Goal: Task Accomplishment & Management: Manage account settings

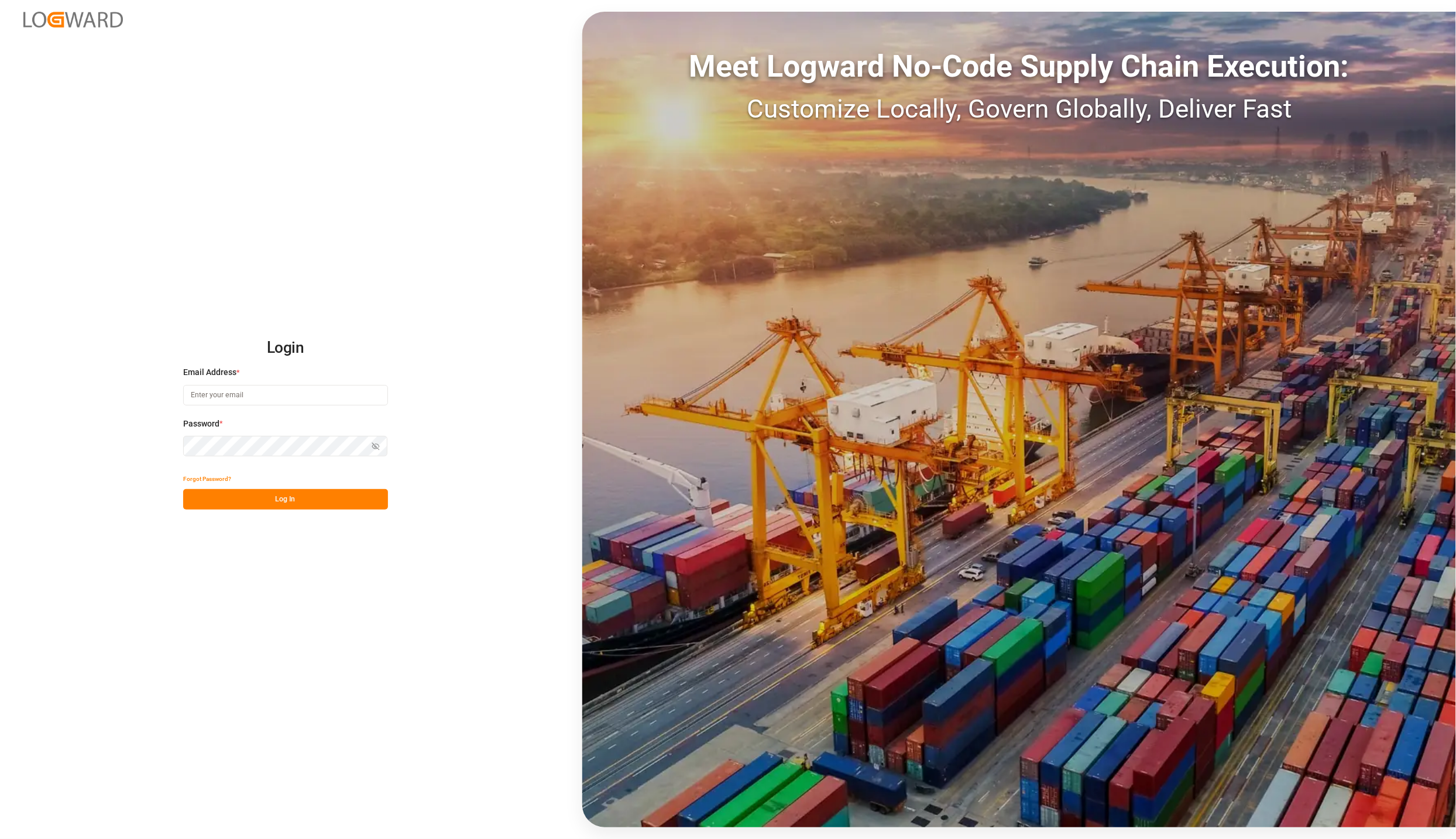
type input "karla.chavez@leschaco.com"
click at [229, 492] on button "Log In" at bounding box center [285, 499] width 205 height 20
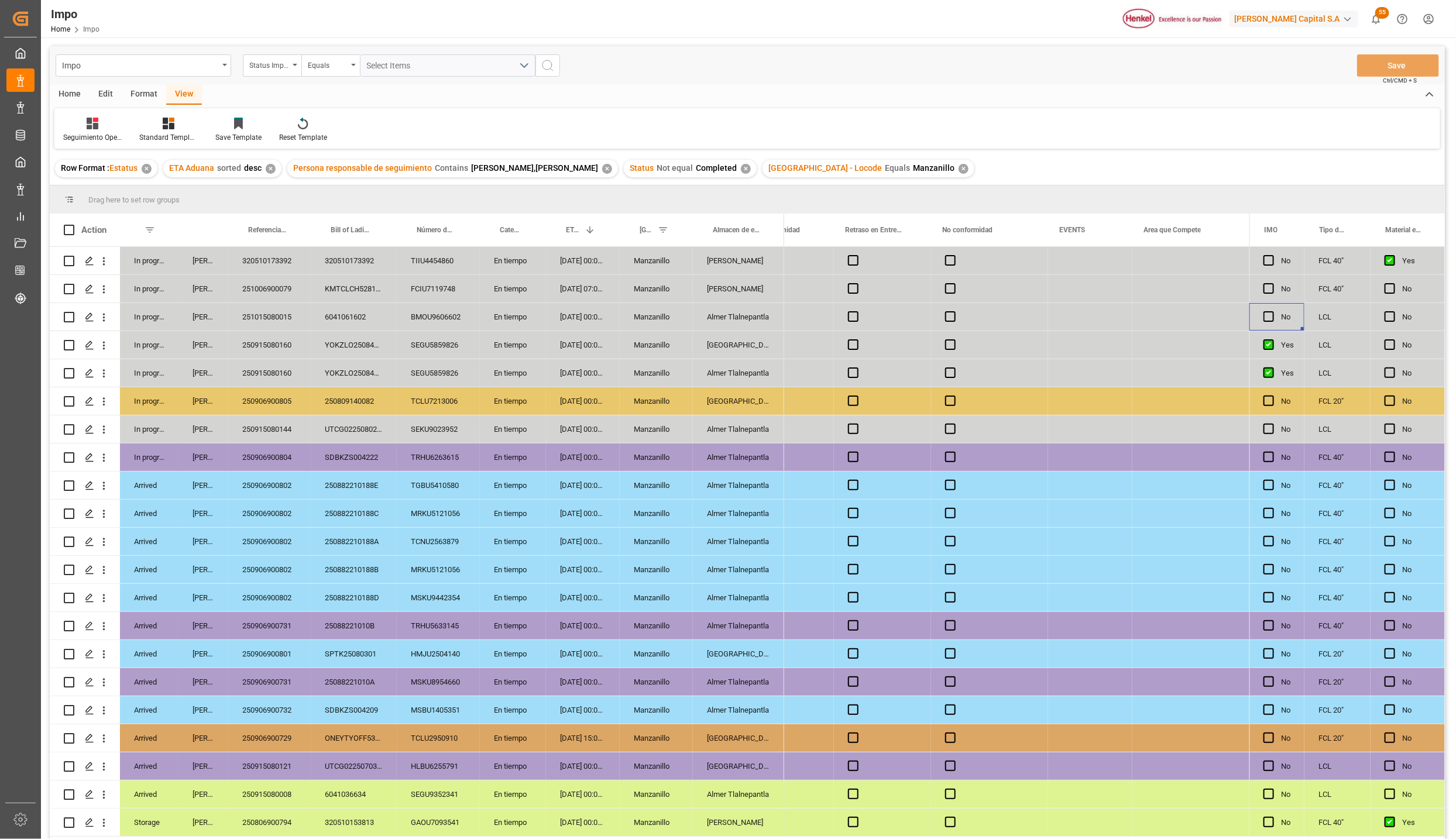
click at [907, 68] on div "Impo Status Importación Equals Select Items Save Ctrl/CMD + S" at bounding box center [747, 66] width 1395 height 39
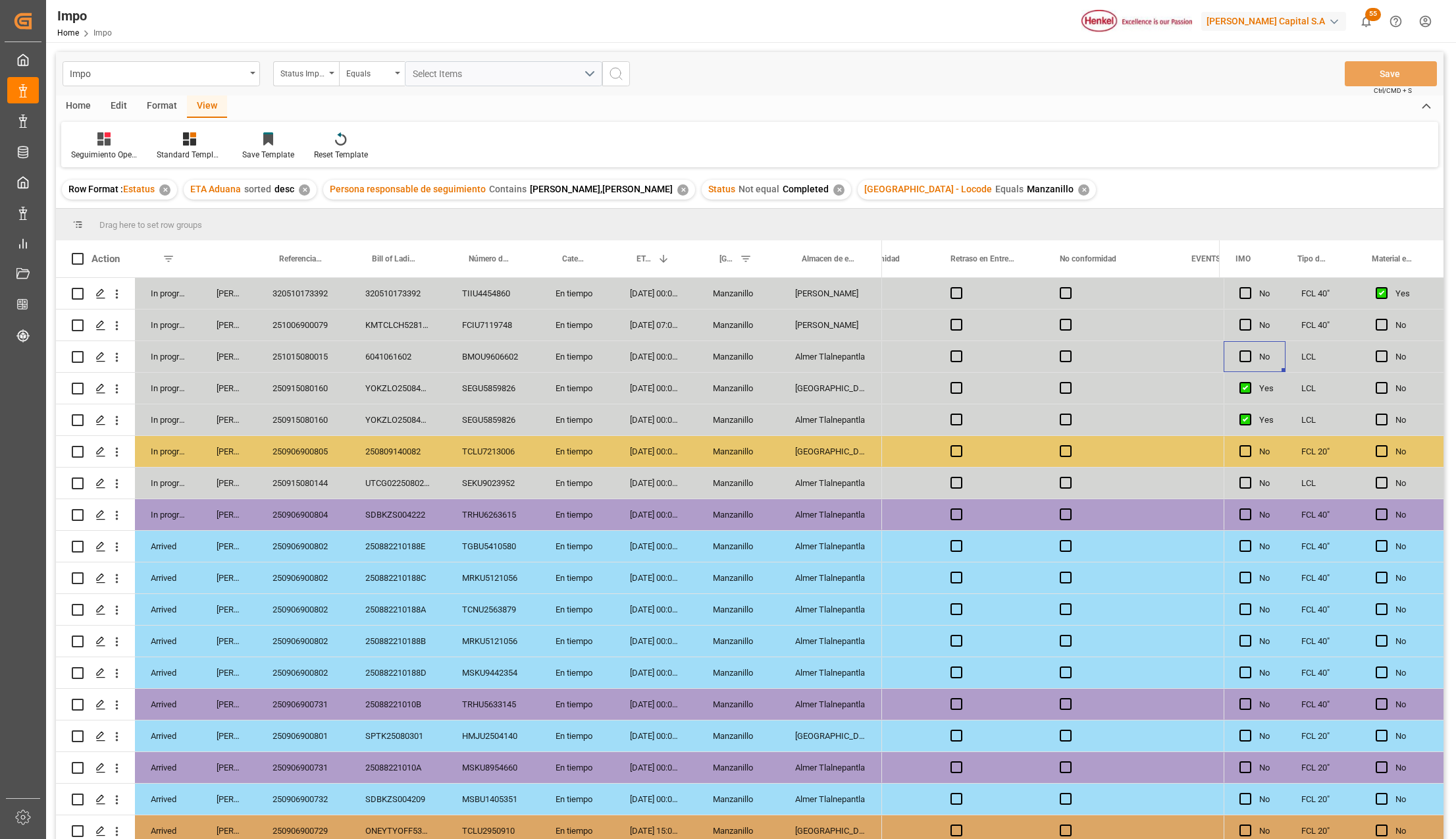
scroll to position [0, 4390]
click at [303, 292] on div "320510173392" at bounding box center [303, 293] width 92 height 31
click at [303, 292] on input "320510173392" at bounding box center [303, 301] width 71 height 25
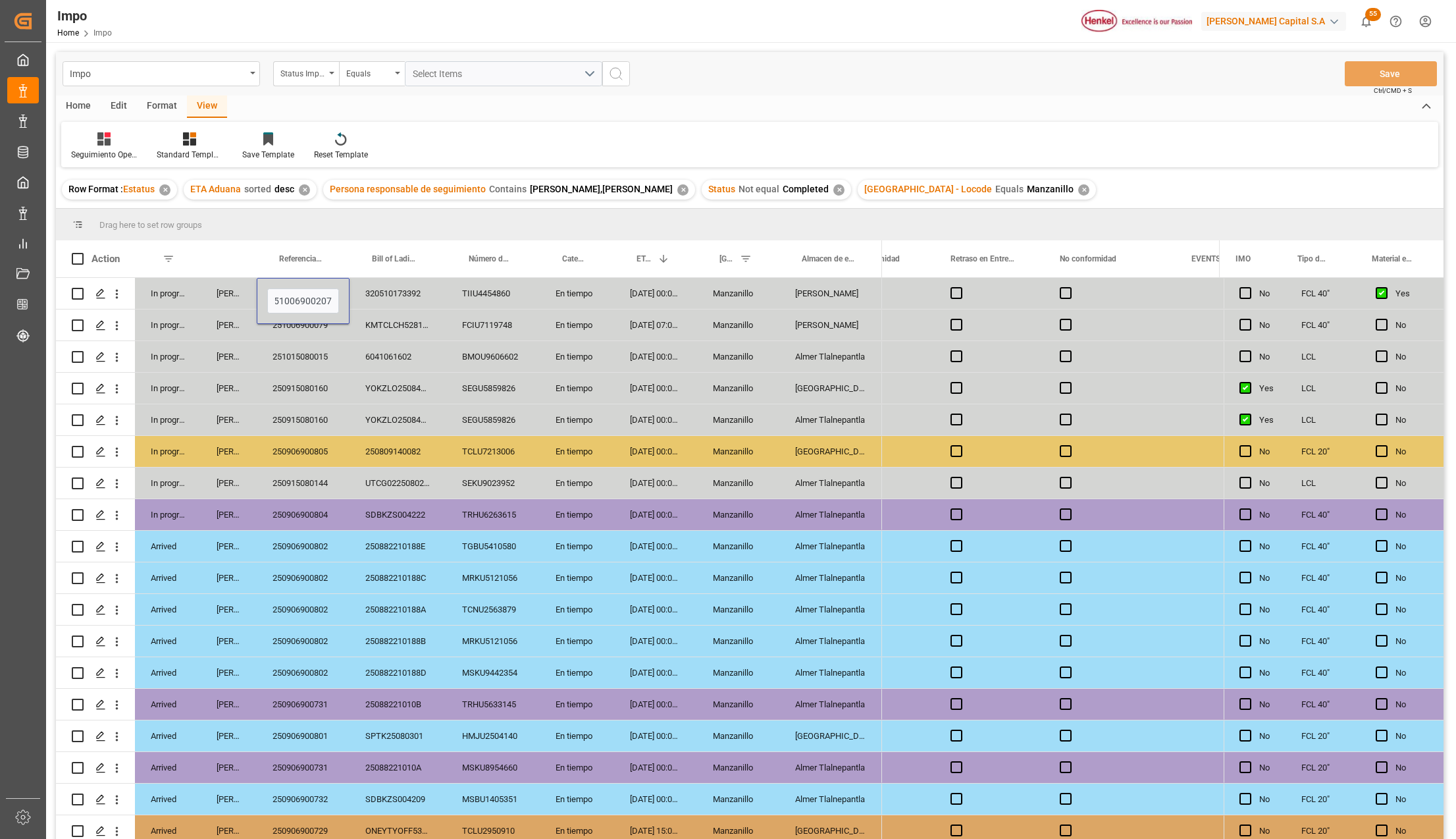
type input "251006900207"
click at [414, 552] on div "250882210188E" at bounding box center [398, 546] width 97 height 31
click at [1384, 77] on button "Save" at bounding box center [1391, 73] width 92 height 25
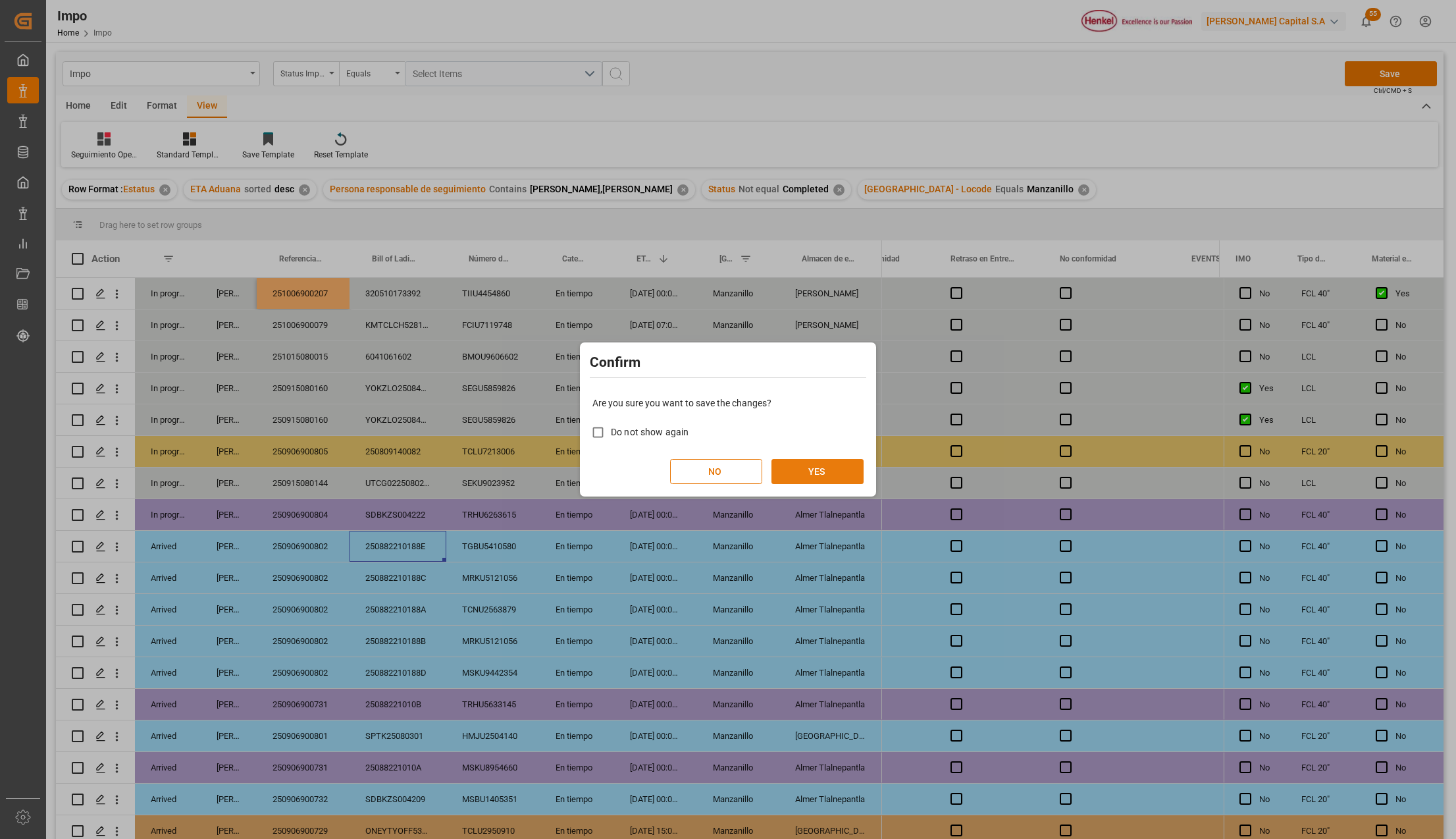
click at [819, 477] on button "YES" at bounding box center [818, 471] width 92 height 25
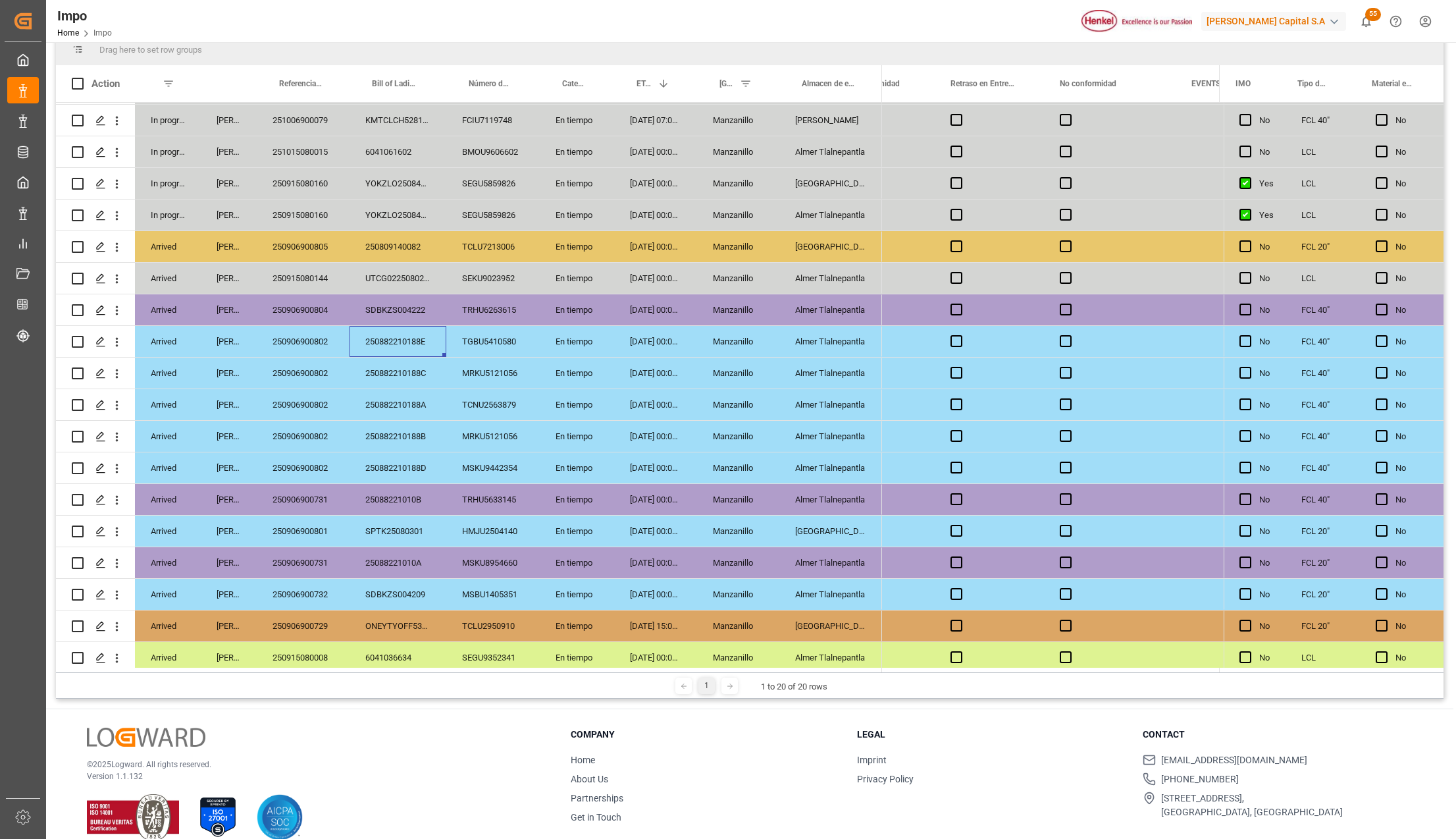
scroll to position [72, 0]
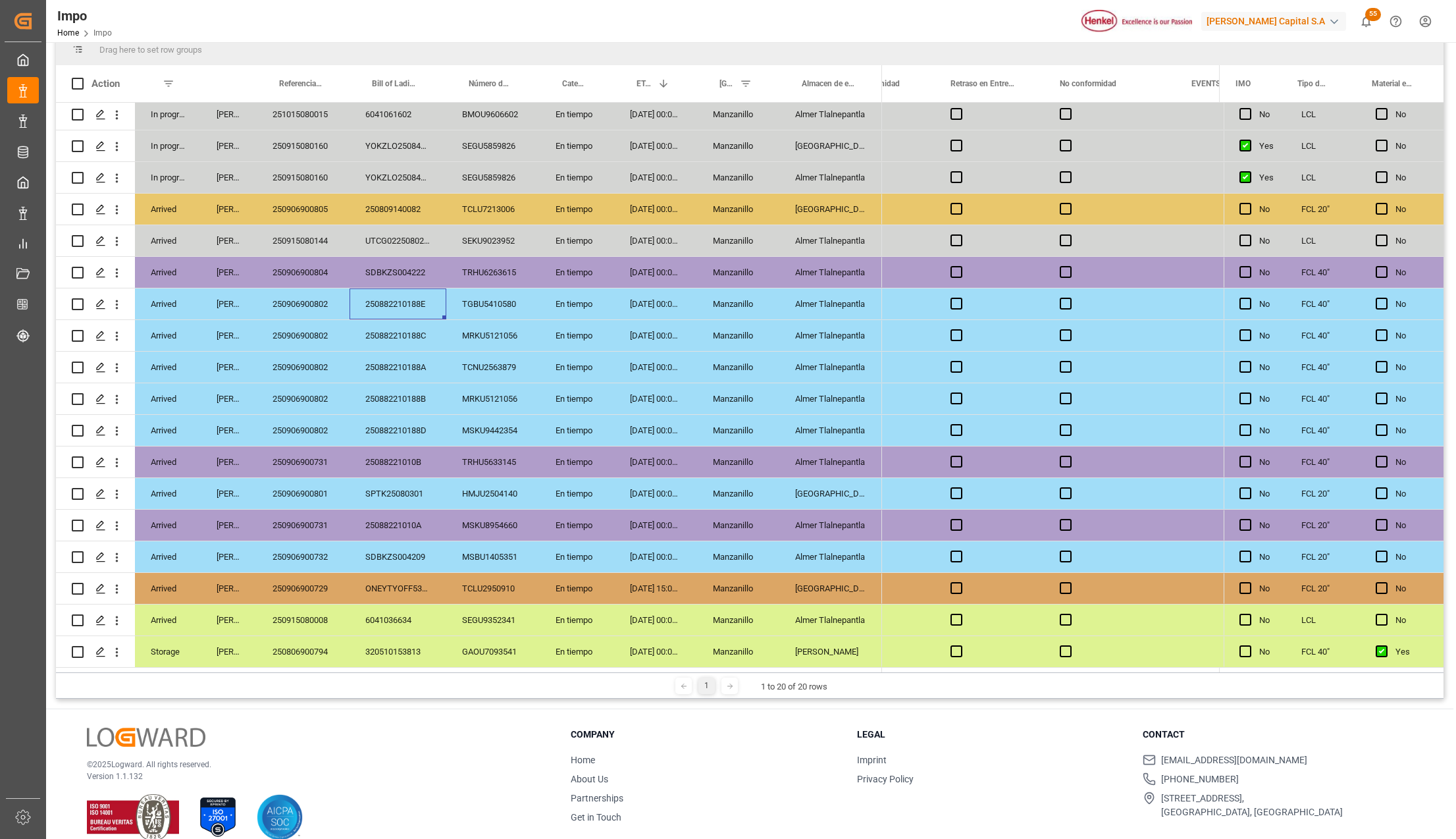
drag, startPoint x: 819, startPoint y: 641, endPoint x: 827, endPoint y: 649, distance: 11.3
click at [819, 641] on div "Santiago" at bounding box center [831, 651] width 103 height 31
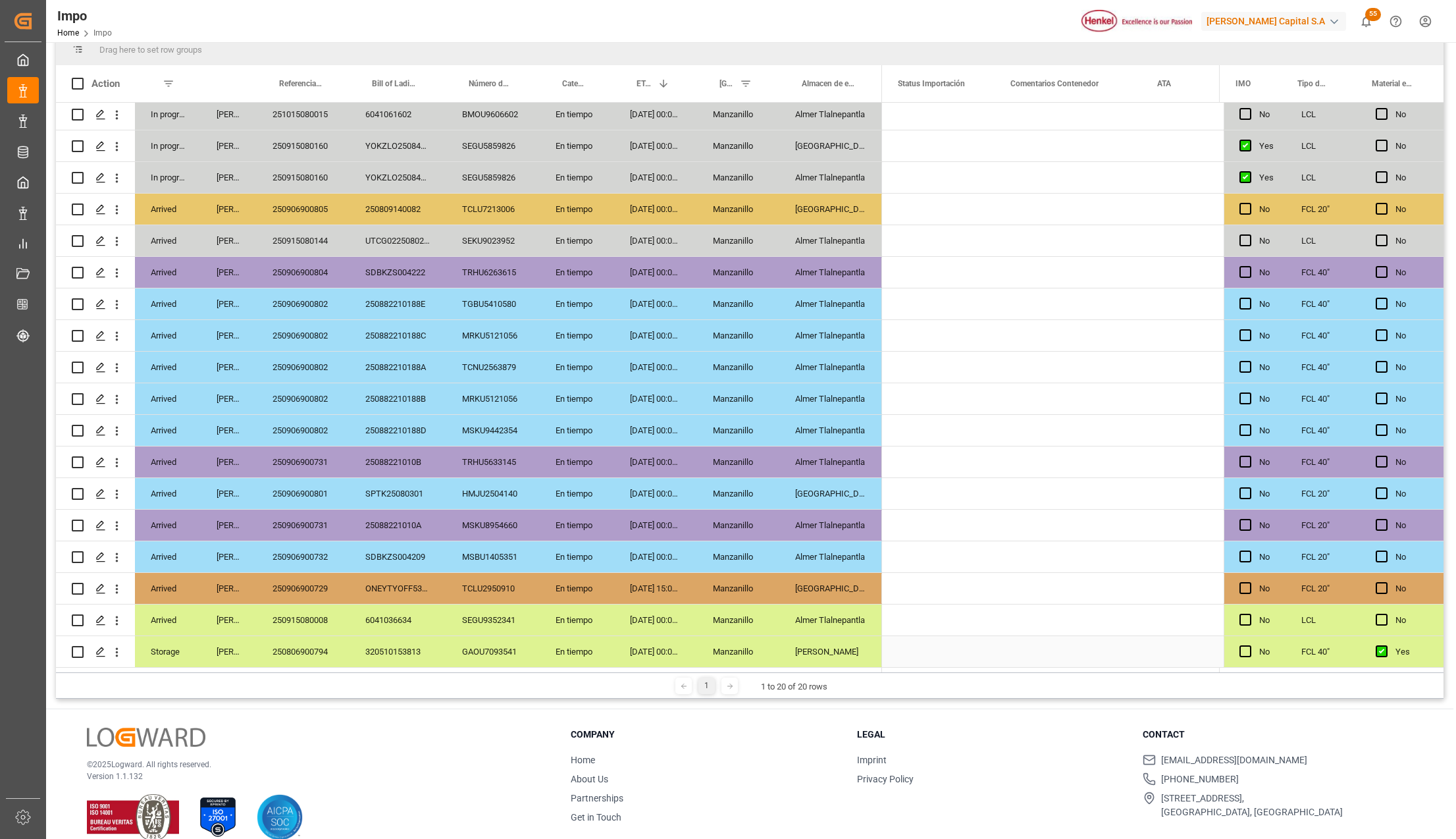
scroll to position [0, 0]
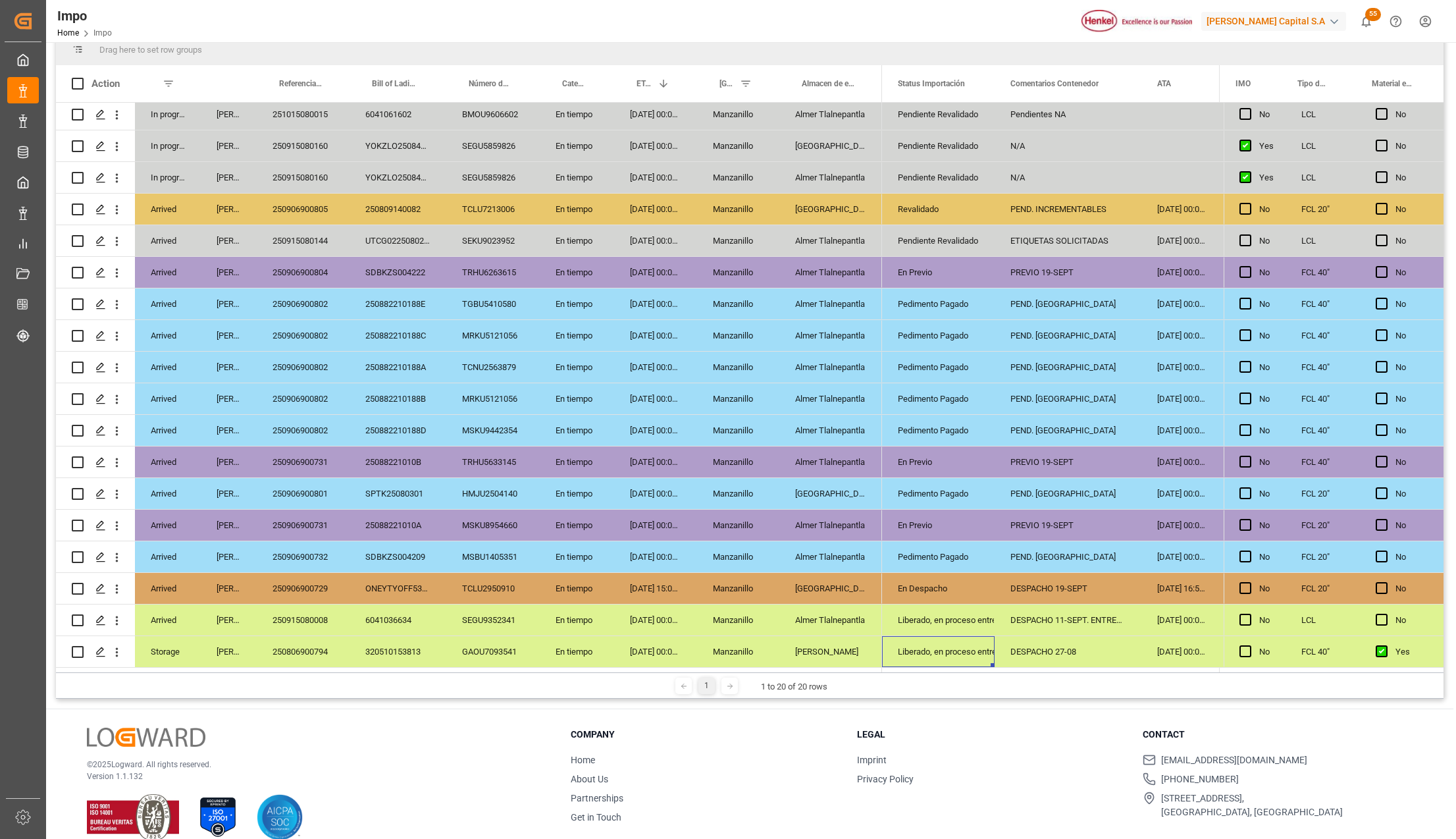
click at [924, 648] on div "Liberado, en proceso entrega" at bounding box center [938, 651] width 81 height 31
click at [1051, 646] on div "DESPACHO 27-08" at bounding box center [1068, 651] width 146 height 31
type input "DESPACHO 27-08, ENTREGA 30-SEPT"
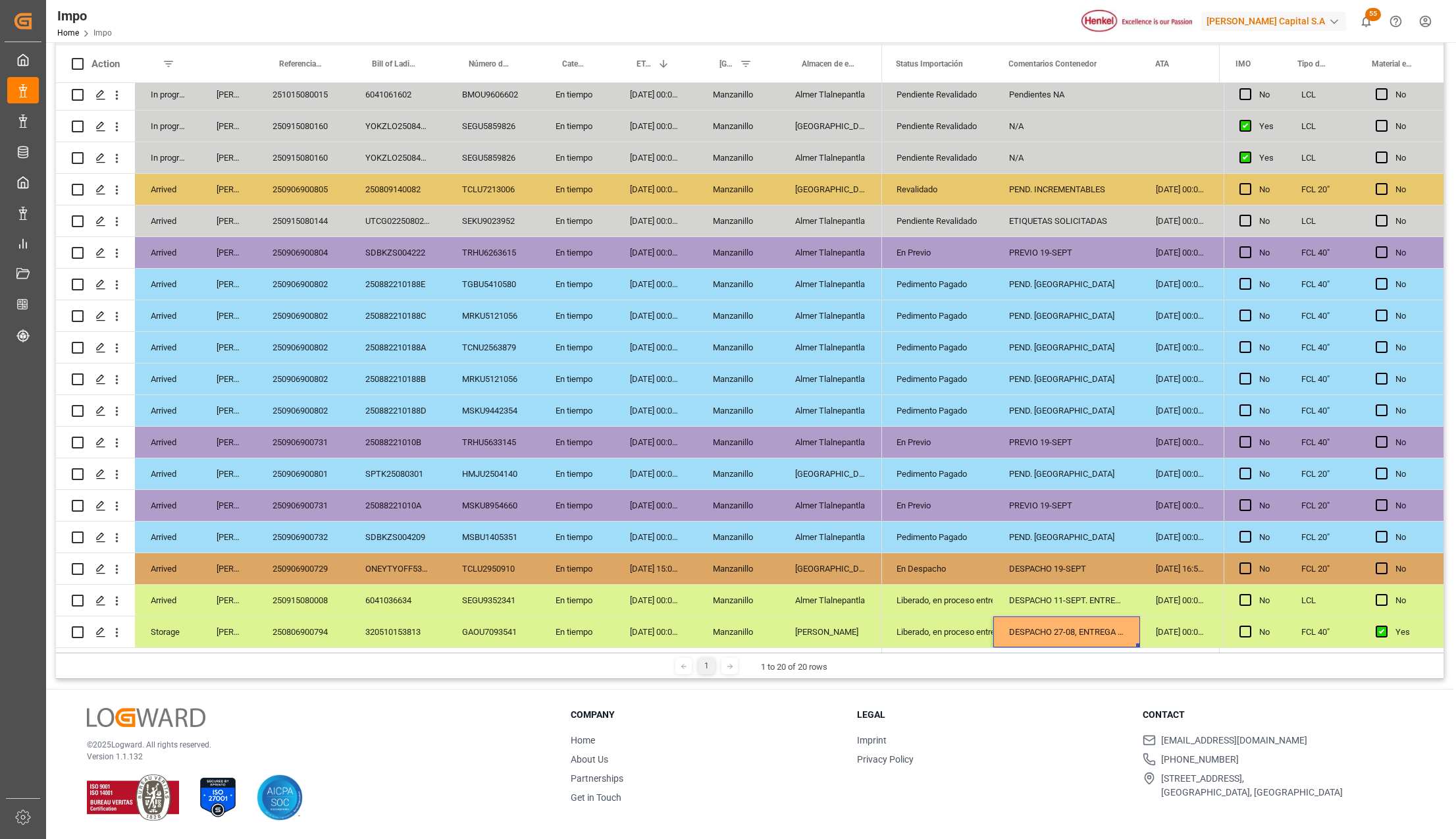
click at [957, 630] on div "Liberado, en proceso entrega" at bounding box center [936, 631] width 81 height 31
click at [965, 623] on polyline "open menu" at bounding box center [969, 624] width 8 height 4
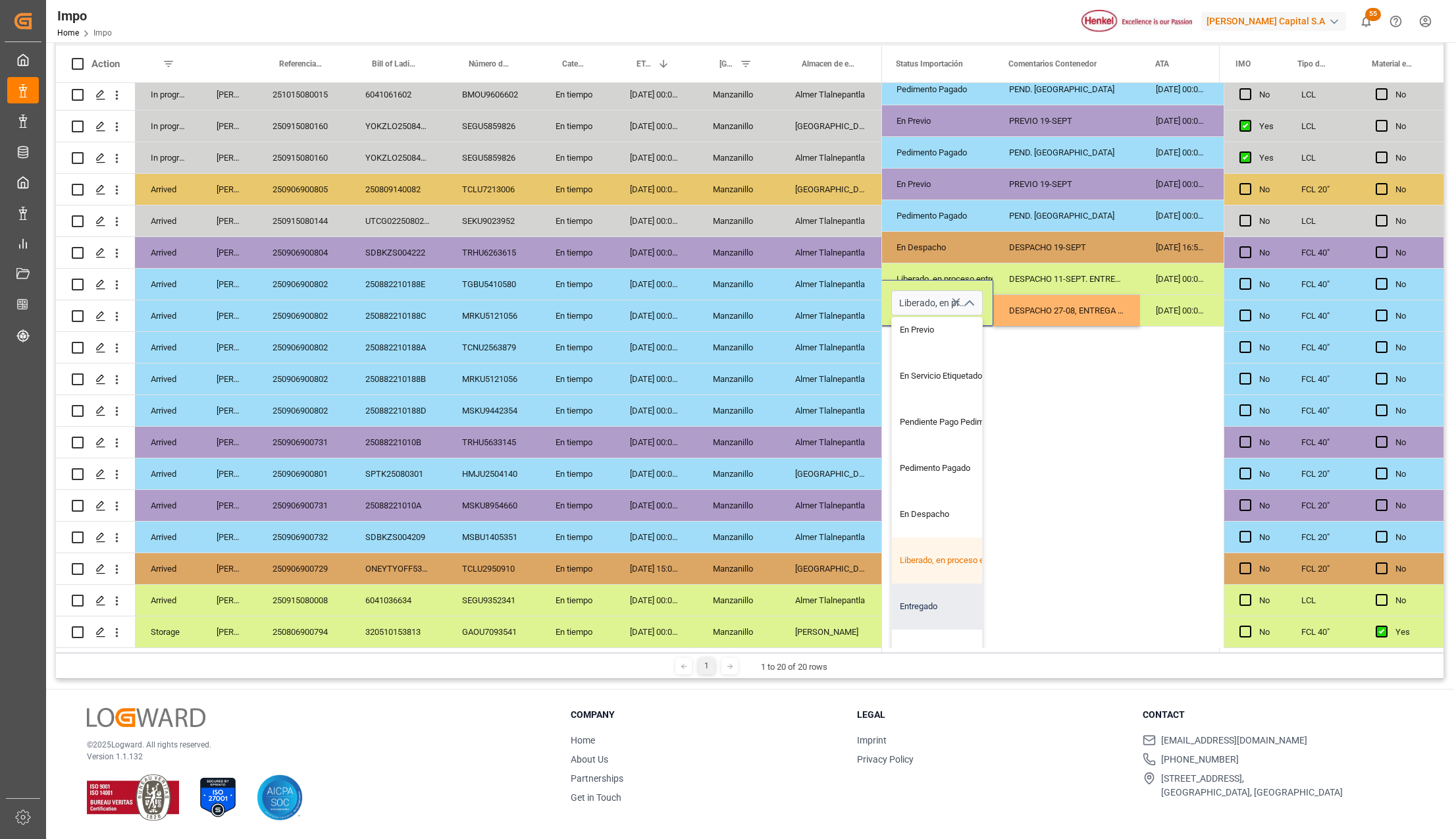
scroll to position [132, 0]
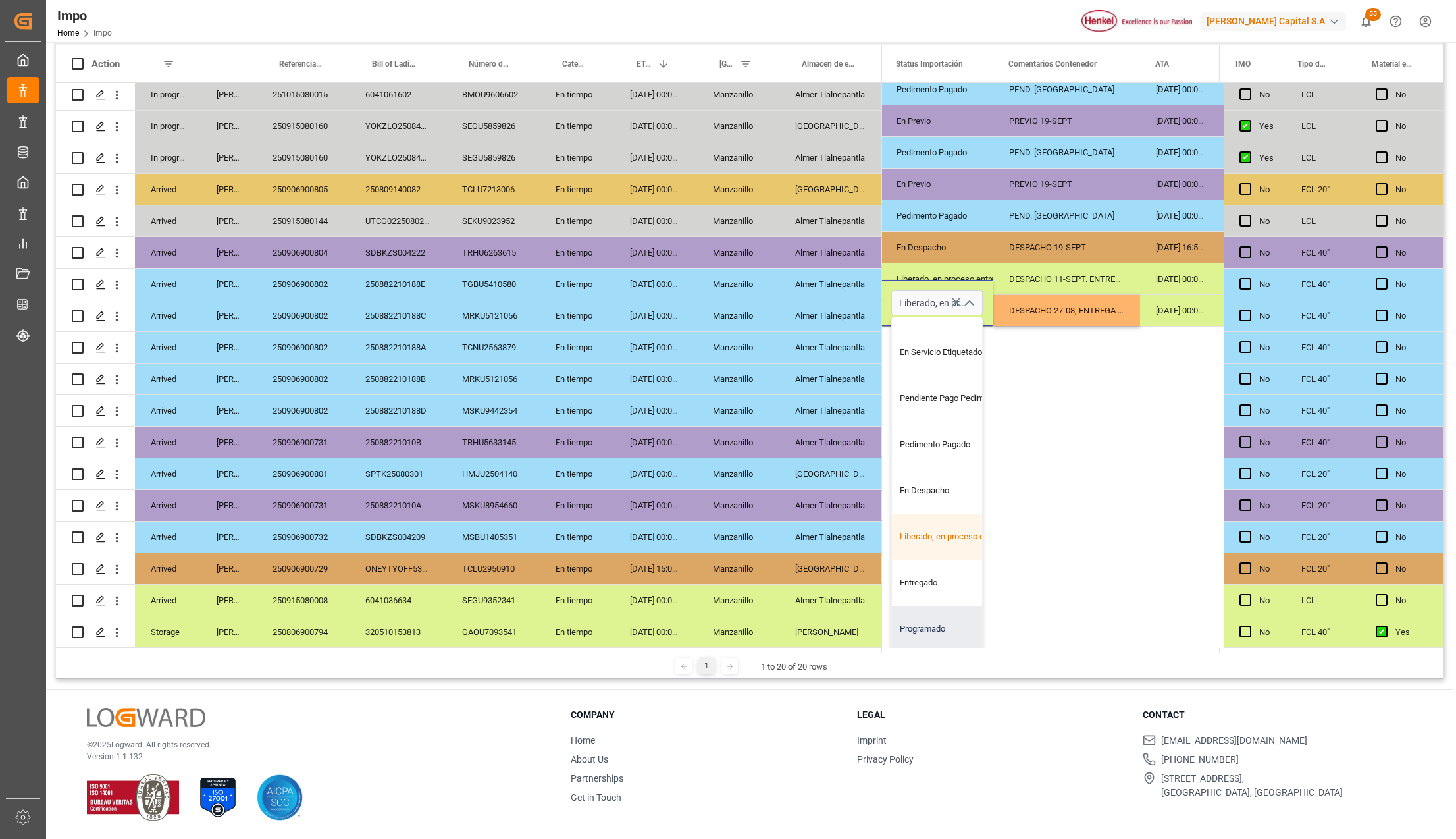
click at [951, 610] on div "Programado" at bounding box center [954, 629] width 124 height 46
type input "Programado"
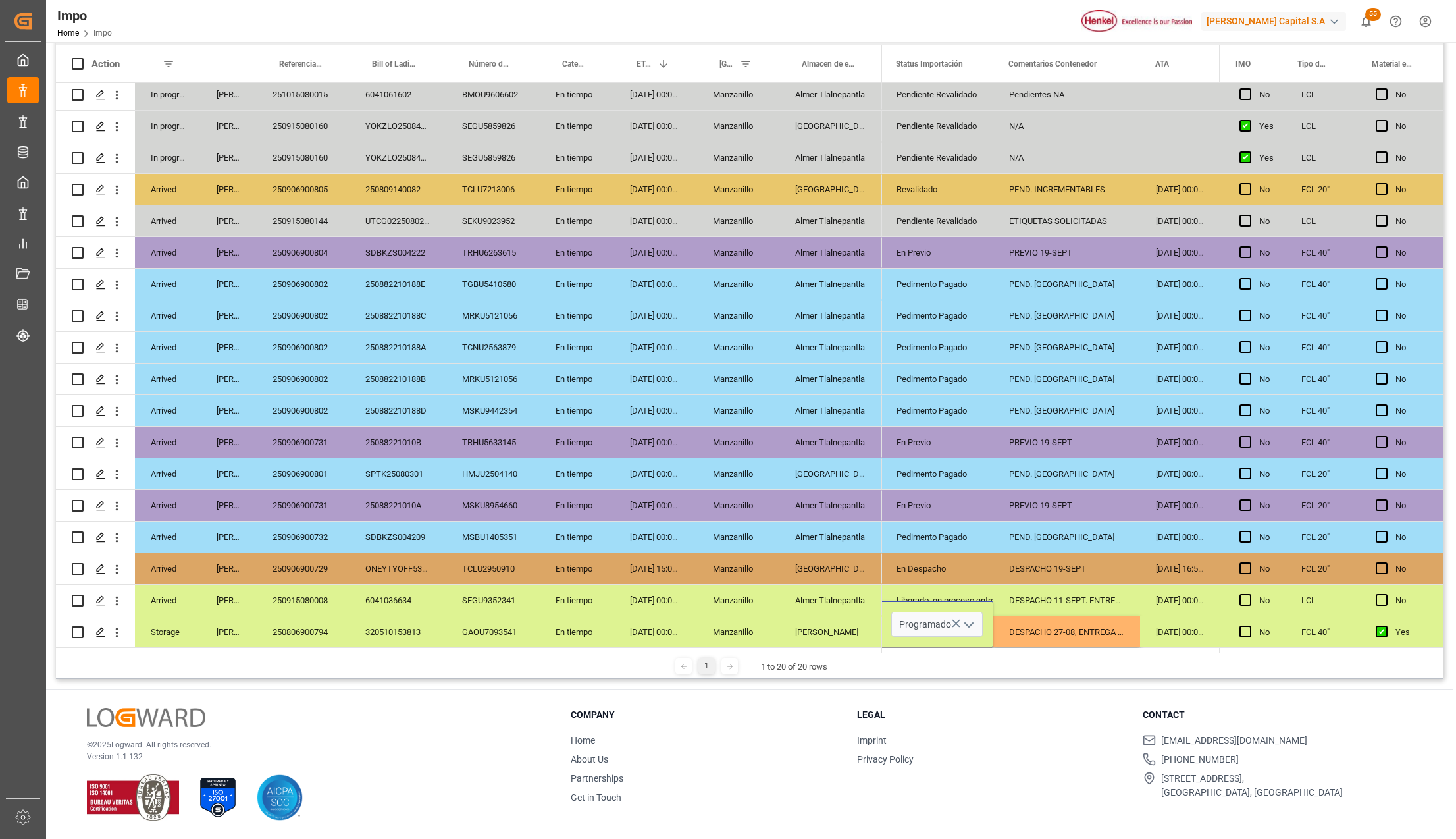
scroll to position [0, 2]
click at [1041, 568] on div "DESPACHO 19-SEPT" at bounding box center [1066, 568] width 146 height 31
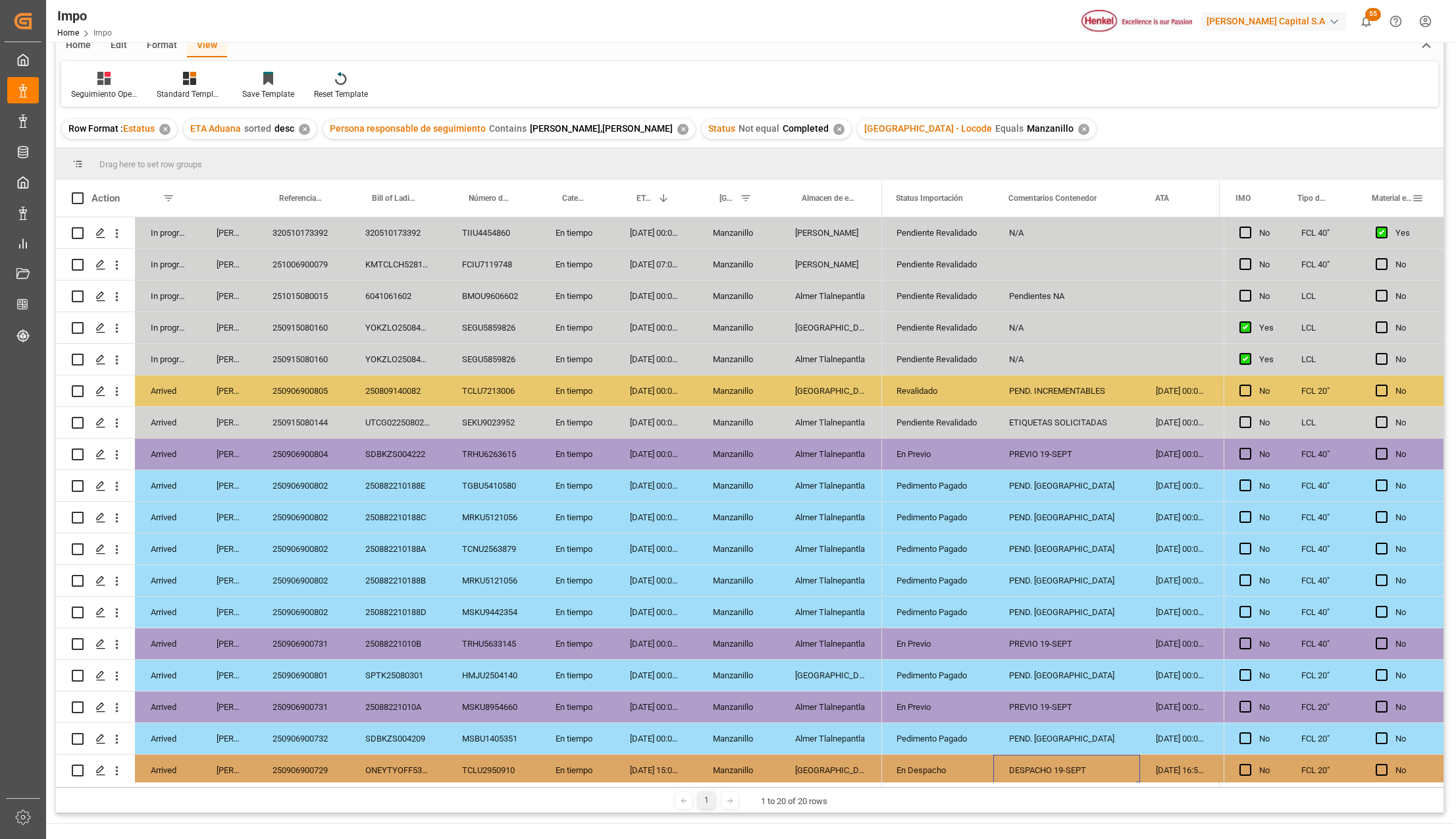
scroll to position [19, 0]
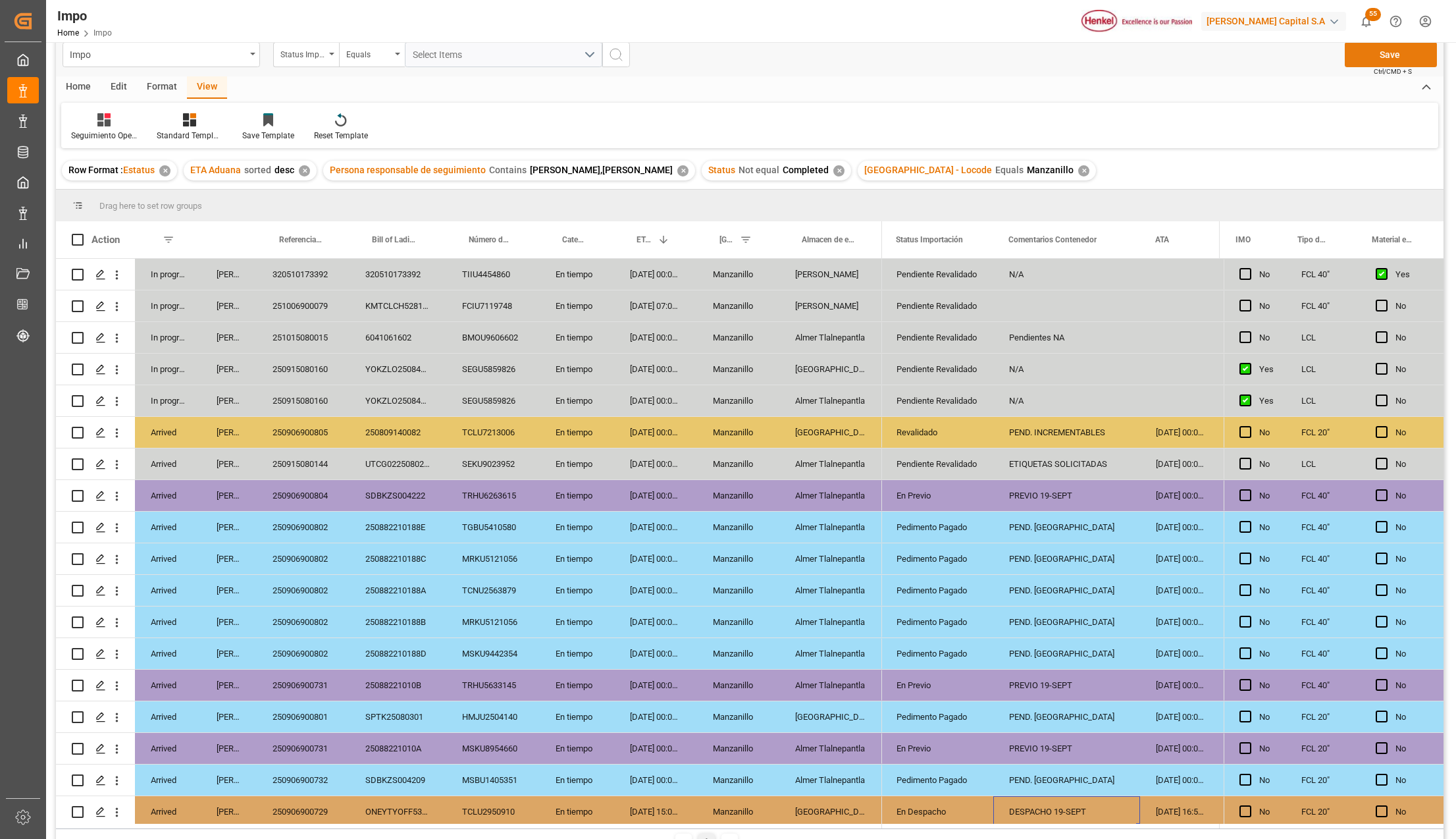
click at [1402, 59] on button "Save" at bounding box center [1391, 54] width 92 height 25
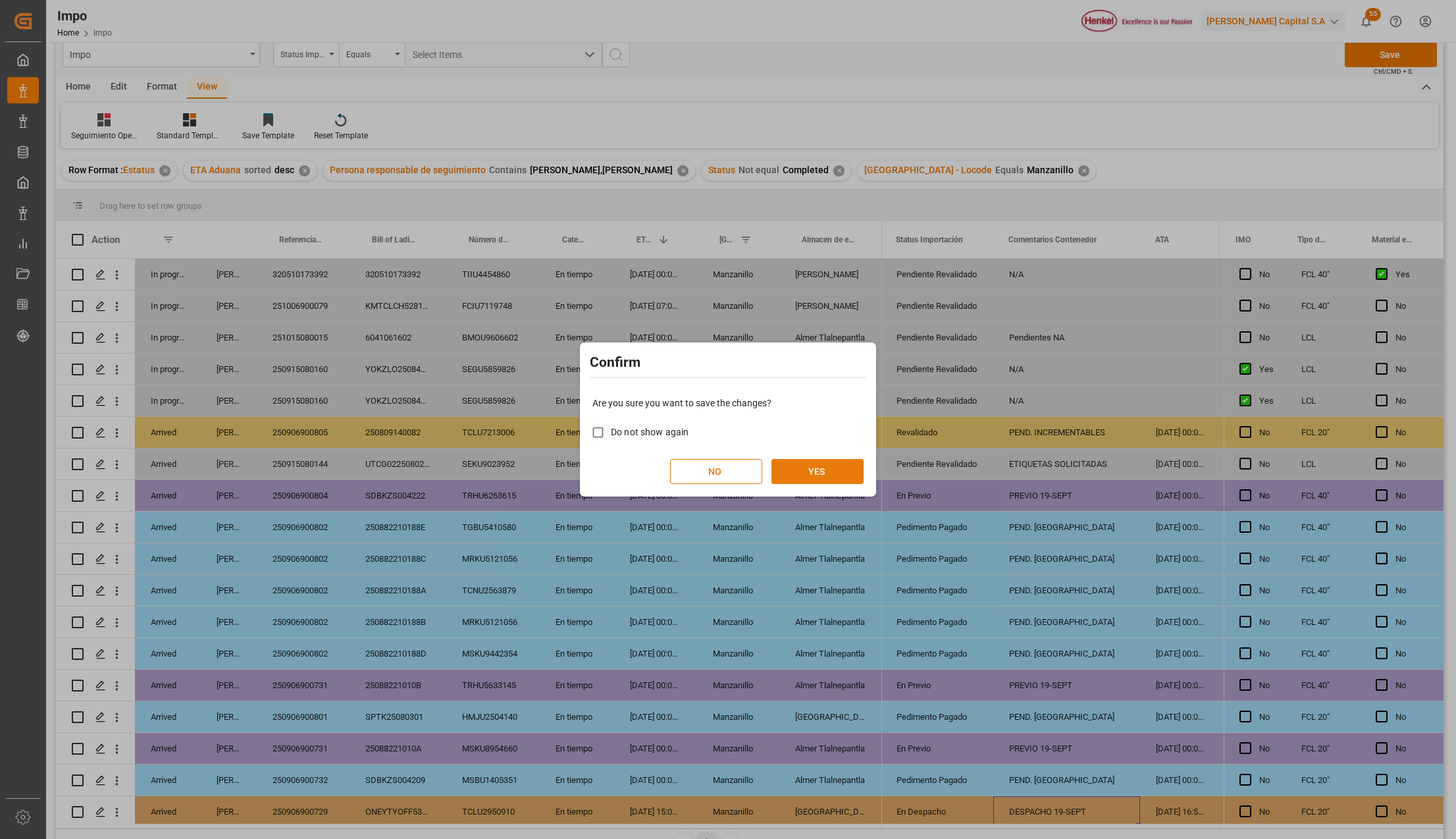
click at [835, 467] on button "YES" at bounding box center [818, 471] width 92 height 25
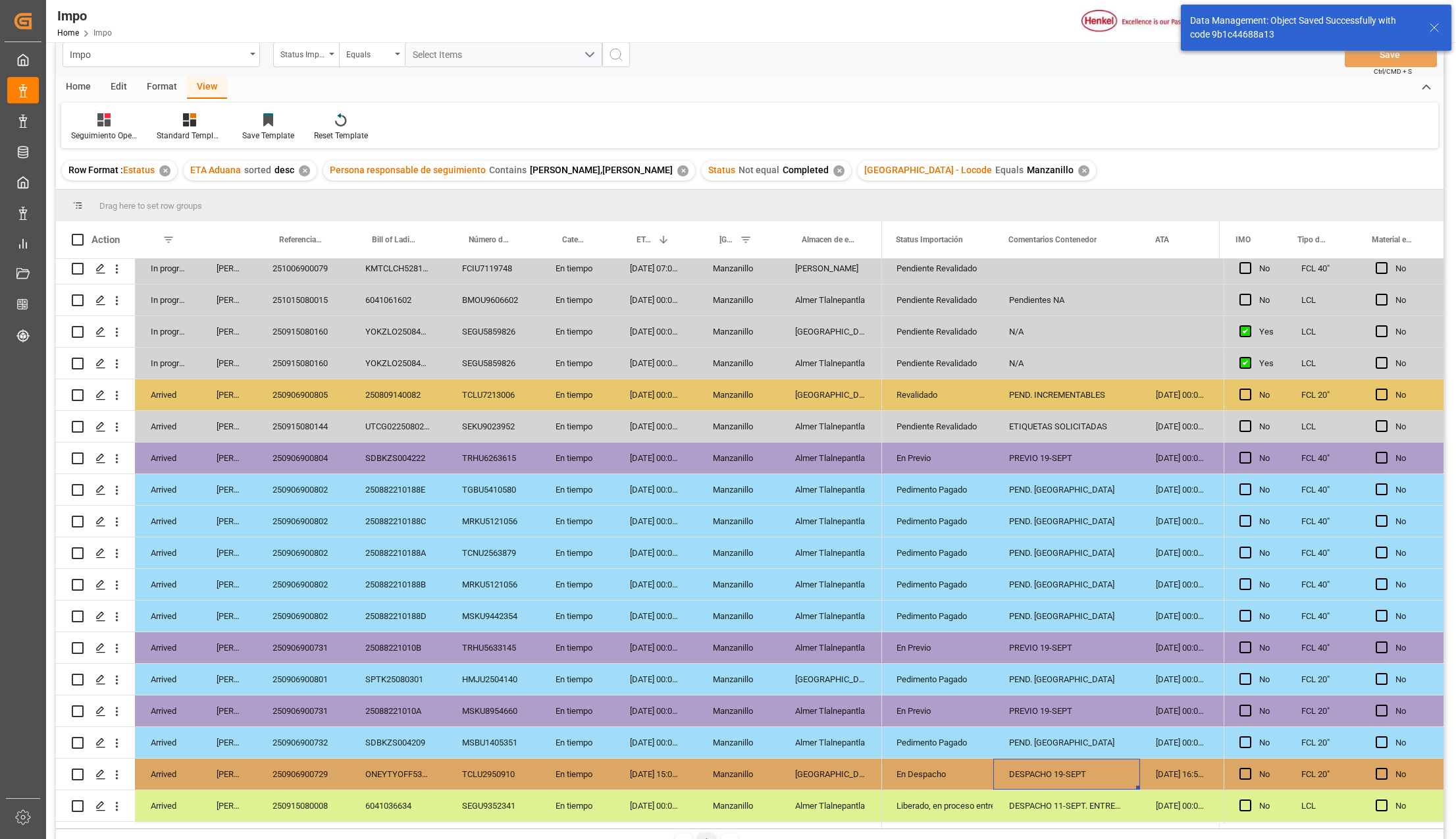
scroll to position [72, 0]
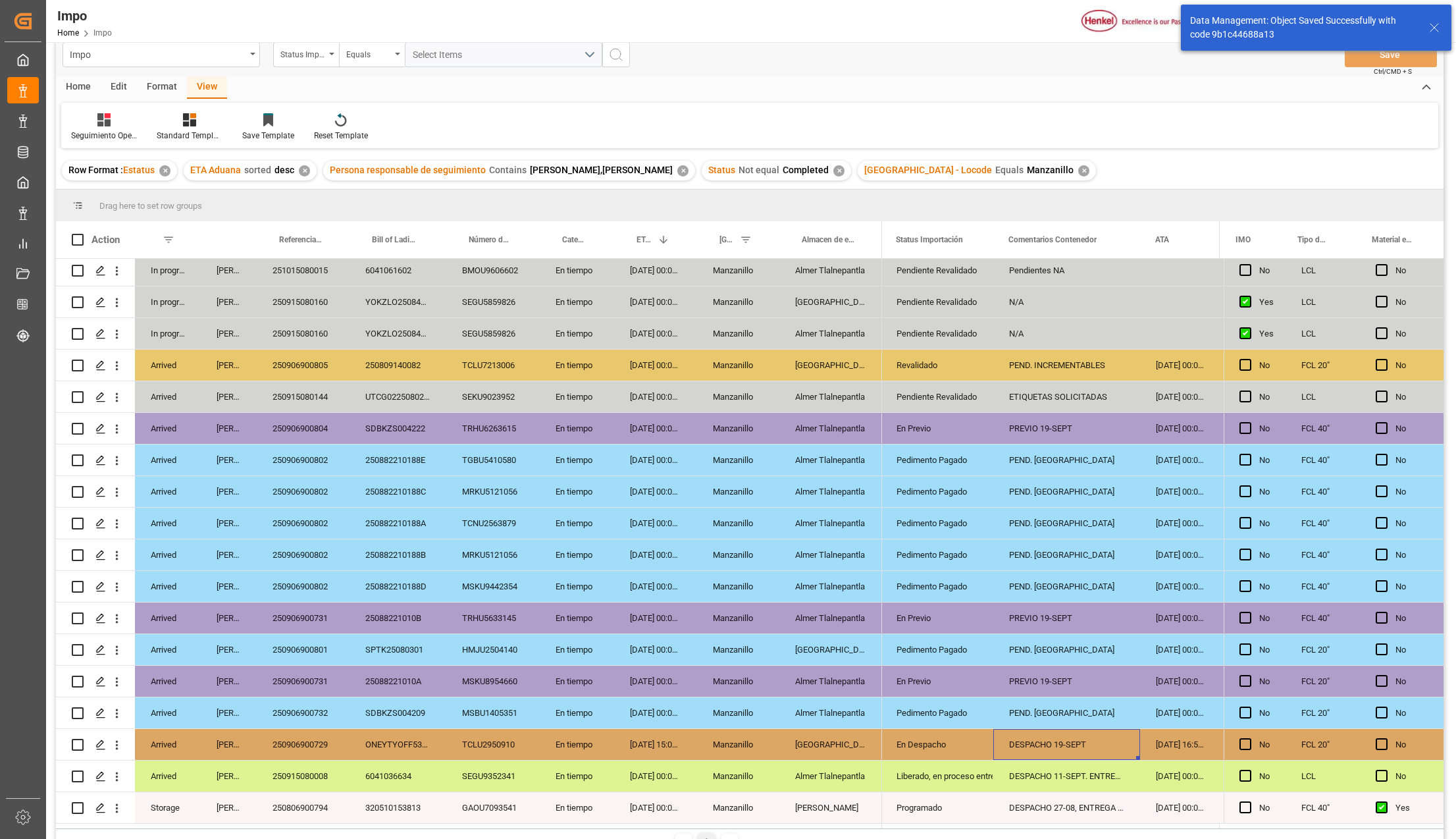
click at [918, 808] on div "Programado" at bounding box center [936, 808] width 81 height 31
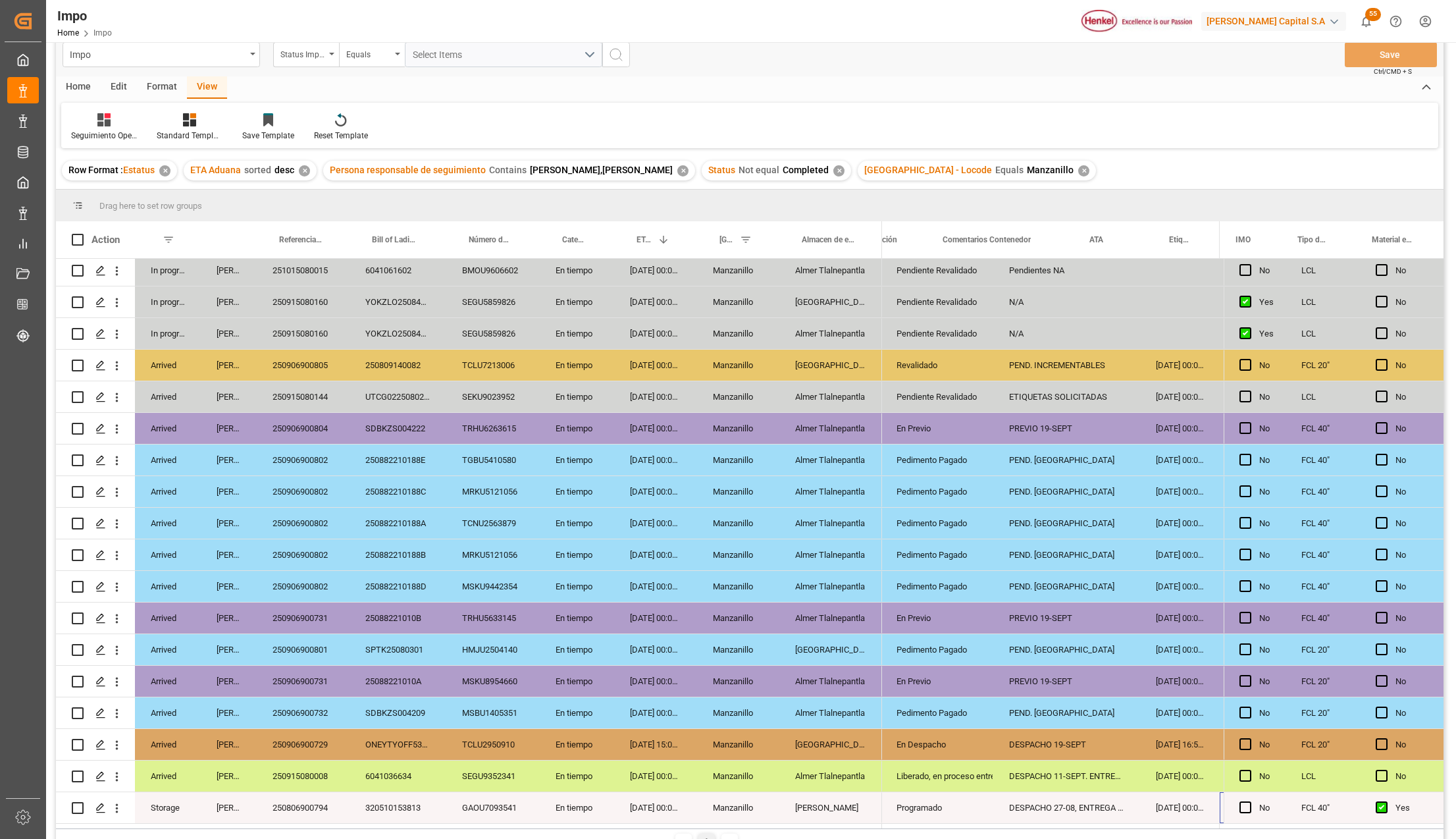
scroll to position [0, 67]
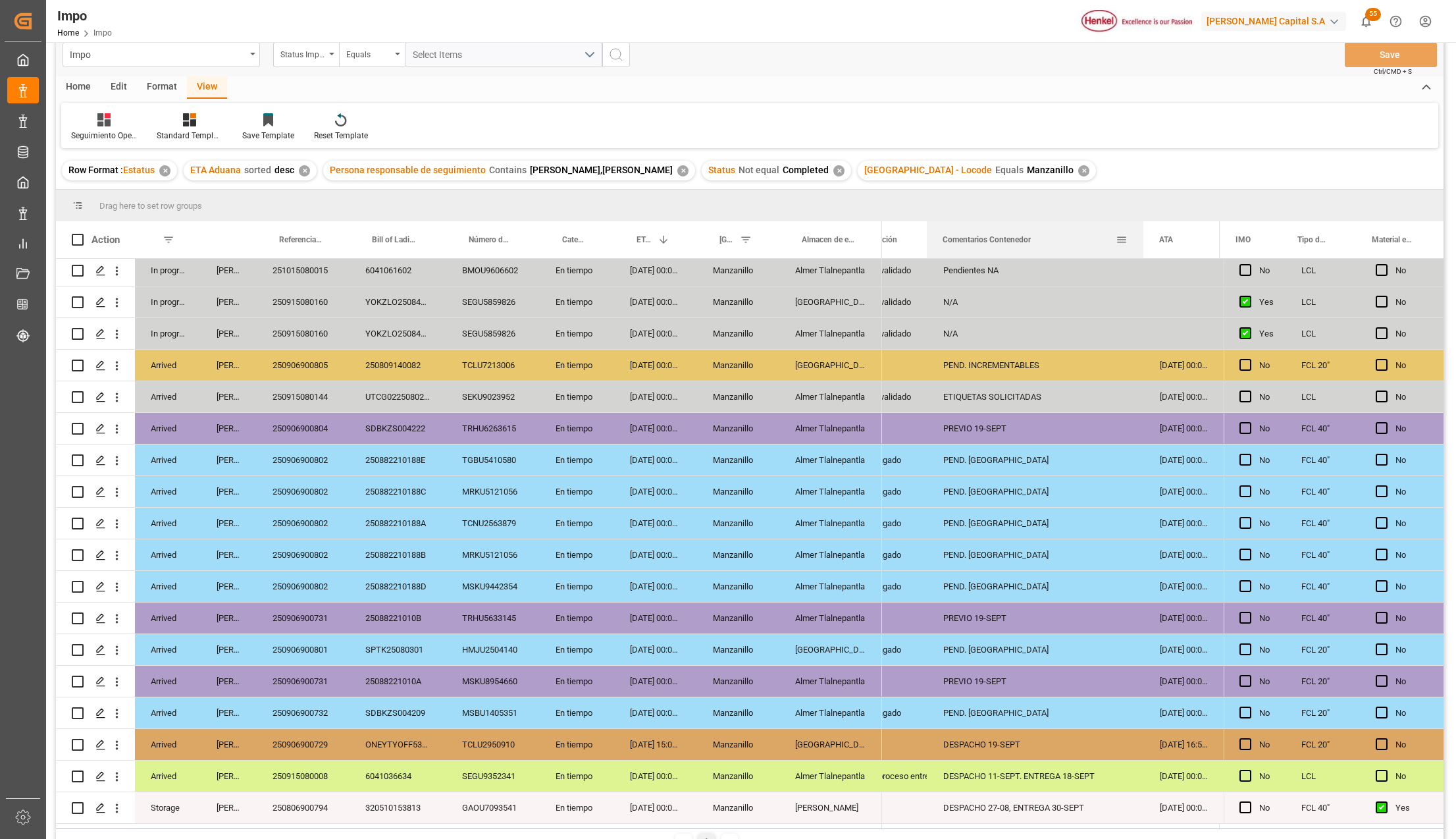
drag, startPoint x: 1072, startPoint y: 225, endPoint x: 1141, endPoint y: 235, distance: 69.7
click at [1141, 235] on div at bounding box center [1144, 240] width 5 height 37
click at [1127, 542] on div "PEND. DESPACHO" at bounding box center [1036, 554] width 216 height 31
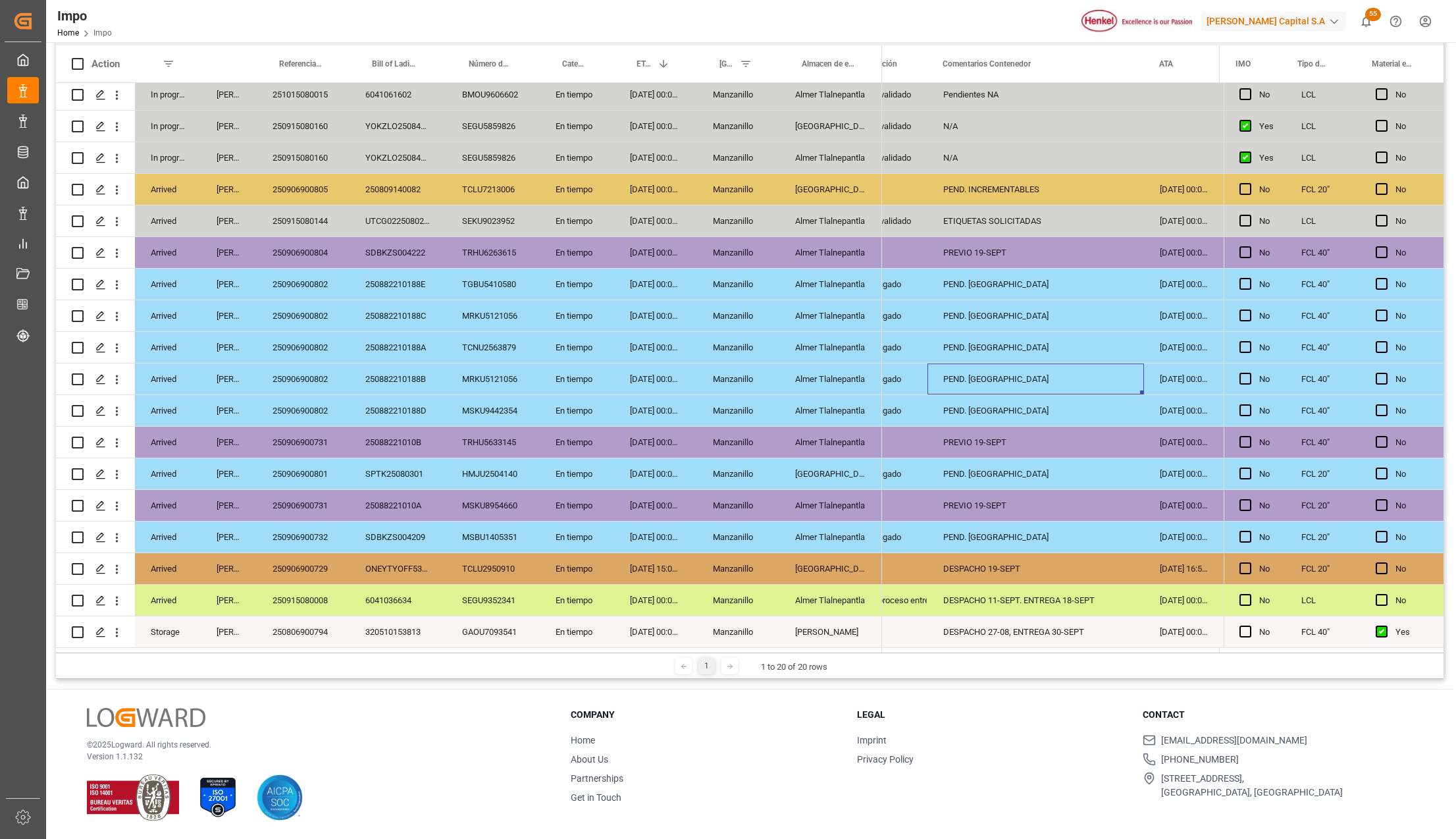
click at [457, 617] on div "GAOU7093541" at bounding box center [493, 631] width 93 height 31
click at [615, 628] on div "18-08-2025 00:00:00" at bounding box center [655, 631] width 83 height 31
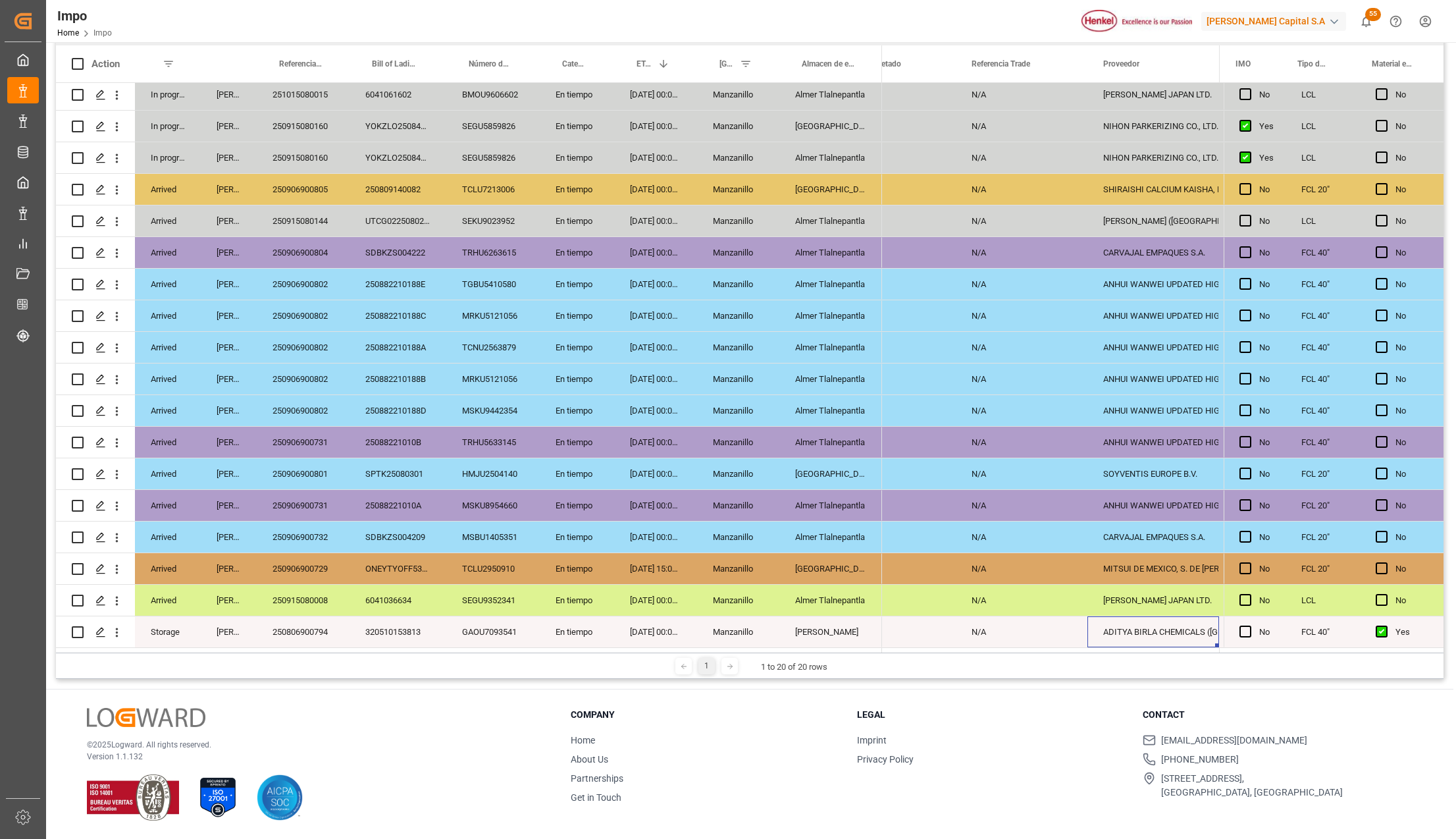
scroll to position [0, 0]
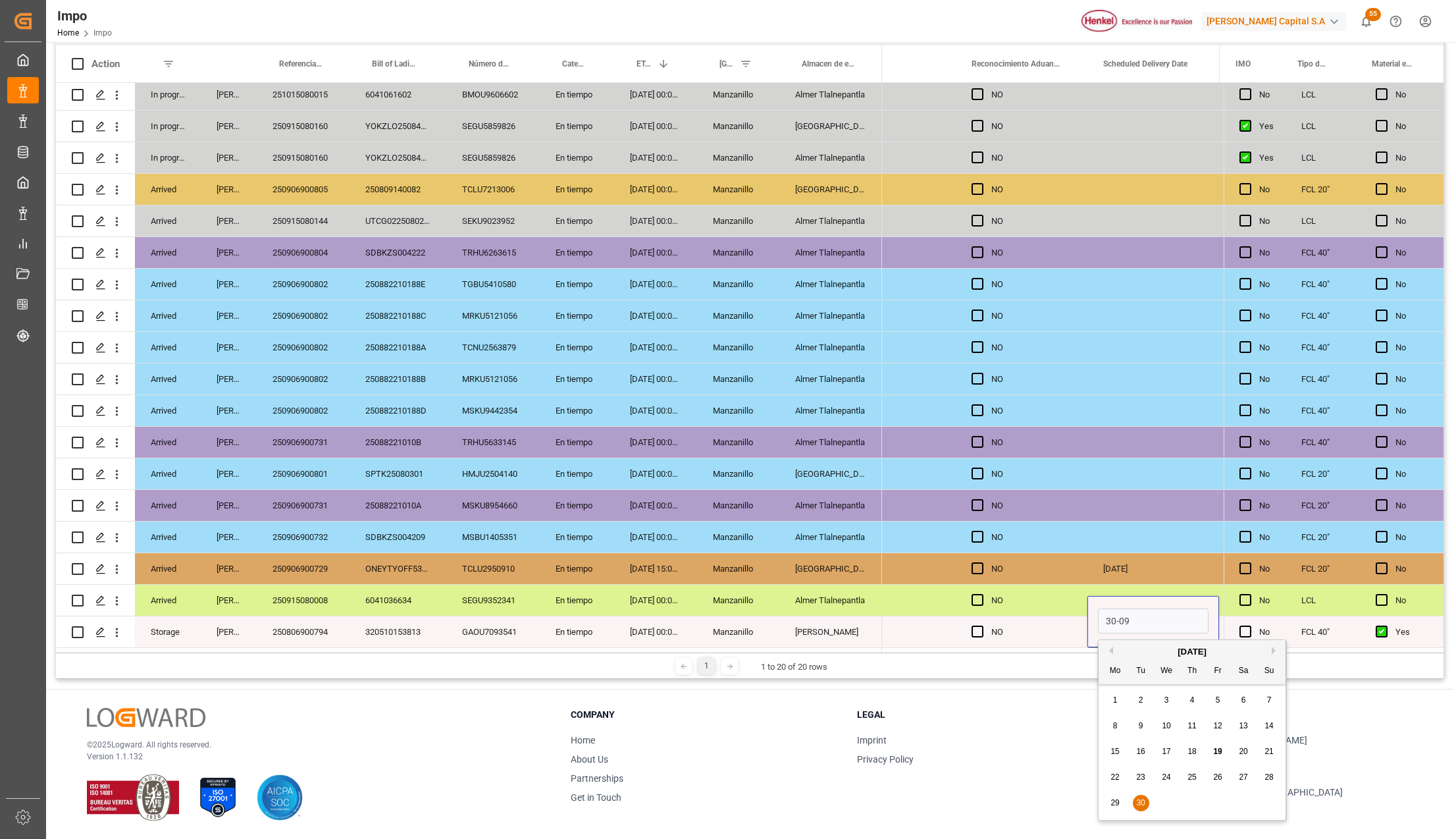
type input "30-09-2025"
click at [942, 628] on div "27-08-2025" at bounding box center [889, 631] width 132 height 31
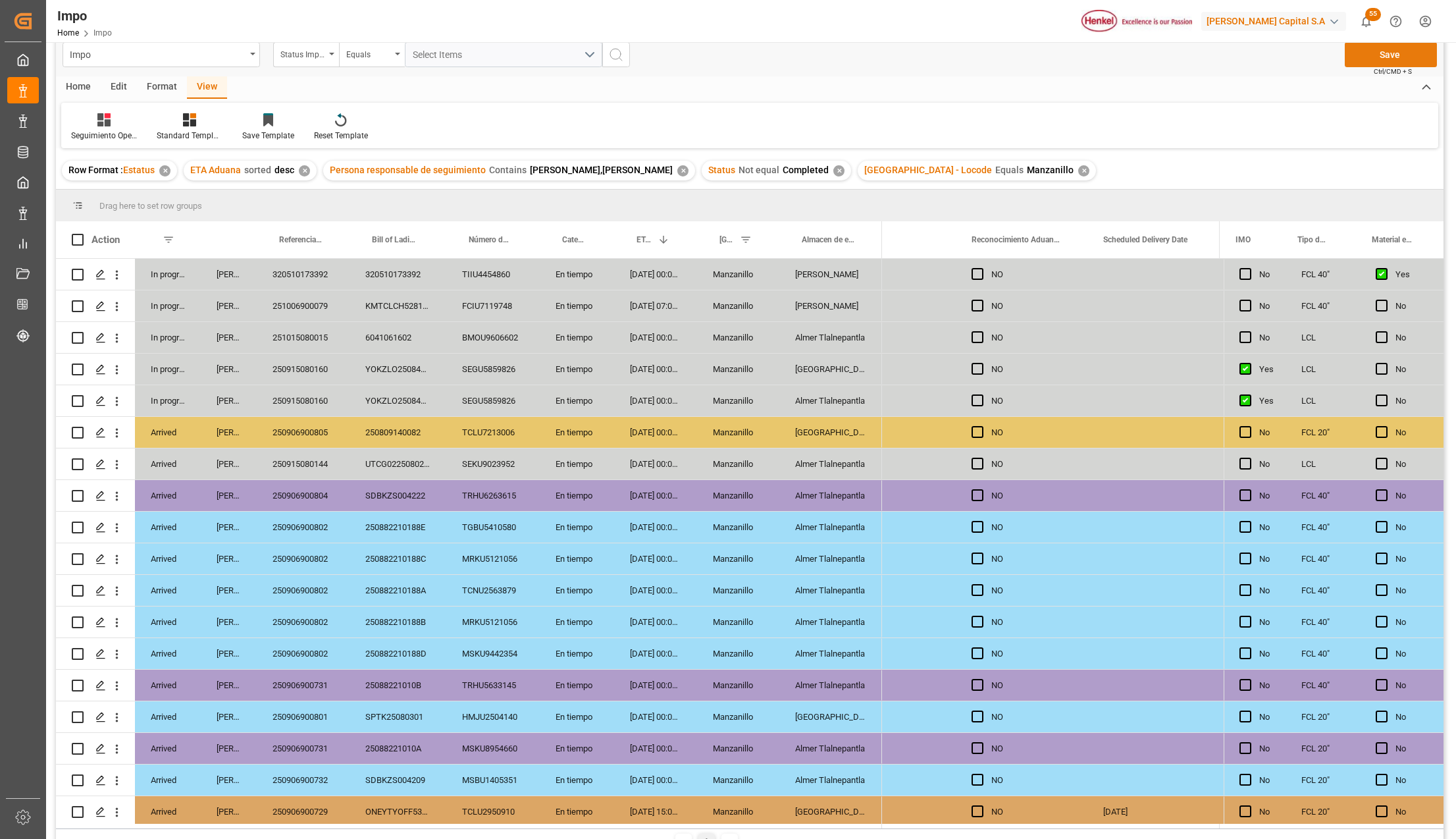
click at [1367, 58] on button "Save" at bounding box center [1391, 54] width 92 height 25
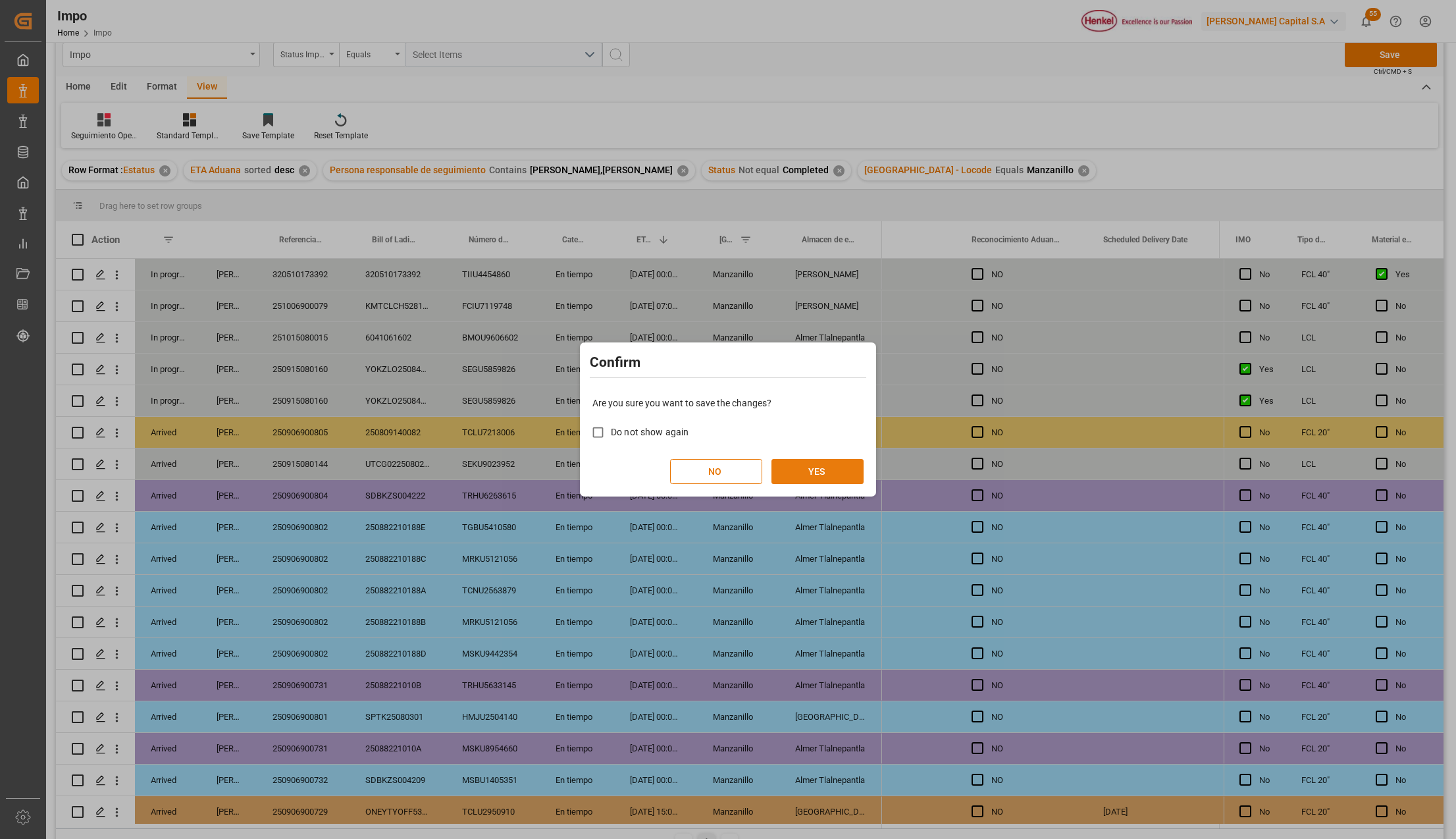
click at [820, 459] on button "YES" at bounding box center [818, 471] width 92 height 25
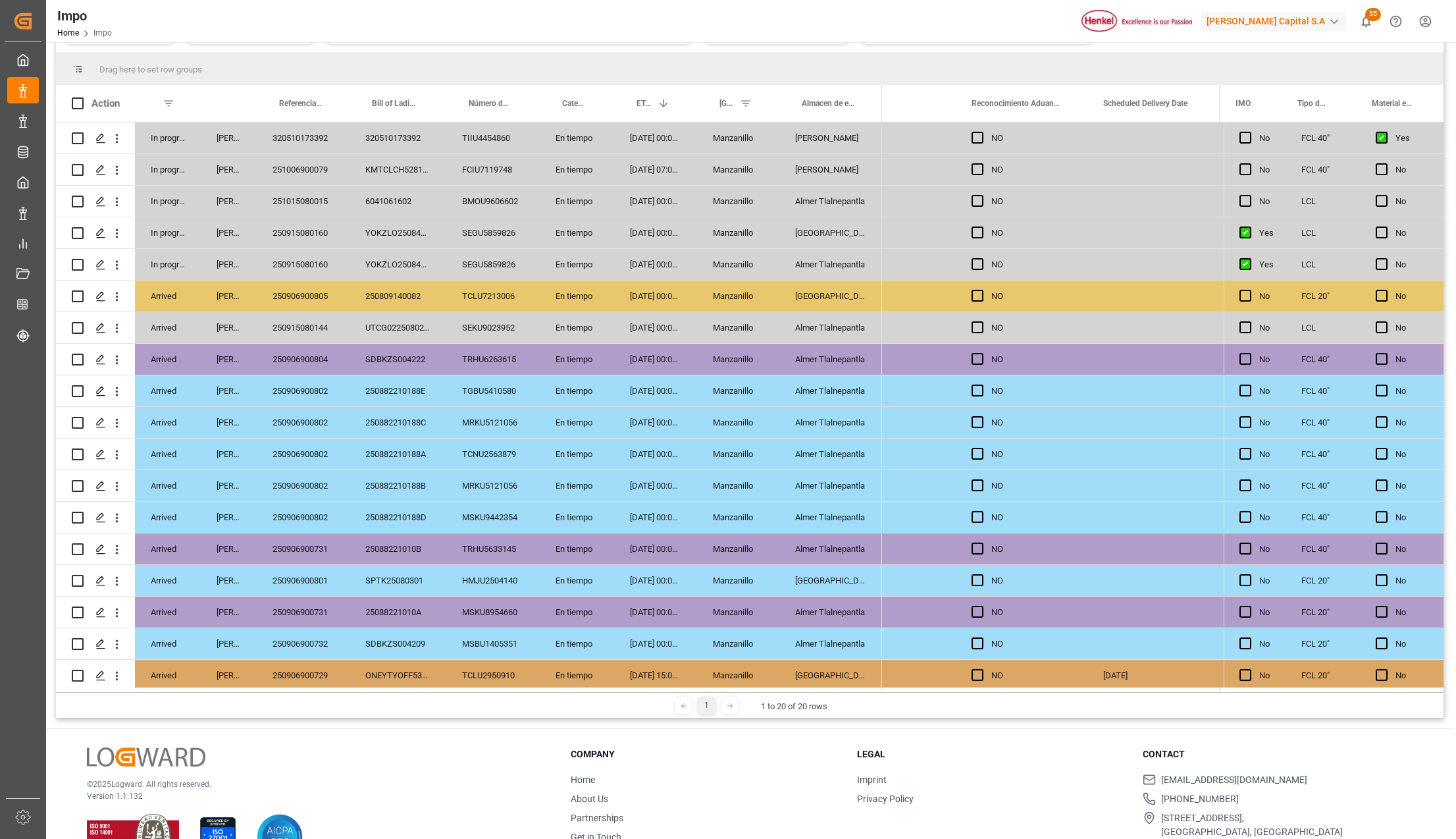
scroll to position [175, 0]
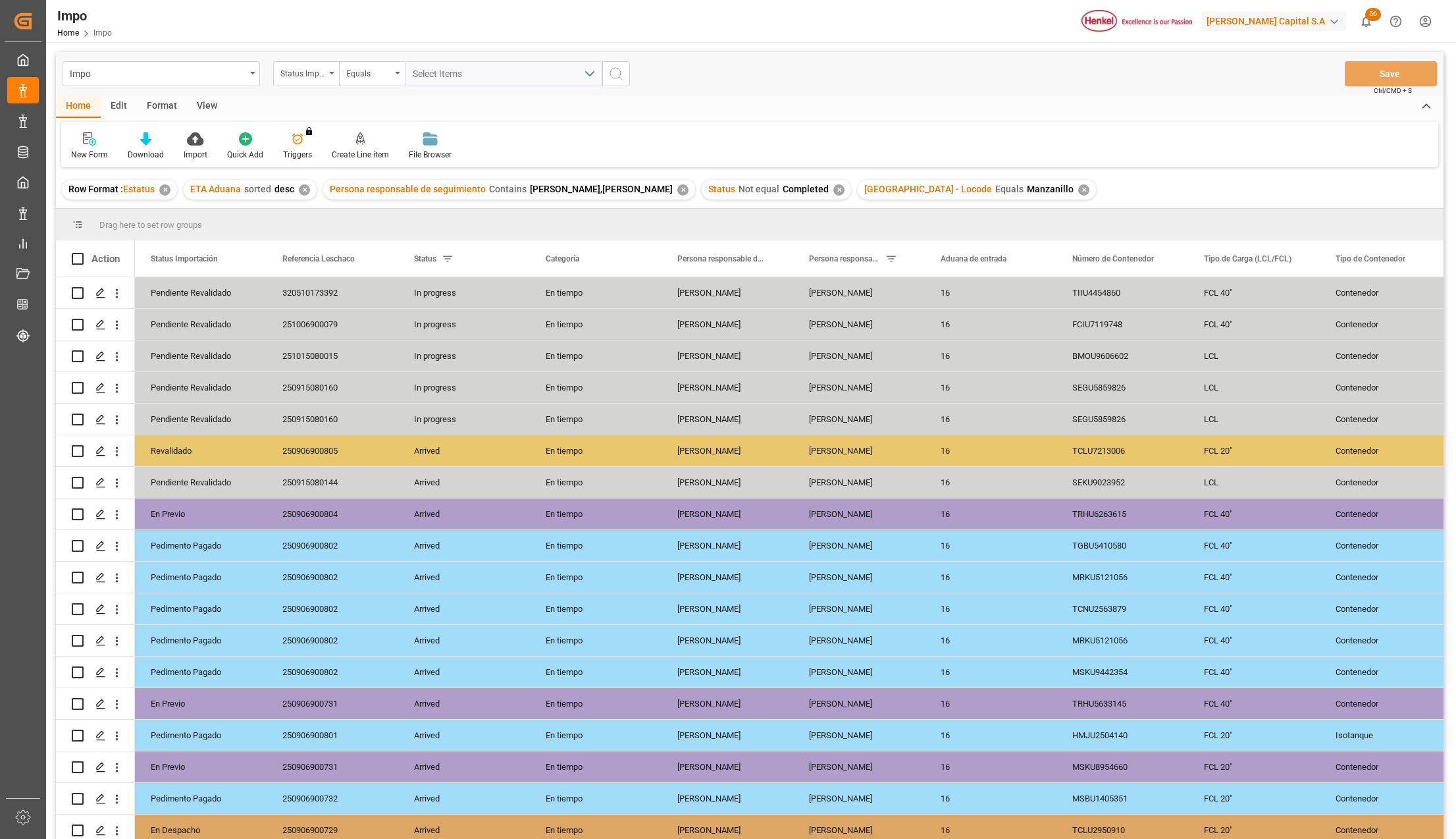
click at [1078, 193] on div "✕" at bounding box center [1084, 189] width 11 height 11
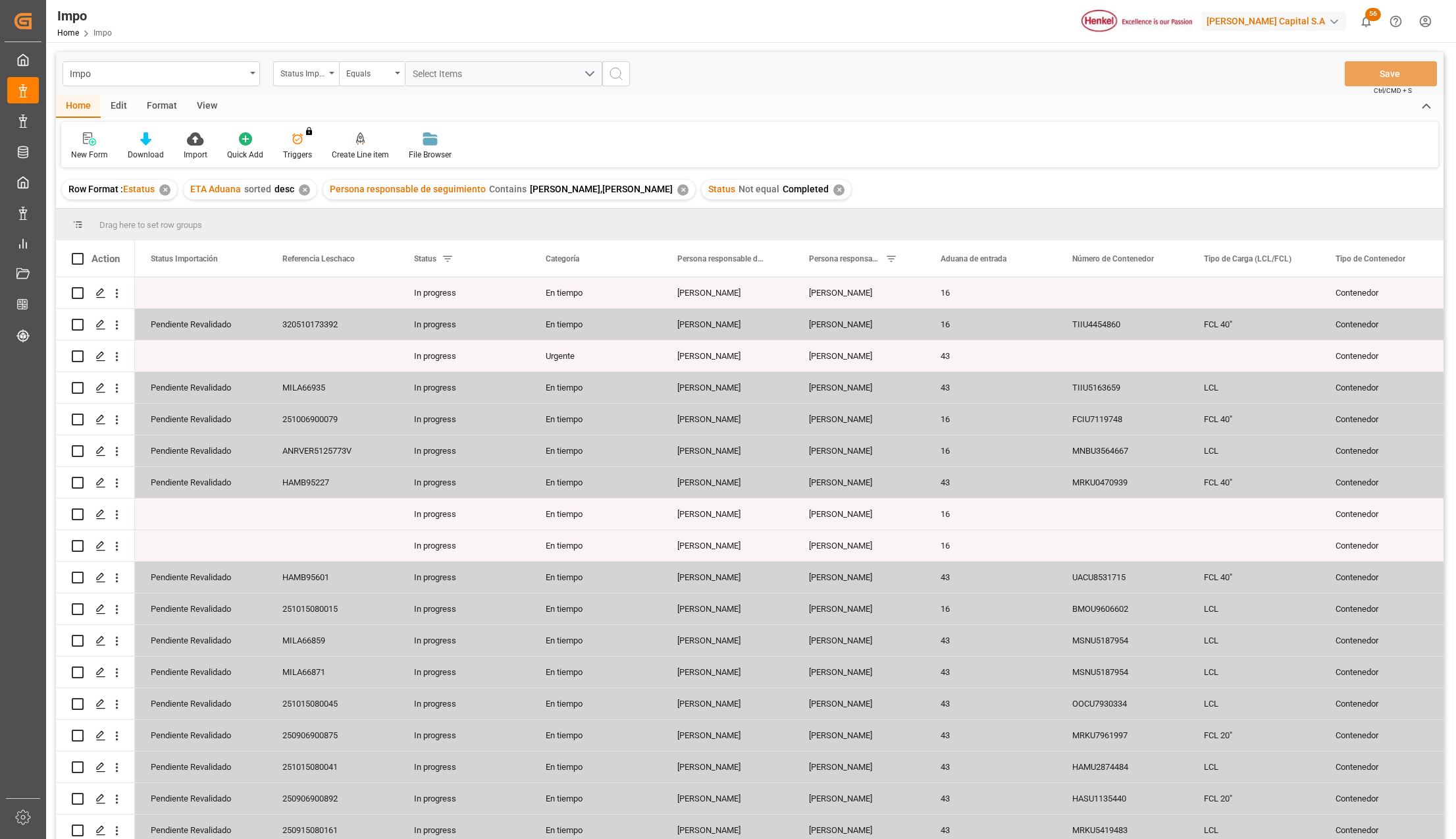
click at [206, 101] on div "View" at bounding box center [207, 106] width 40 height 23
click at [154, 135] on icon at bounding box center [153, 135] width 6 height 5
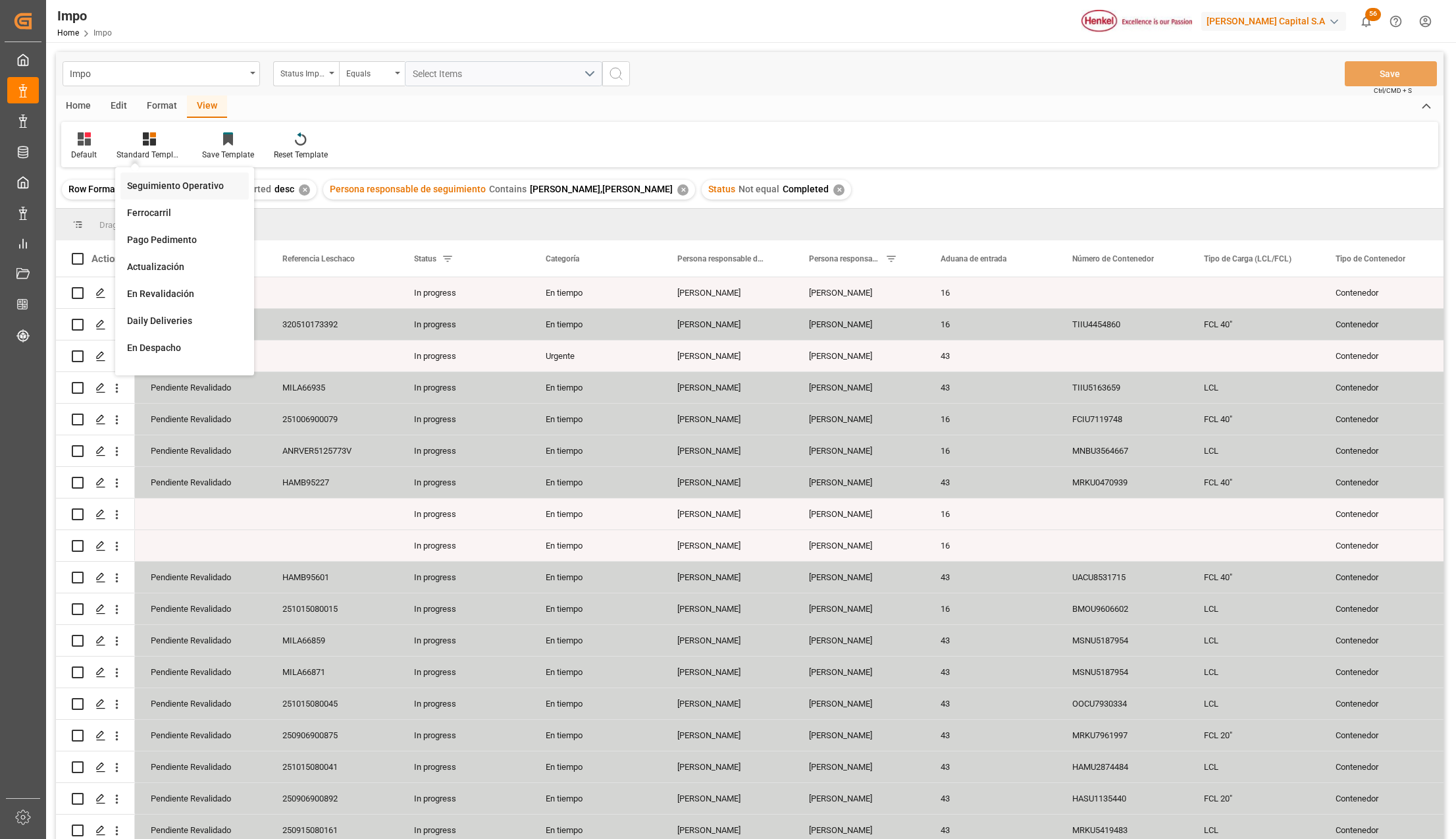
click at [153, 175] on div "Seguimiento Operativo" at bounding box center [184, 186] width 128 height 27
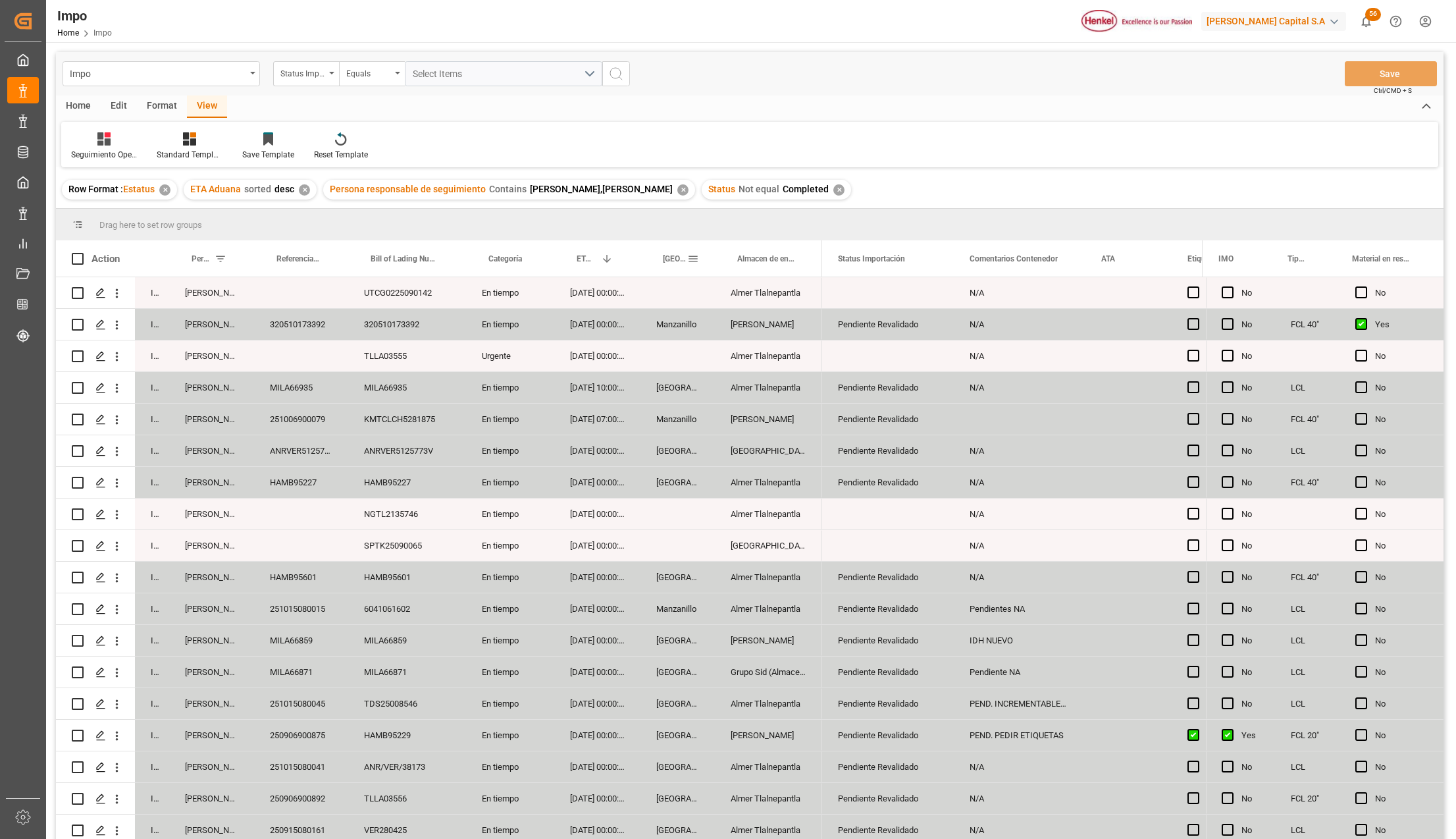
click at [694, 254] on span at bounding box center [693, 259] width 12 height 12
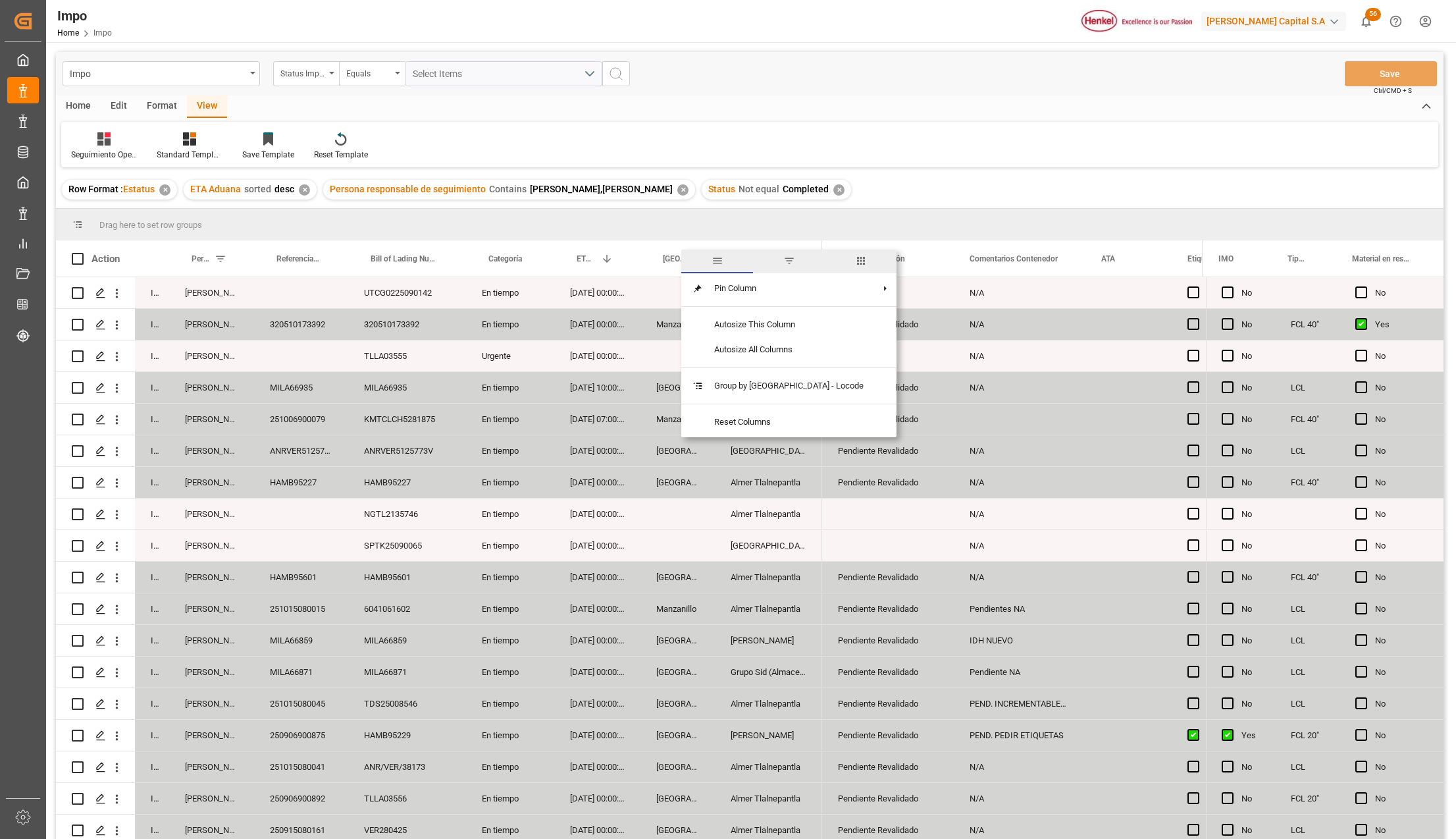
click at [784, 258] on span "filter" at bounding box center [790, 261] width 12 height 12
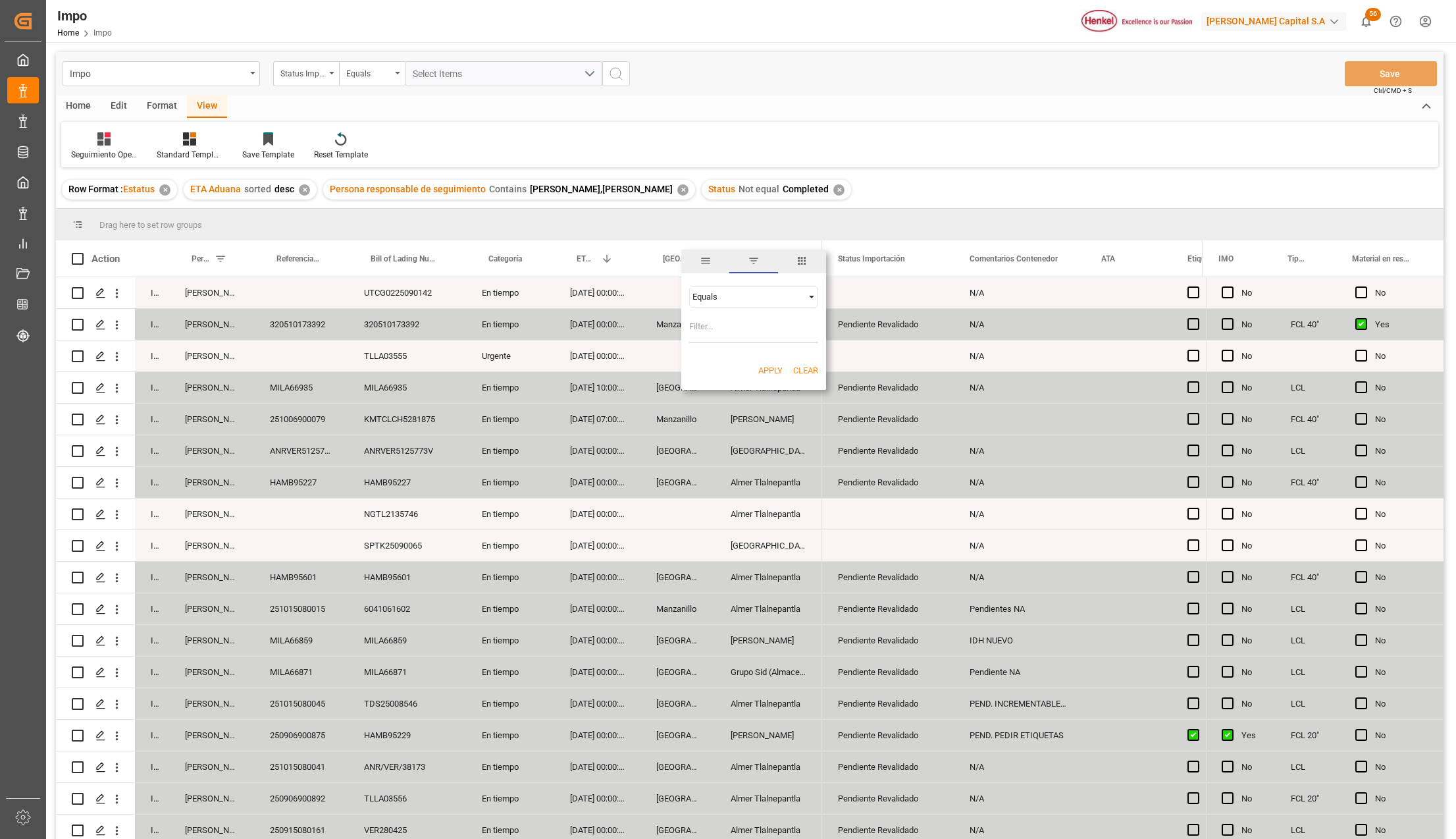
click at [719, 328] on input "Filter Value" at bounding box center [754, 330] width 129 height 26
type input "v"
type input "[GEOGRAPHIC_DATA]"
click at [765, 367] on button "Apply" at bounding box center [771, 371] width 24 height 13
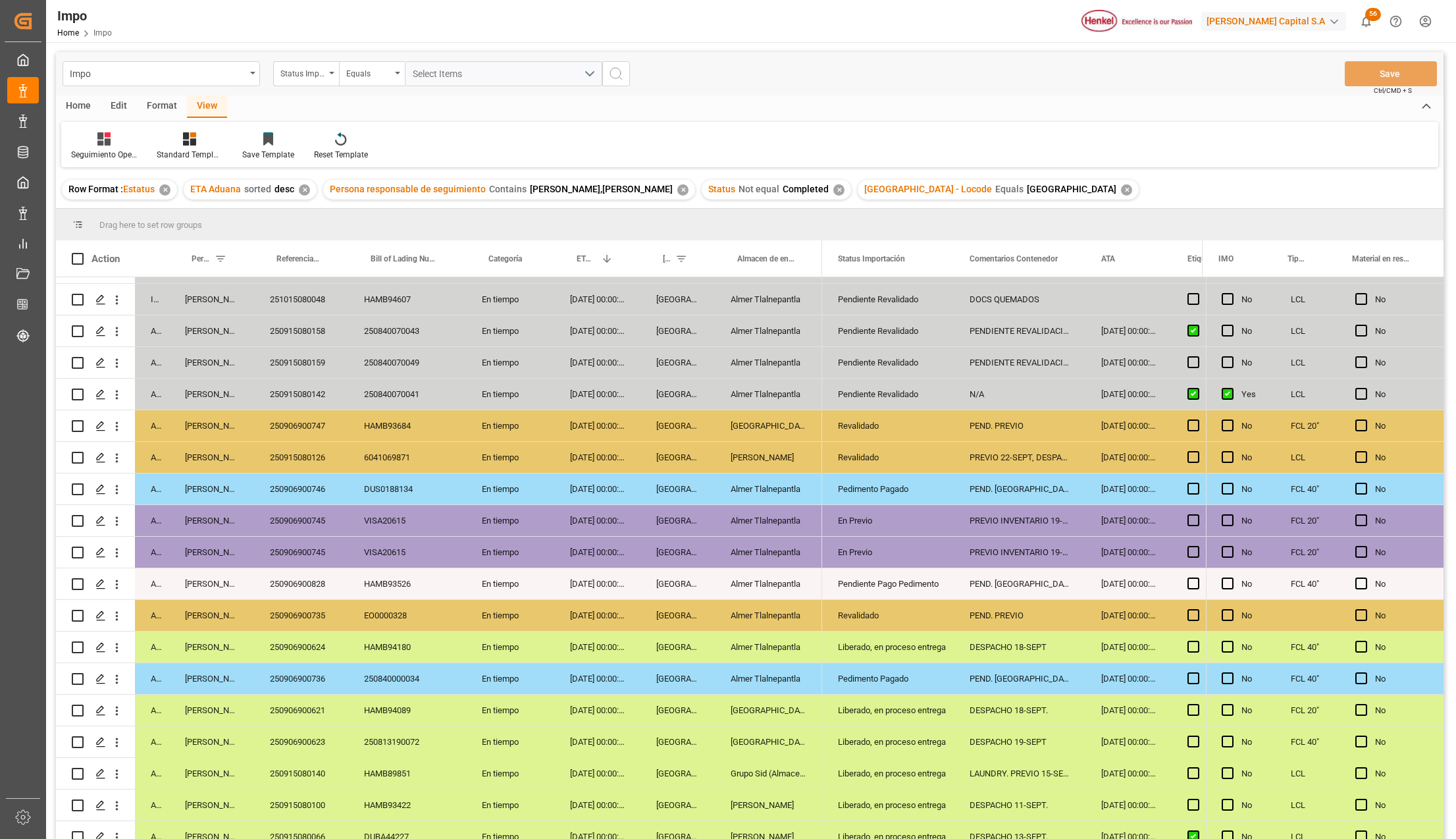
scroll to position [480, 0]
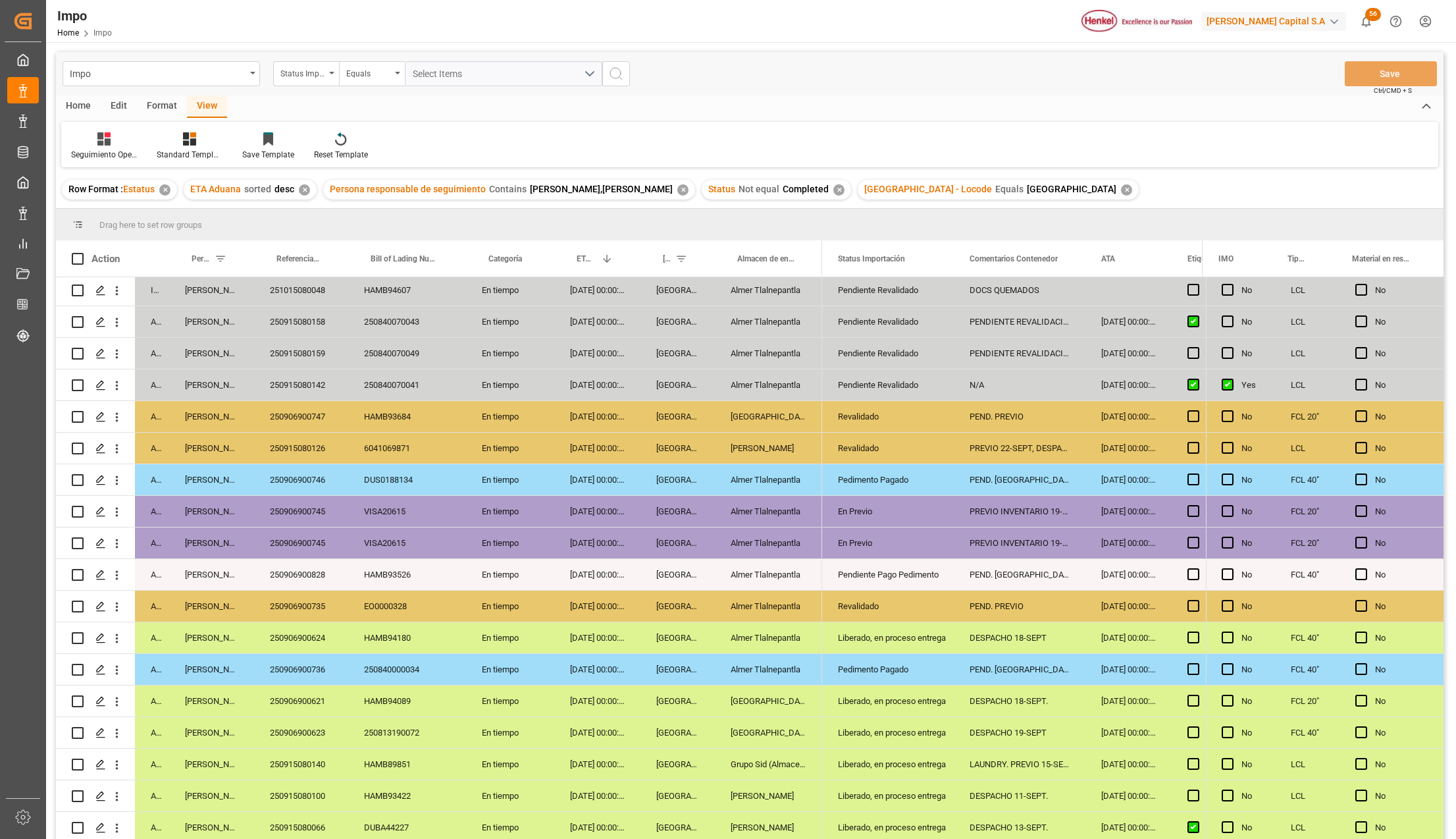
click at [718, 501] on div "Almer Tlalnepantla" at bounding box center [768, 511] width 107 height 31
click at [780, 411] on div "[GEOGRAPHIC_DATA]" at bounding box center [768, 416] width 107 height 31
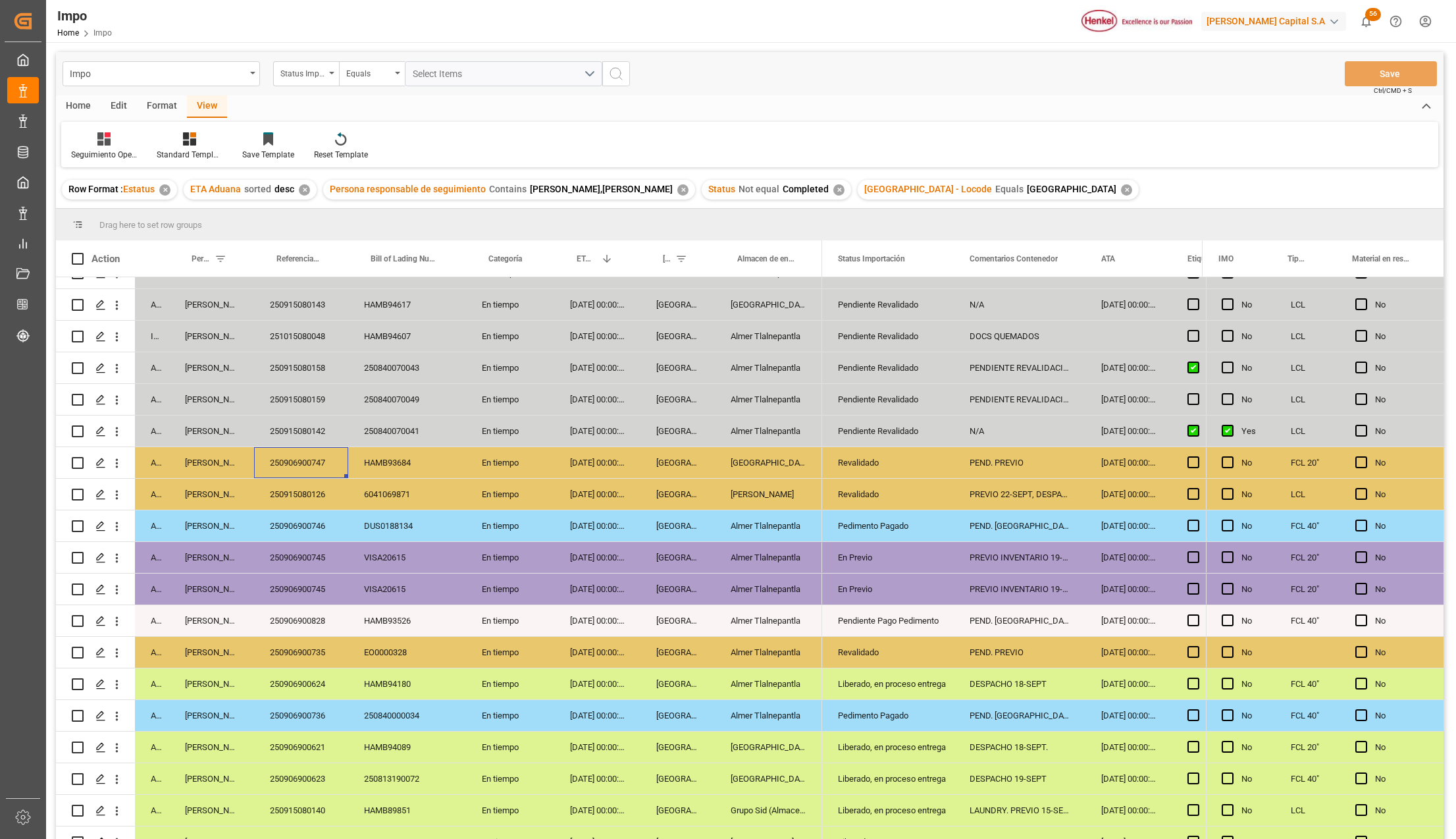
click at [498, 478] on div "En tiempo" at bounding box center [510, 462] width 88 height 31
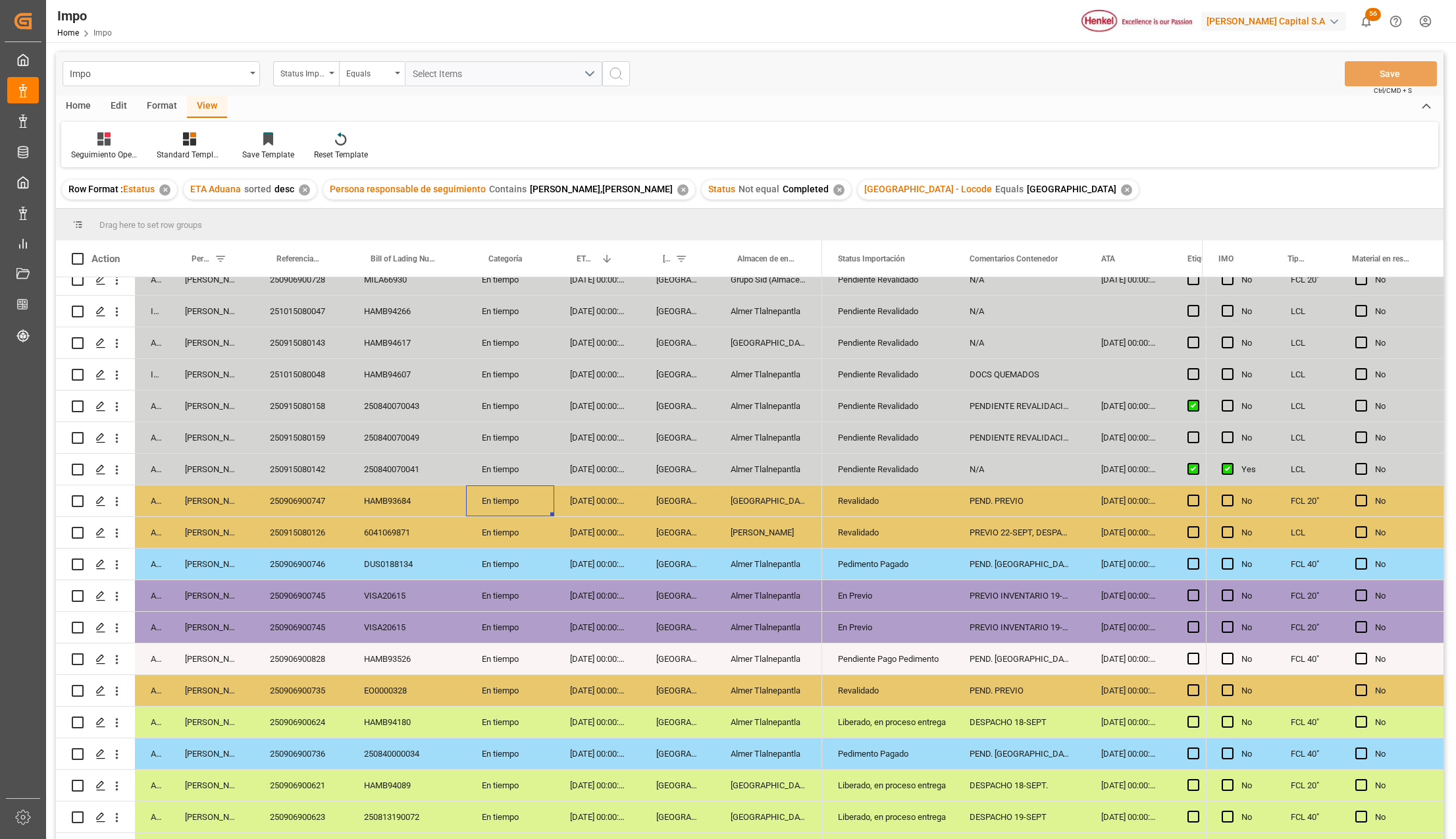
click at [498, 494] on div "En tiempo" at bounding box center [510, 500] width 88 height 31
click at [757, 527] on div "Santiago" at bounding box center [768, 532] width 107 height 31
click at [790, 491] on div "[GEOGRAPHIC_DATA]" at bounding box center [768, 500] width 107 height 31
click at [341, 528] on div "250915080126" at bounding box center [301, 532] width 94 height 31
click at [749, 531] on div "Santiago" at bounding box center [768, 532] width 107 height 31
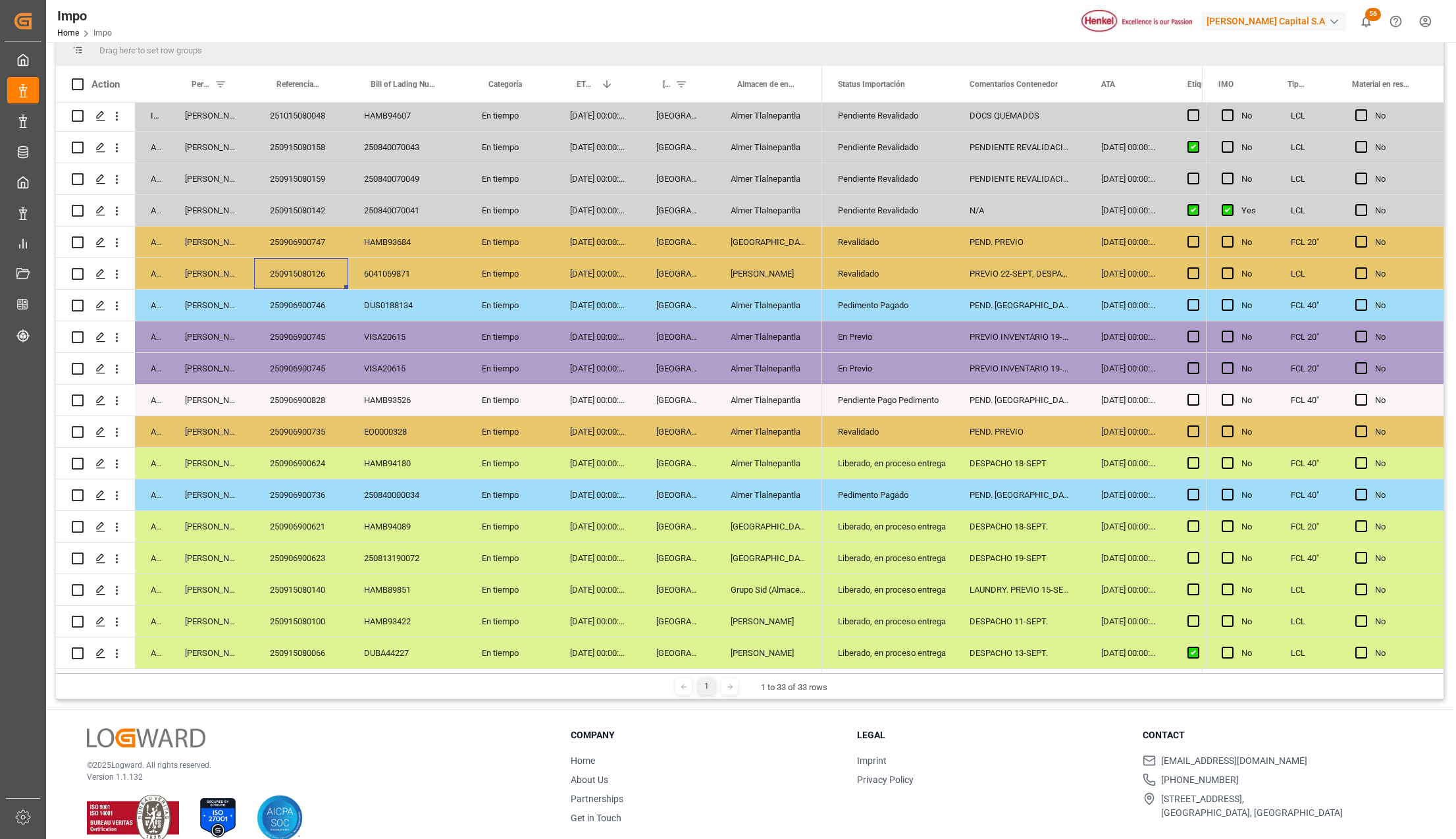
scroll to position [194, 0]
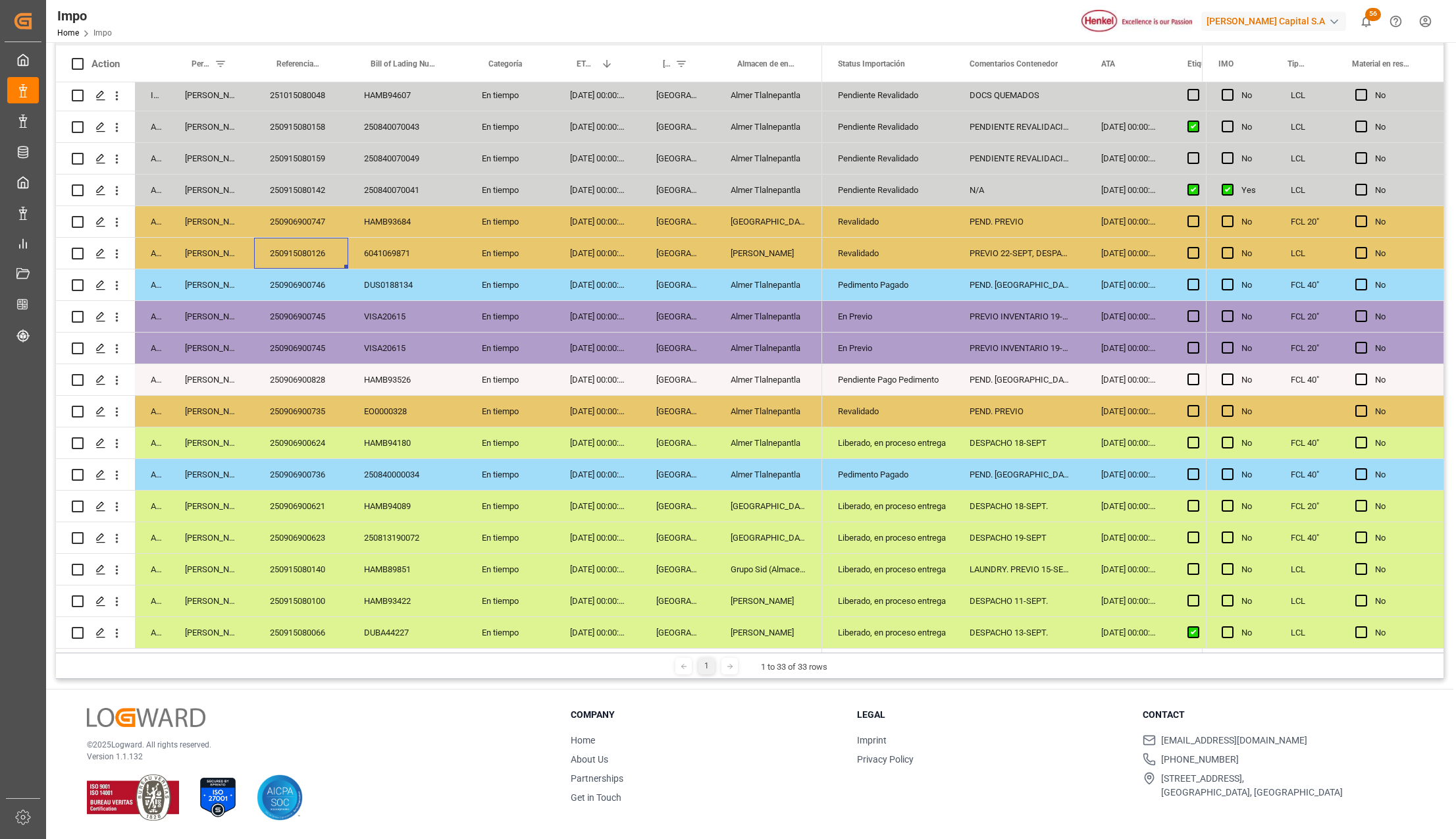
click at [1065, 340] on div "PREVIO INVENTARIO 19-09" at bounding box center [1019, 347] width 132 height 31
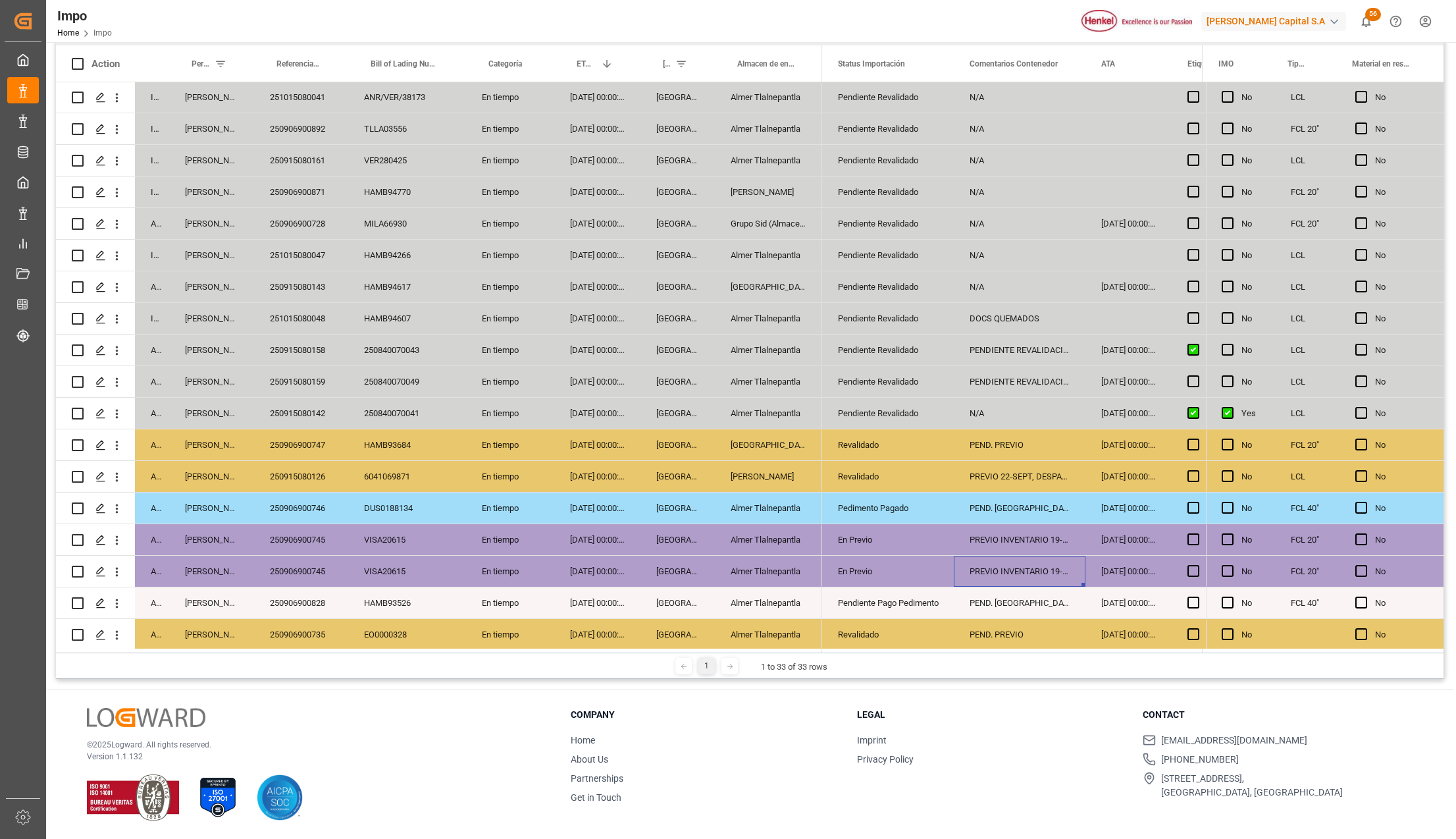
scroll to position [216, 0]
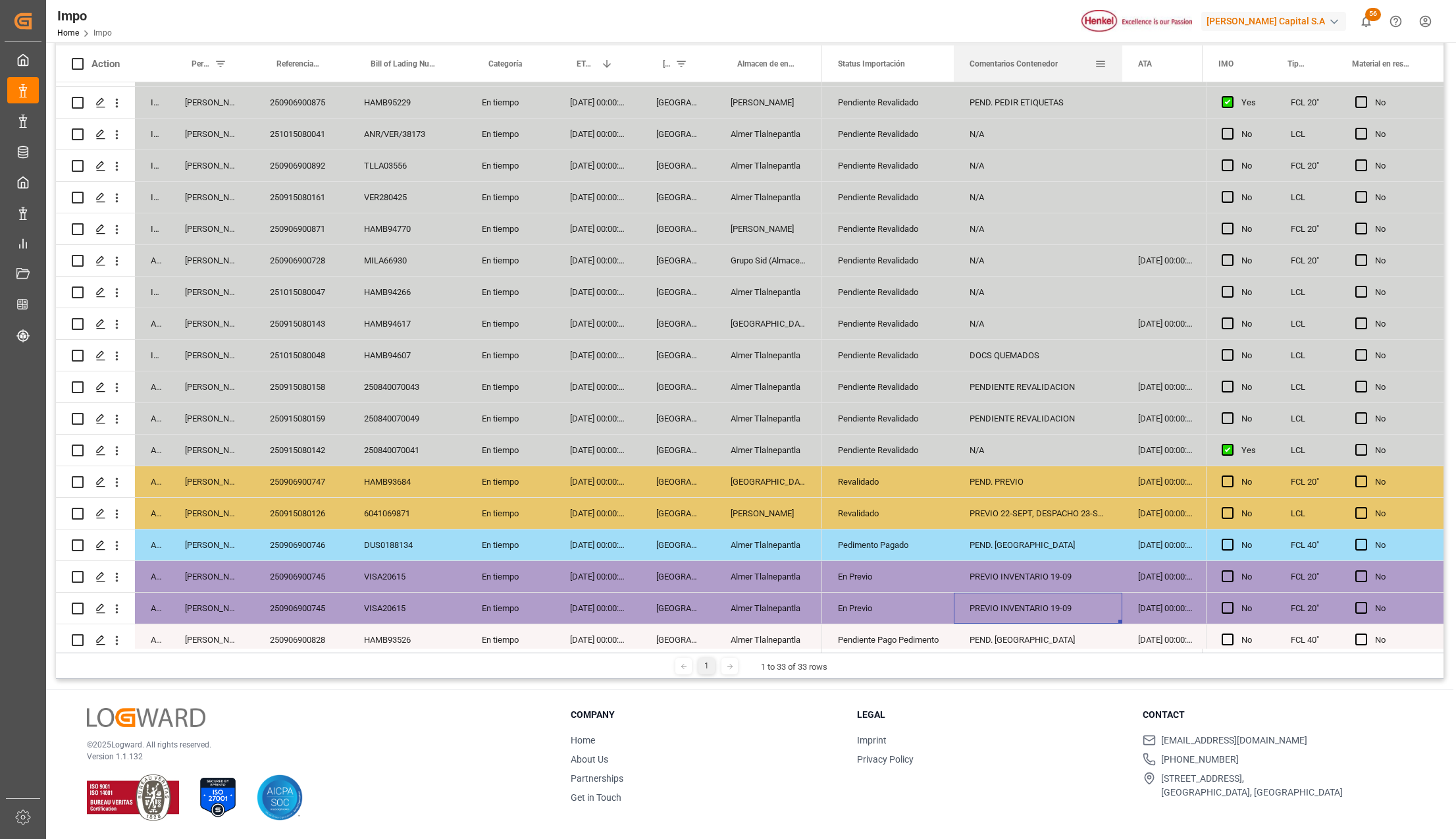
drag, startPoint x: 1084, startPoint y: 49, endPoint x: 1120, endPoint y: 54, distance: 36.3
click at [1120, 54] on div at bounding box center [1122, 64] width 5 height 37
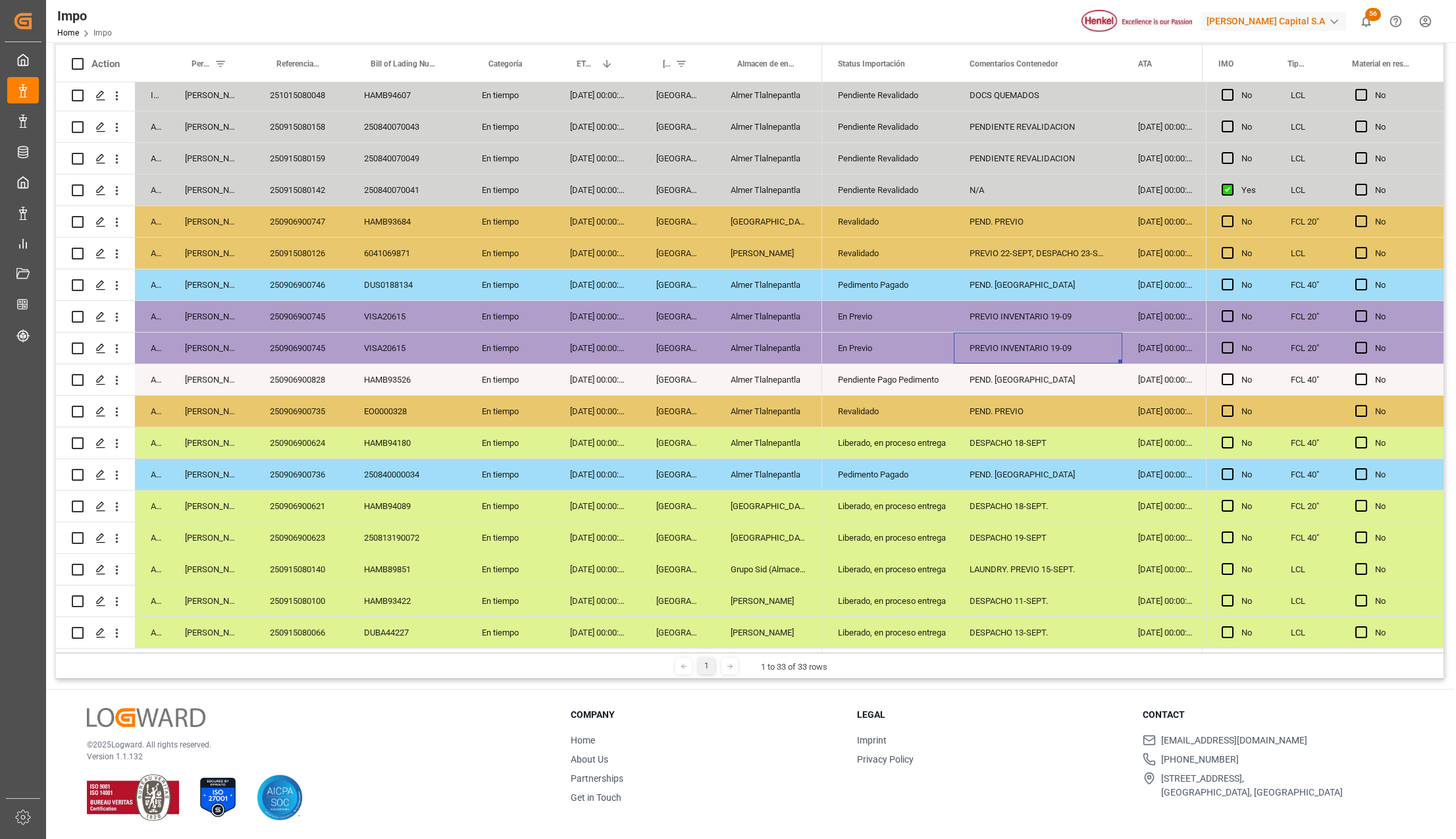
scroll to position [480, 0]
click at [1031, 380] on div "PEND. DESPACHO" at bounding box center [1038, 379] width 168 height 31
click at [1028, 412] on div "PEND. PREVIO" at bounding box center [1038, 411] width 168 height 31
click at [325, 437] on div "250906900624" at bounding box center [301, 442] width 94 height 31
click at [860, 445] on div "Liberado, en proceso entrega" at bounding box center [888, 443] width 100 height 31
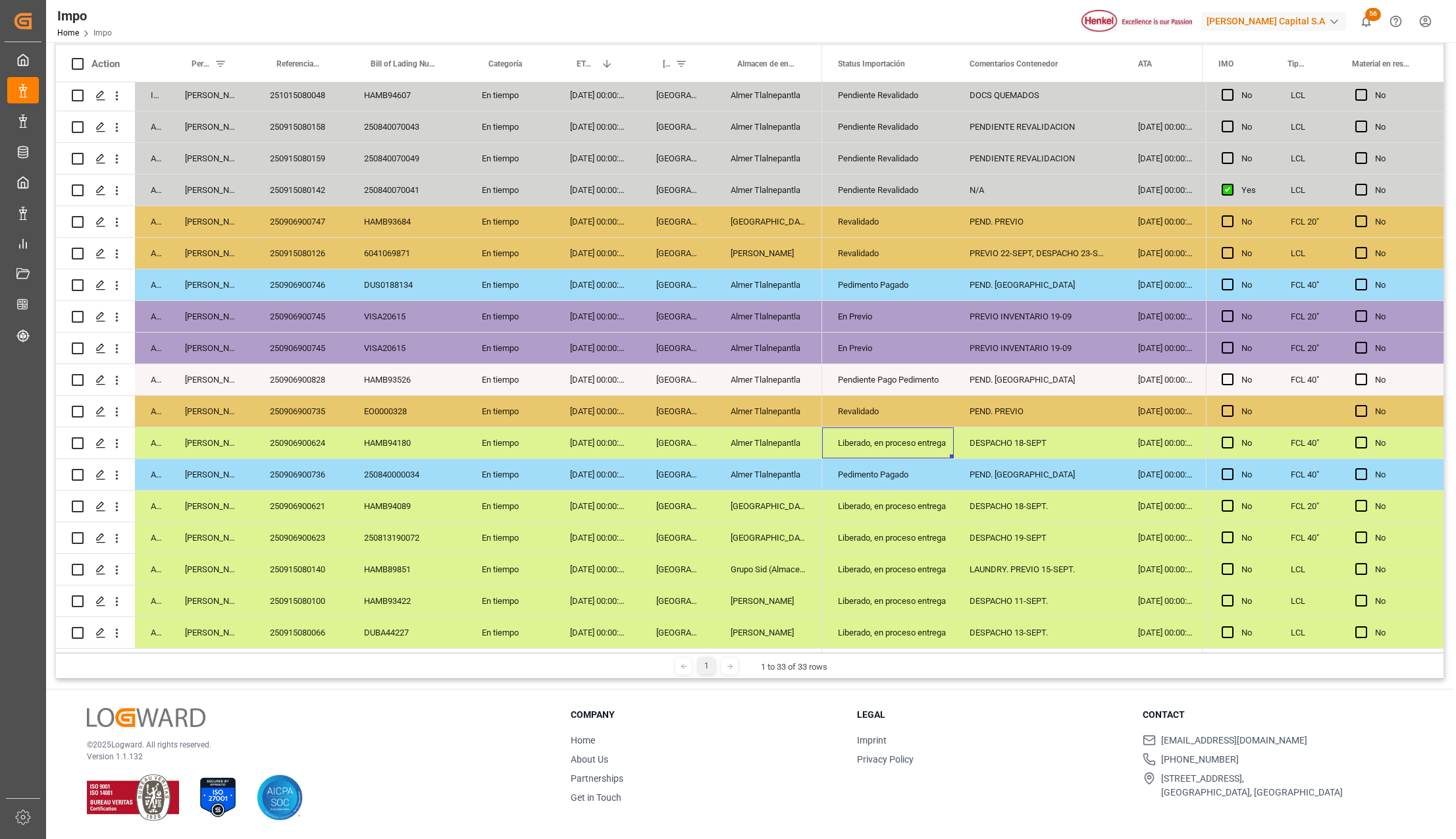
click at [865, 439] on div "Liberado, en proceso entrega" at bounding box center [888, 443] width 100 height 31
click at [934, 443] on icon "open menu" at bounding box center [929, 451] width 16 height 16
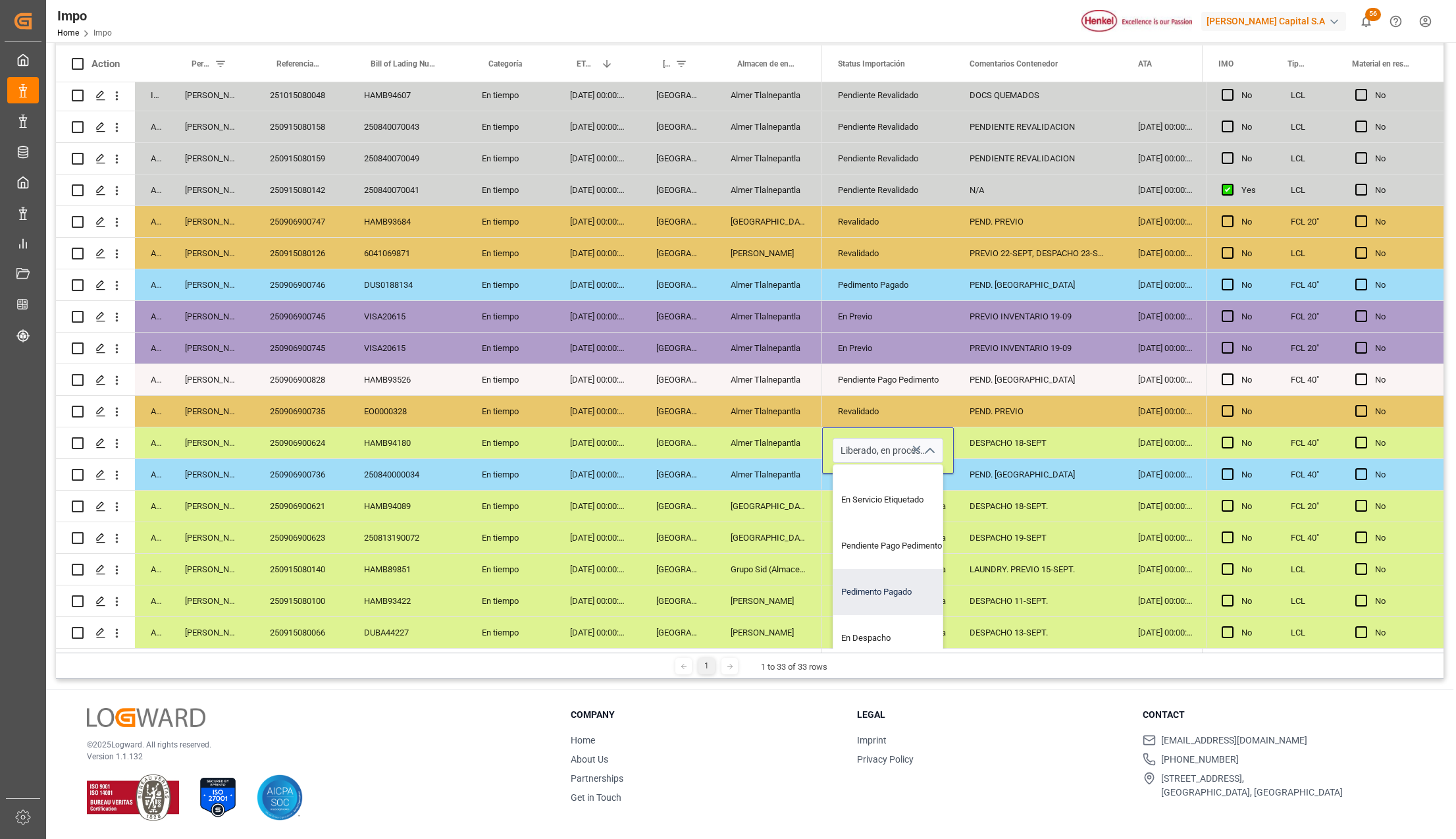
scroll to position [87, 0]
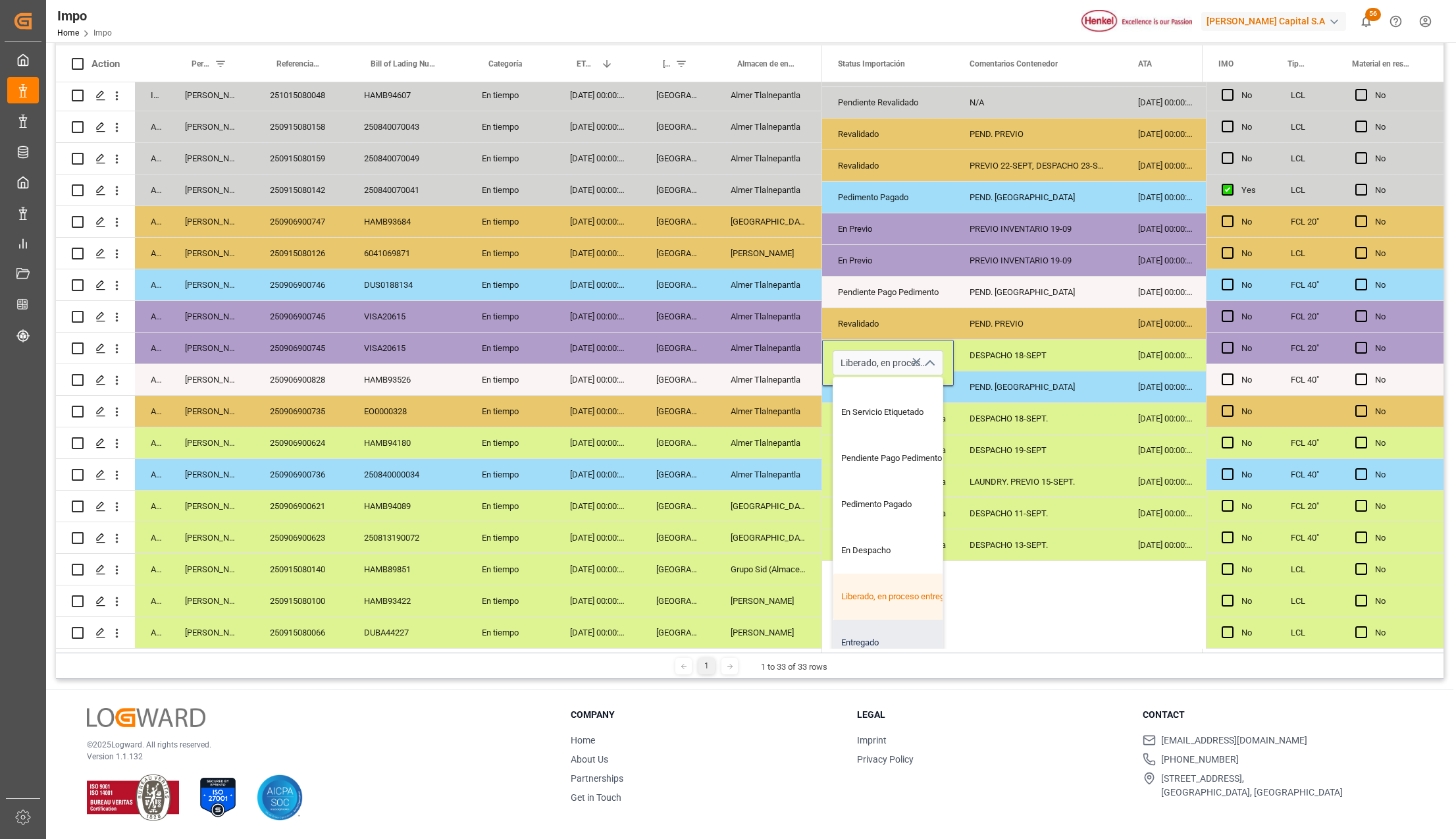
click at [872, 624] on div "Entregado" at bounding box center [895, 643] width 124 height 46
type input "Entregado"
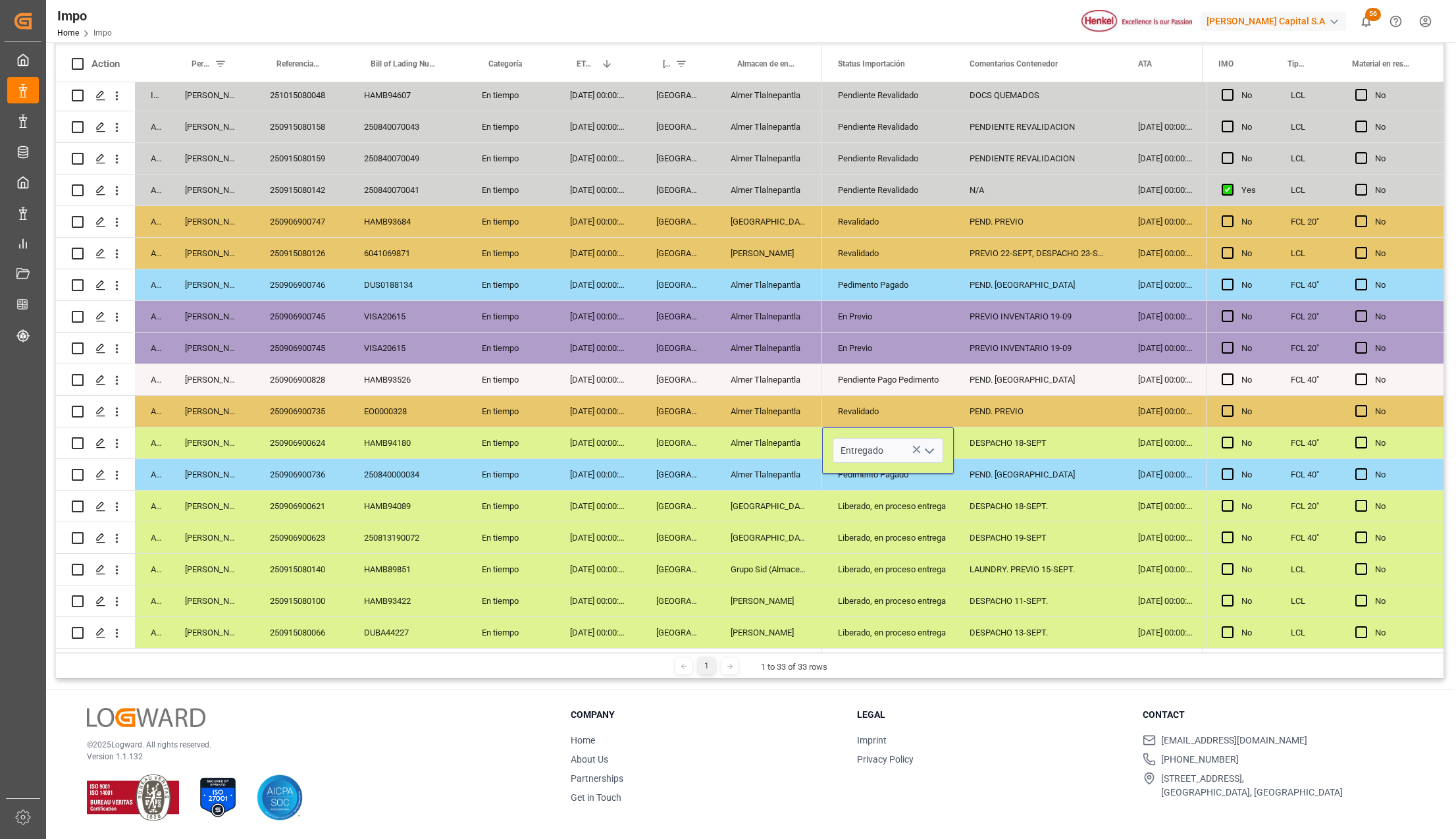
click at [915, 586] on div "Liberado, en proceso entrega" at bounding box center [888, 601] width 100 height 31
click at [977, 440] on div "DESPACHO 18-SEPT" at bounding box center [1038, 442] width 168 height 31
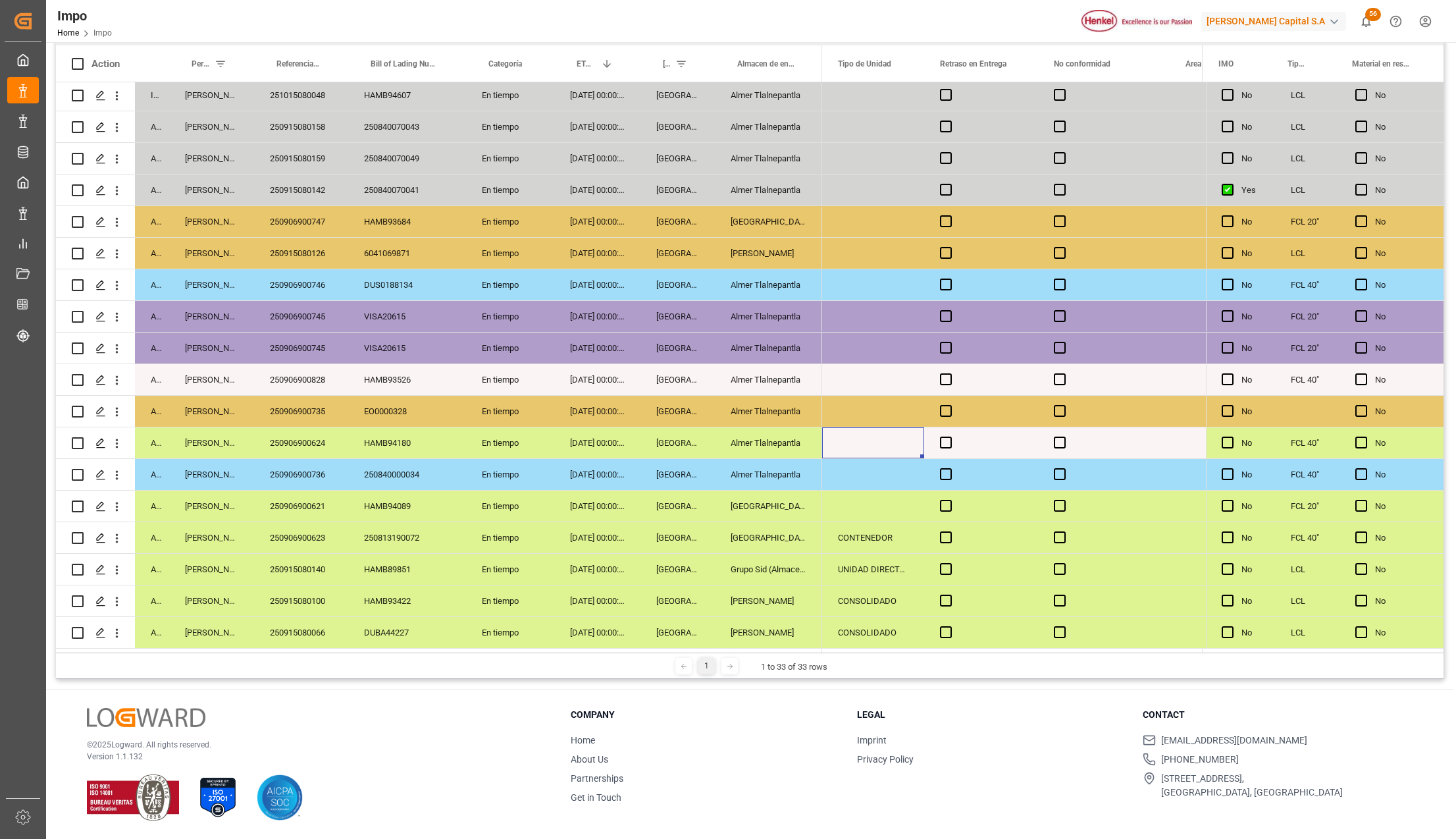
scroll to position [0, 3318]
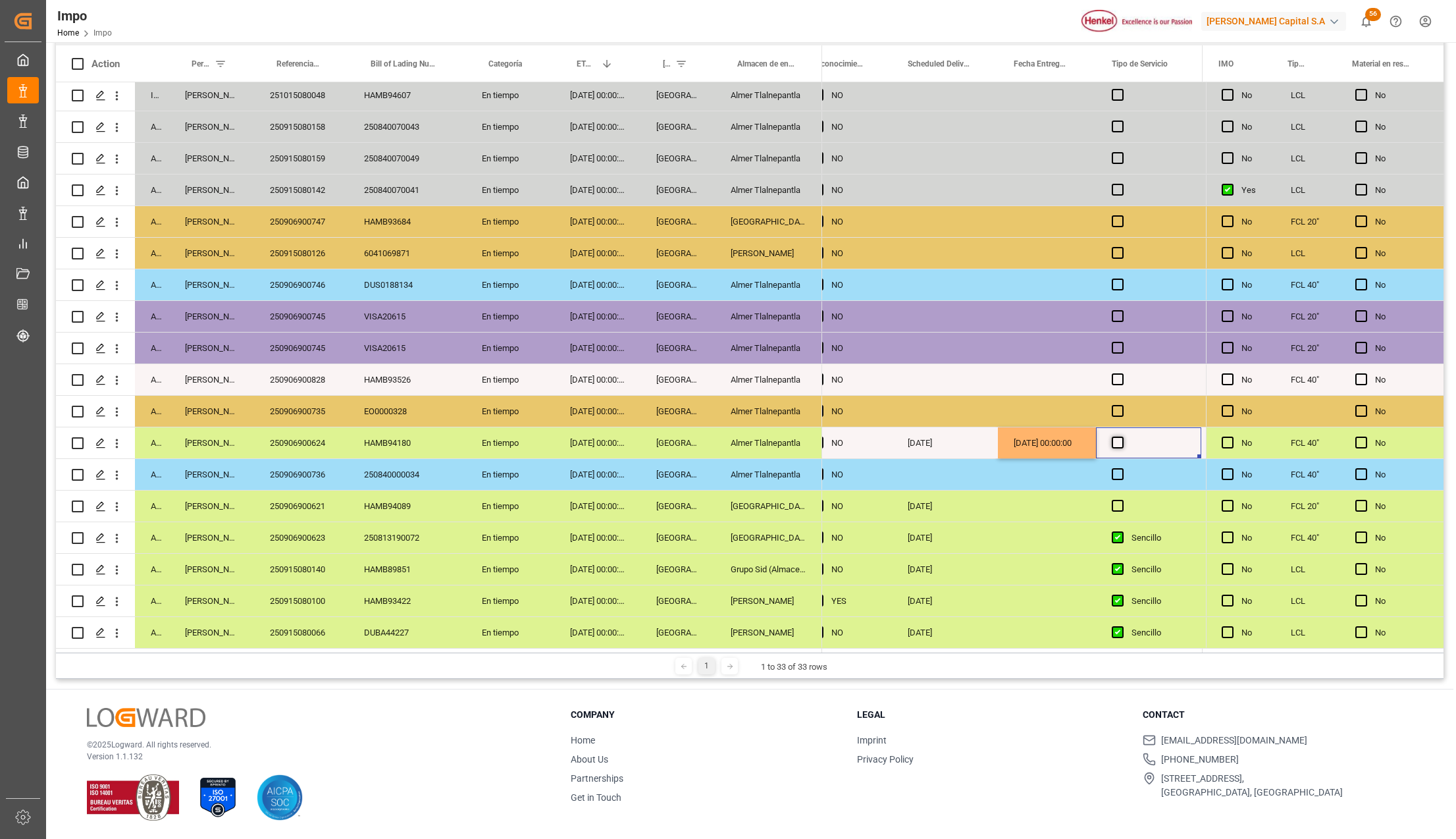
click at [1123, 438] on span "Press SPACE to select this row." at bounding box center [1118, 443] width 12 height 12
click at [1122, 437] on input "Press SPACE to select this row." at bounding box center [1122, 437] width 0 height 0
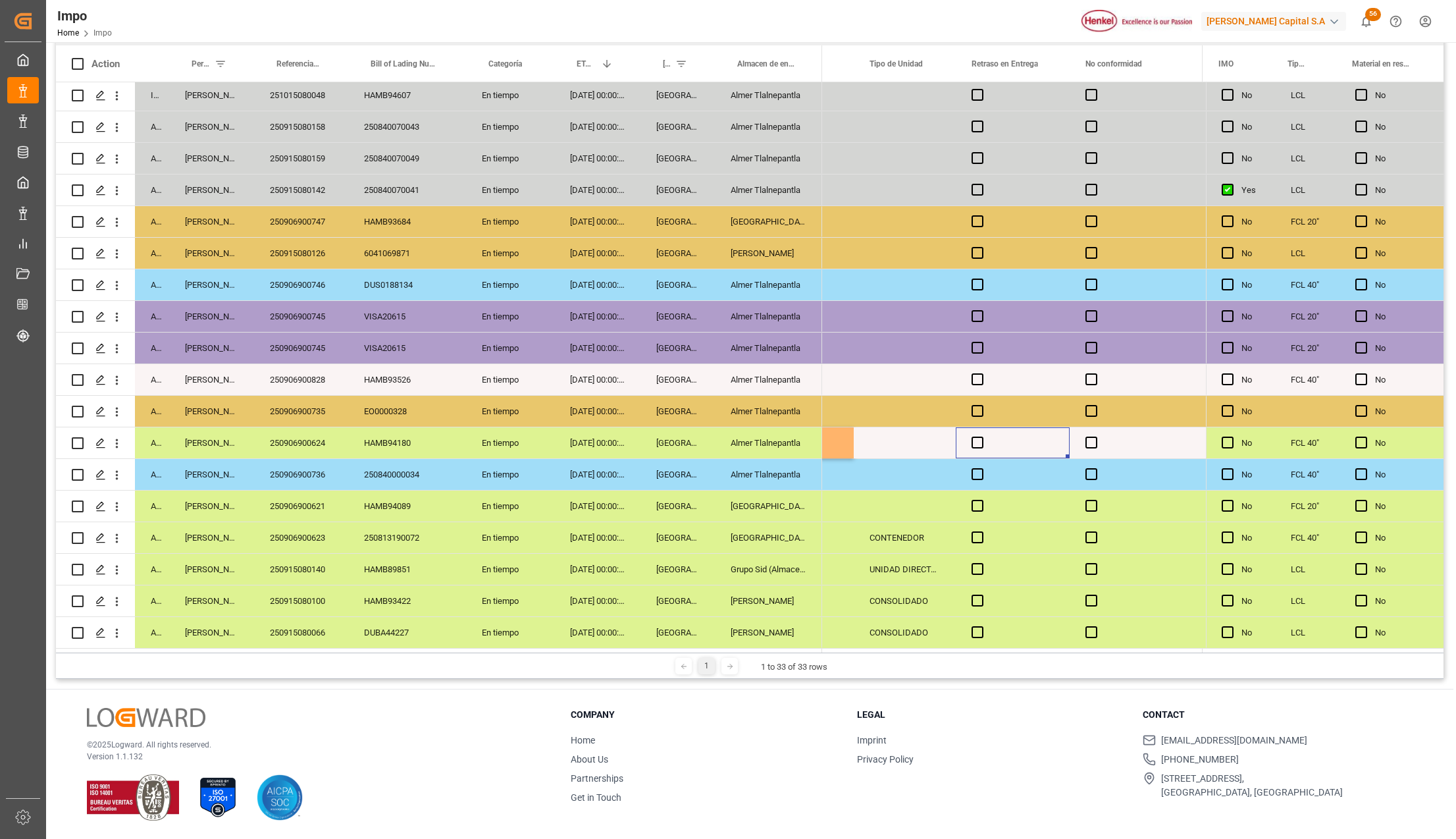
click at [926, 429] on div "Press SPACE to select this row." at bounding box center [904, 442] width 102 height 31
click at [886, 541] on div "CONTENEDOR" at bounding box center [904, 537] width 102 height 31
click at [896, 440] on div "Press SPACE to select this row." at bounding box center [904, 442] width 102 height 31
click at [971, 444] on div "Press SPACE to select this row." at bounding box center [1012, 442] width 114 height 31
click at [974, 444] on span "Press SPACE to select this row." at bounding box center [977, 443] width 12 height 12
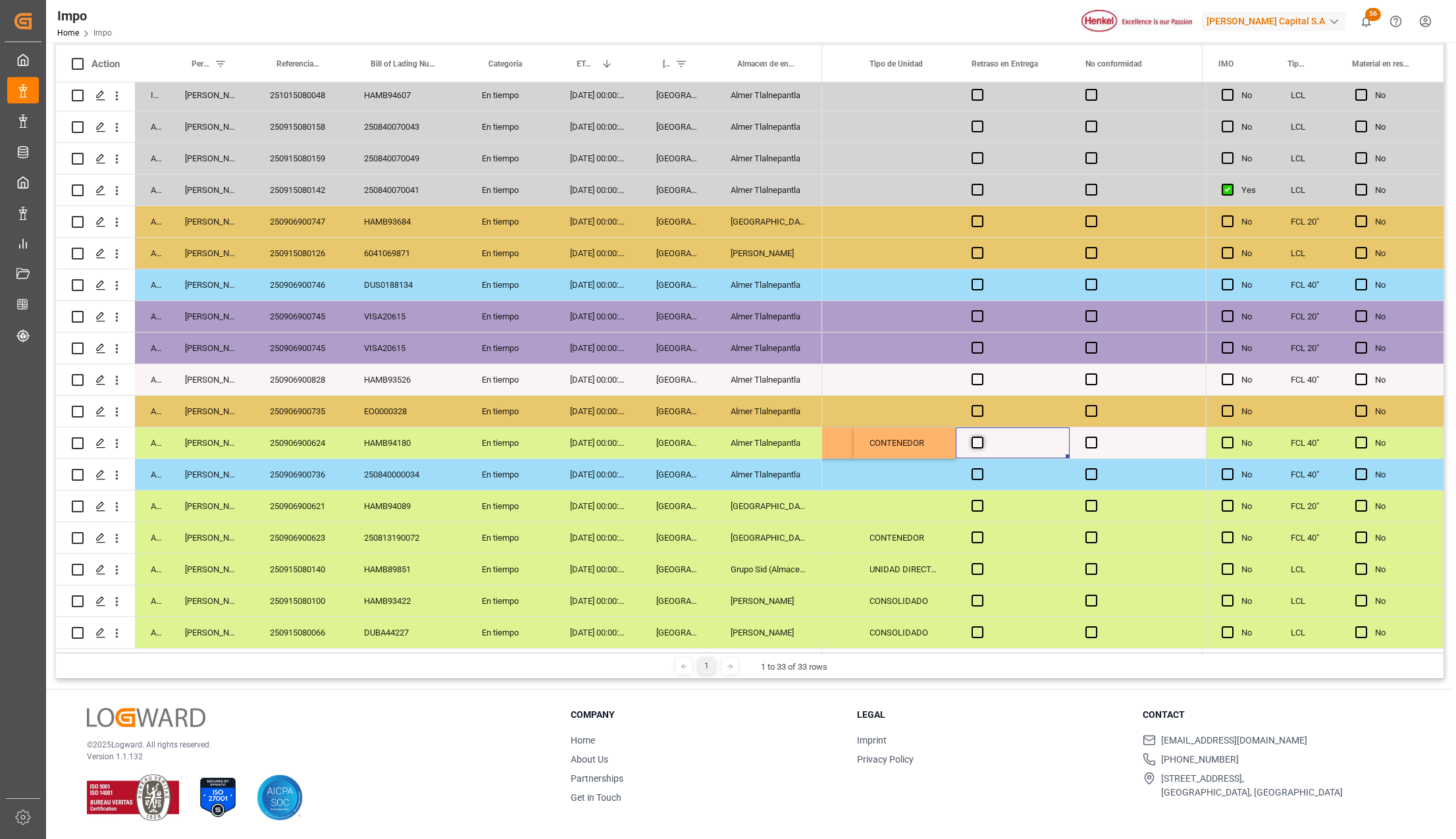
click at [982, 437] on input "Press SPACE to select this row." at bounding box center [982, 437] width 0 height 0
click at [974, 444] on span "Press SPACE to select this row." at bounding box center [977, 443] width 12 height 12
click at [982, 437] on input "Press SPACE to select this row." at bounding box center [982, 437] width 0 height 0
click at [1017, 503] on div "Press SPACE to select this row." at bounding box center [1012, 506] width 114 height 31
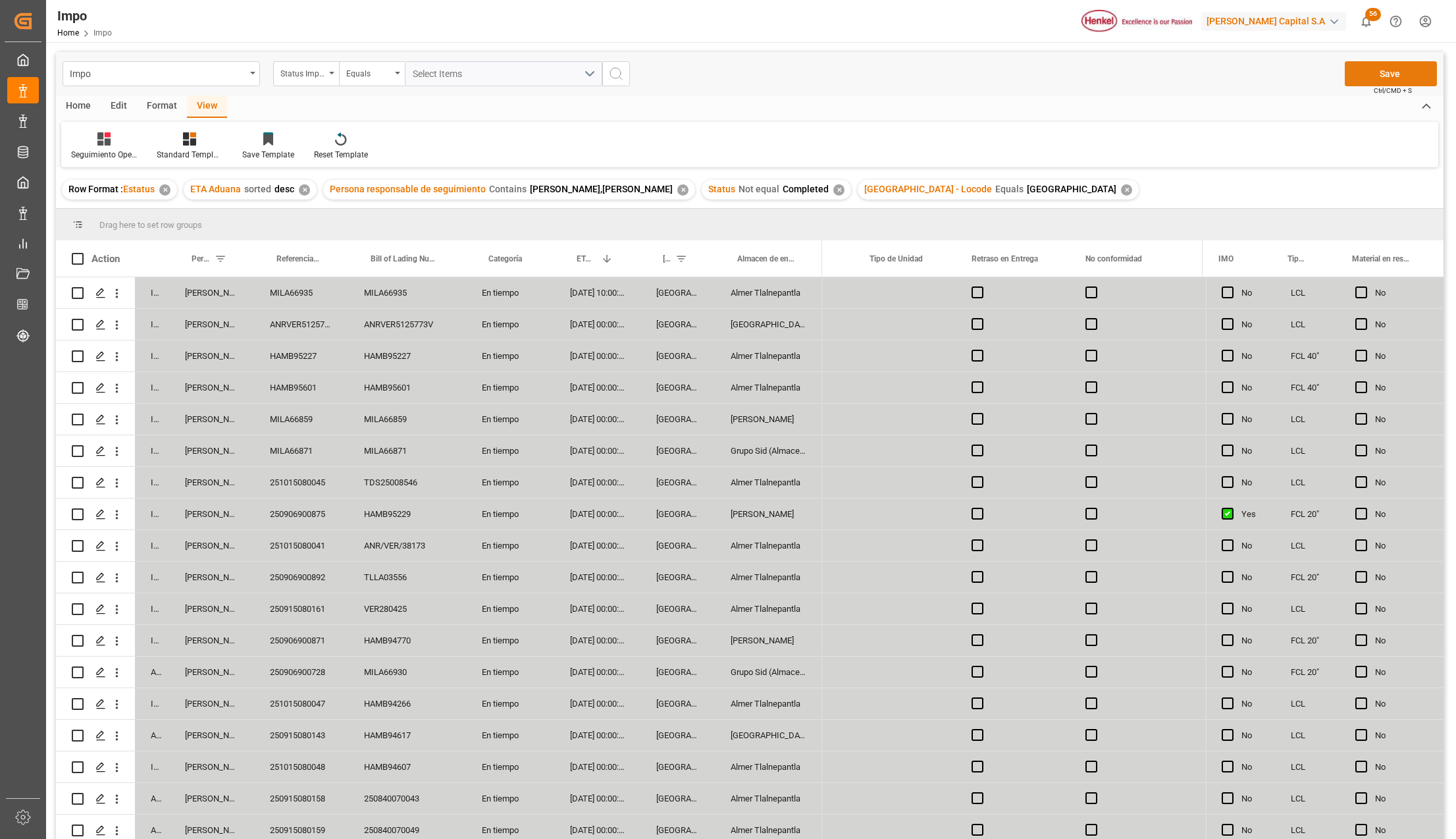
click at [1393, 78] on button "Save" at bounding box center [1391, 73] width 92 height 25
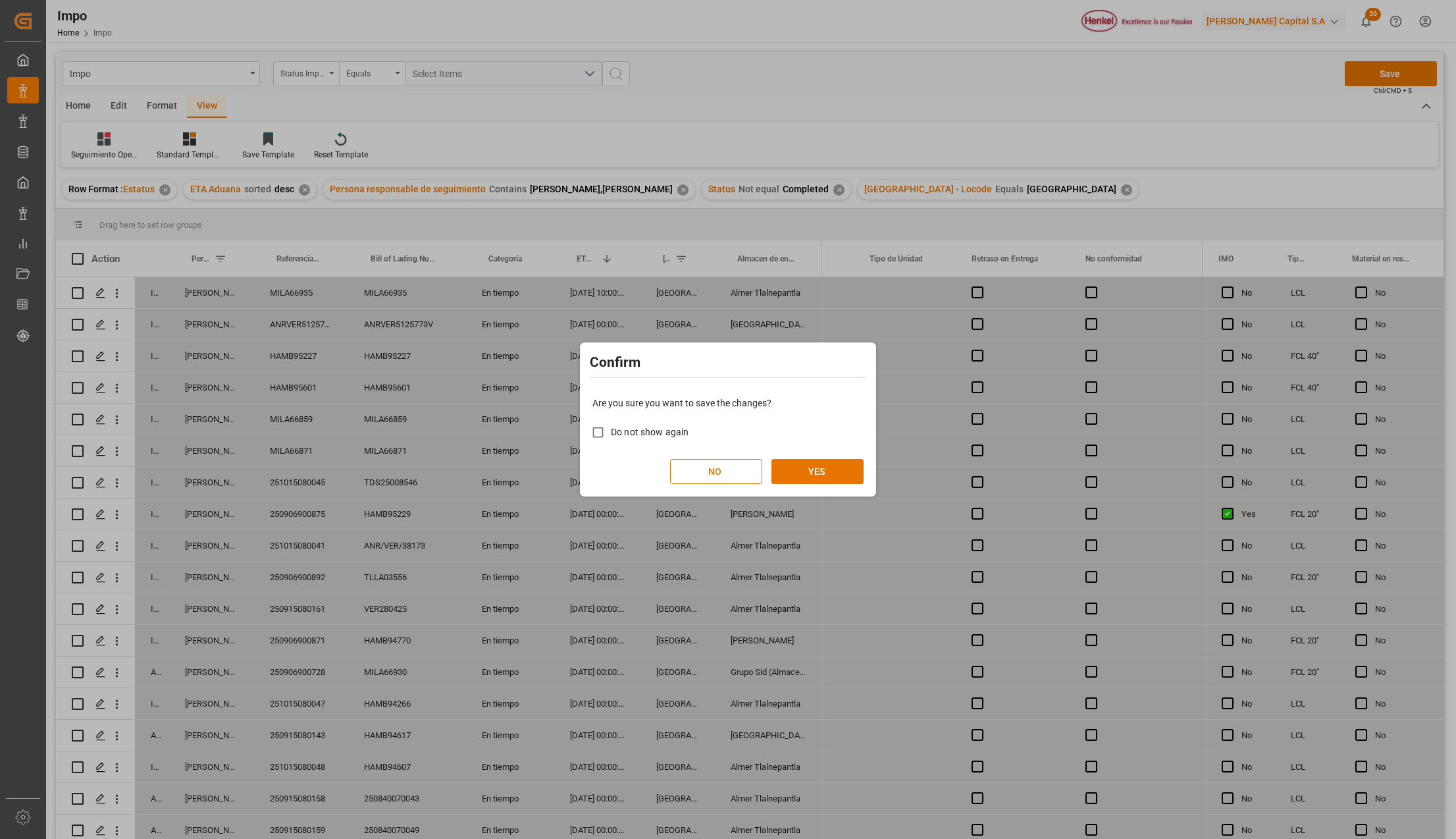
click at [830, 456] on div "Are you sure you want to save the changes? Do not show again NO YES" at bounding box center [728, 440] width 289 height 106
click at [830, 461] on button "YES" at bounding box center [818, 471] width 92 height 25
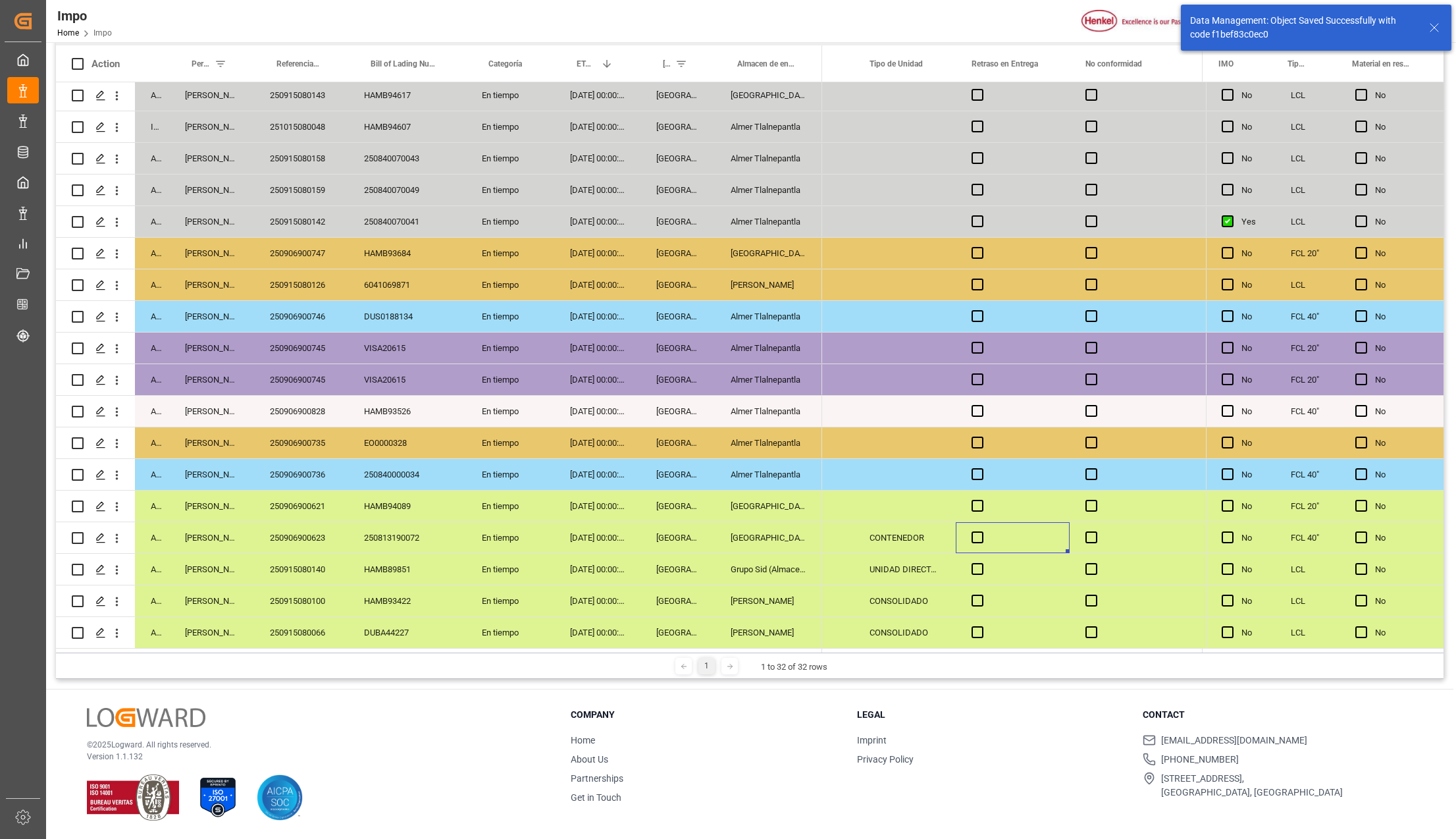
click at [769, 491] on div "[GEOGRAPHIC_DATA]" at bounding box center [768, 506] width 107 height 31
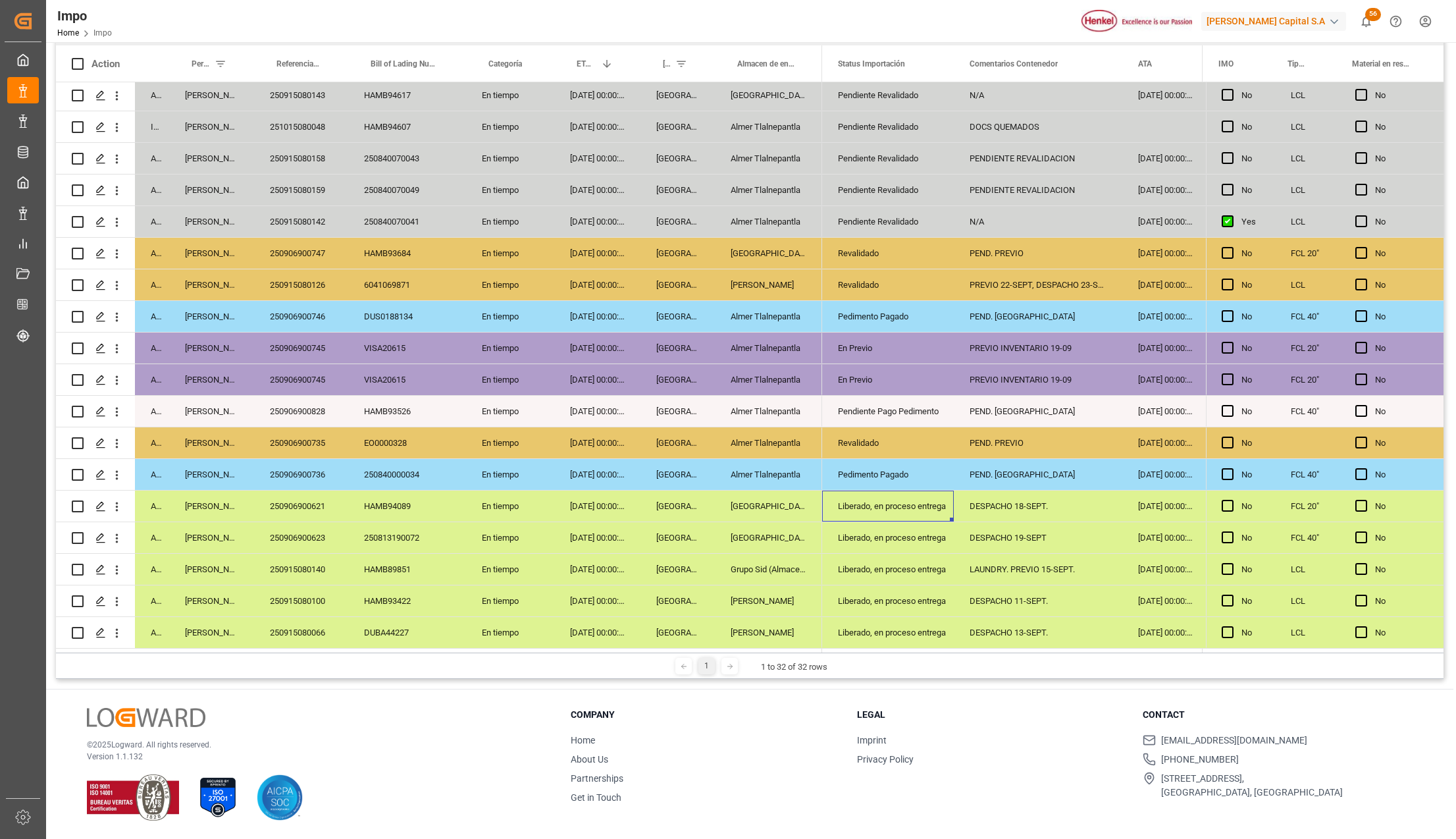
click at [1001, 537] on div "DESPACHO 19-SEPT" at bounding box center [1038, 537] width 168 height 31
click at [865, 473] on div "Pedimento Pagado" at bounding box center [888, 474] width 100 height 31
click at [875, 443] on div "Revalidado" at bounding box center [888, 443] width 100 height 31
click at [302, 435] on div "250906900735" at bounding box center [301, 442] width 94 height 31
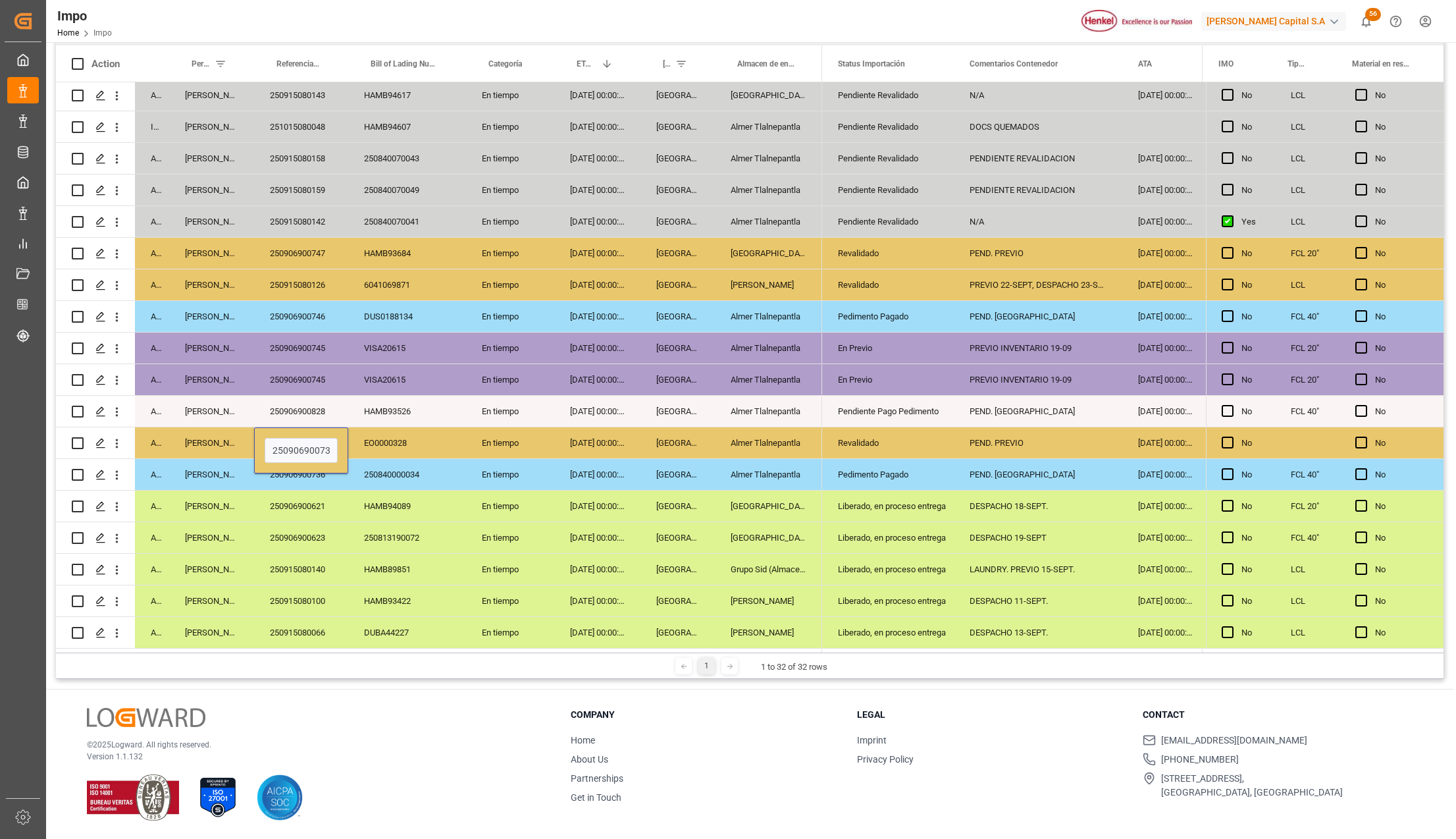
click at [302, 438] on input "250906900735" at bounding box center [302, 450] width 73 height 25
click at [590, 472] on div "10-09-2025 00:00:00" at bounding box center [597, 474] width 86 height 31
drag, startPoint x: 780, startPoint y: 440, endPoint x: 762, endPoint y: 451, distance: 21.1
click at [782, 440] on div "Almer Tlalnepantla" at bounding box center [768, 442] width 107 height 31
click at [297, 433] on div "250906900735" at bounding box center [301, 442] width 94 height 31
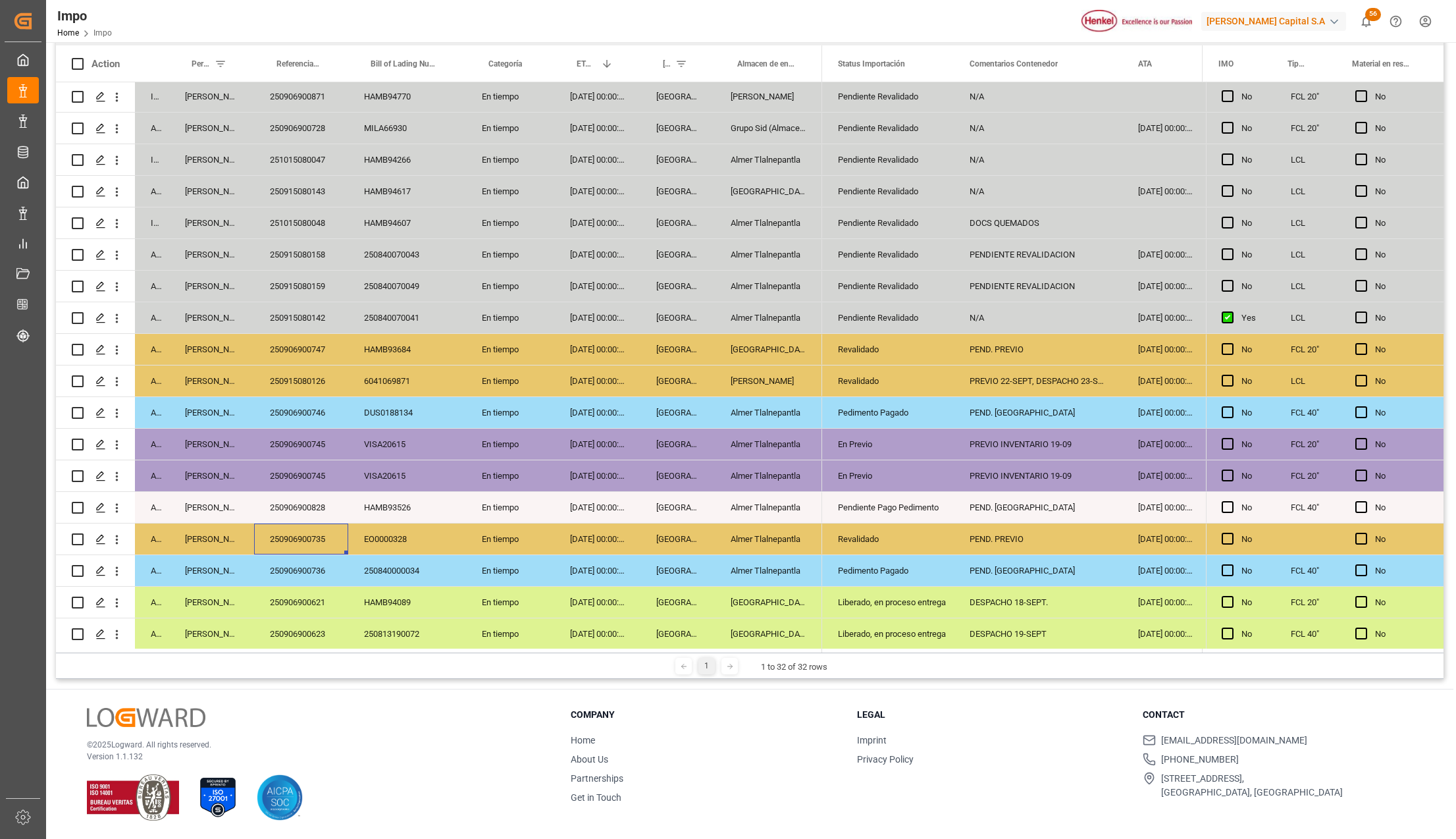
scroll to position [273, 0]
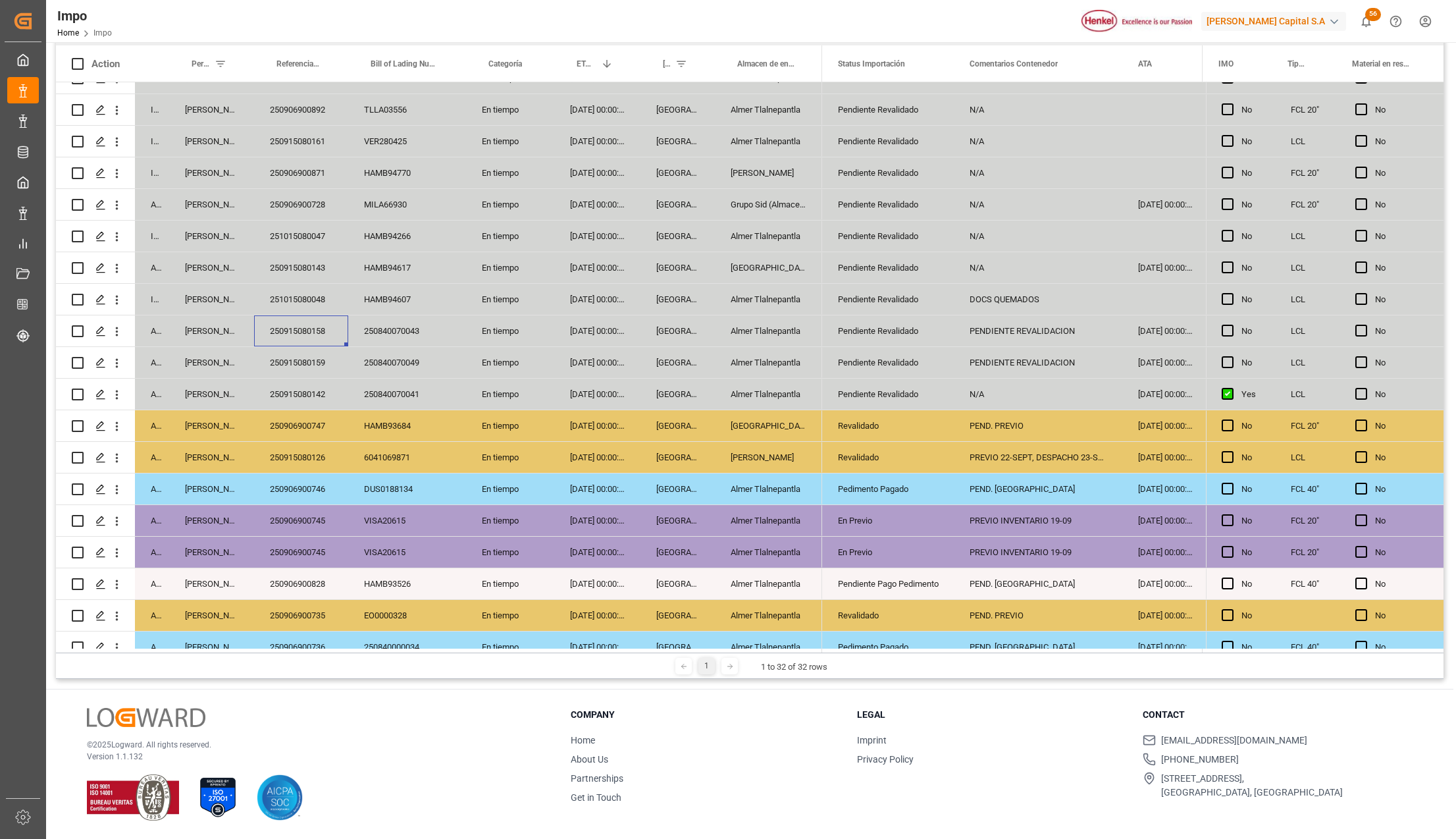
click at [303, 327] on div "250915080158" at bounding box center [301, 331] width 94 height 31
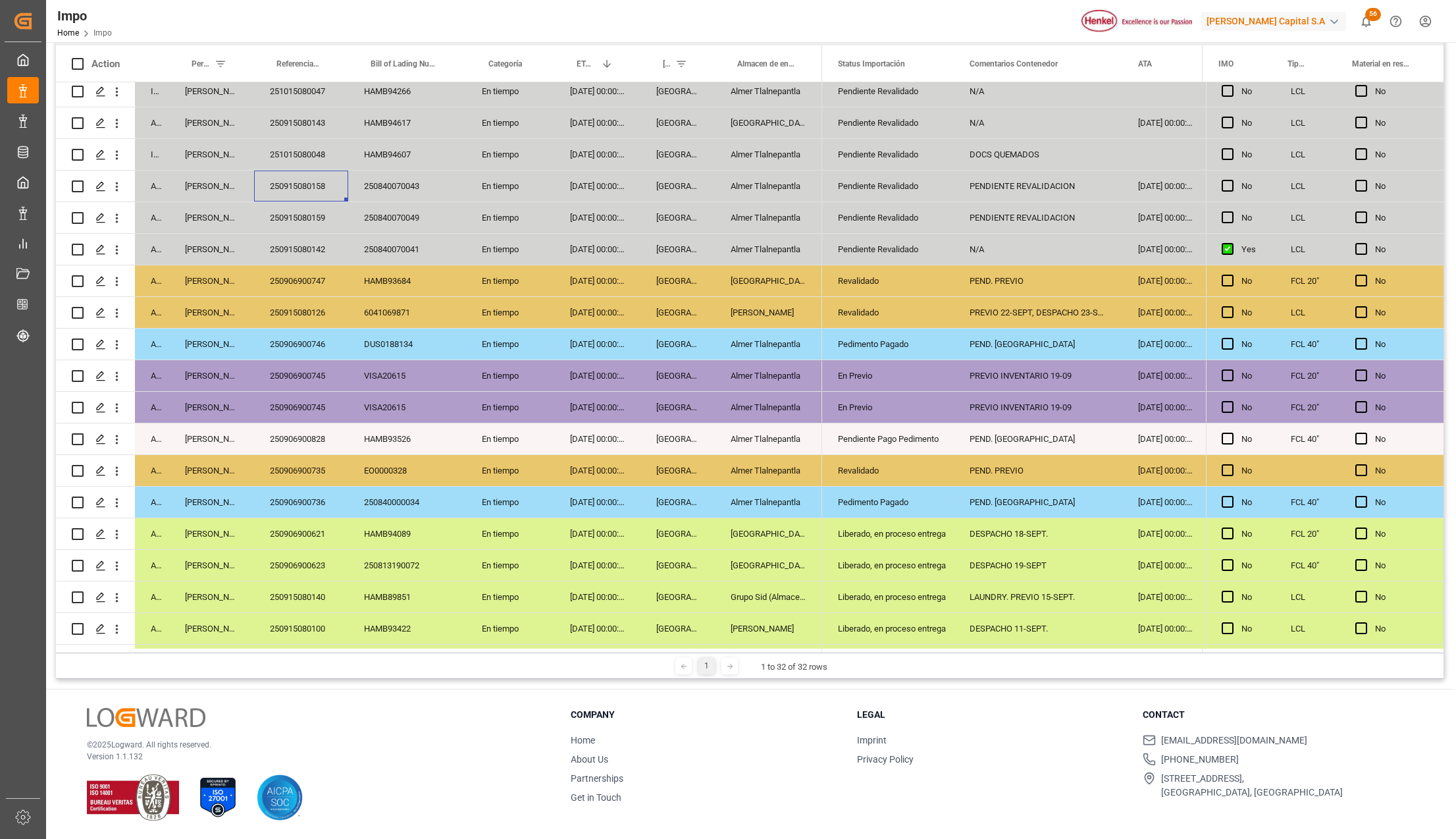
scroll to position [448, 0]
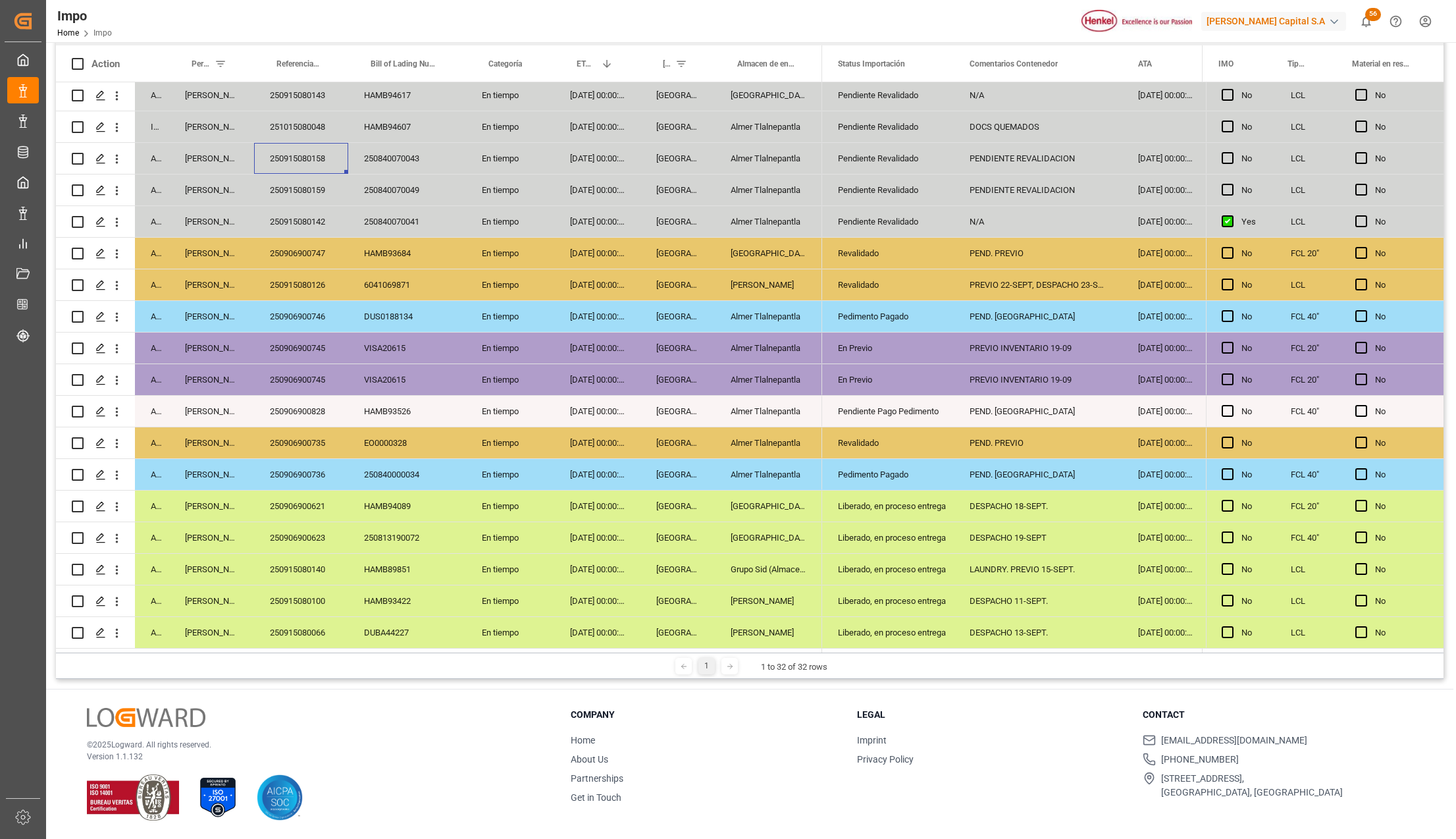
click at [852, 430] on div "Revalidado" at bounding box center [888, 443] width 100 height 31
click at [864, 405] on div "Pendiente Pago Pedimento" at bounding box center [888, 412] width 100 height 31
click at [303, 407] on div "250906900828" at bounding box center [301, 411] width 94 height 31
click at [775, 529] on div "[GEOGRAPHIC_DATA]" at bounding box center [768, 537] width 107 height 31
click at [778, 397] on div "Almer Tlalnepantla" at bounding box center [768, 411] width 107 height 31
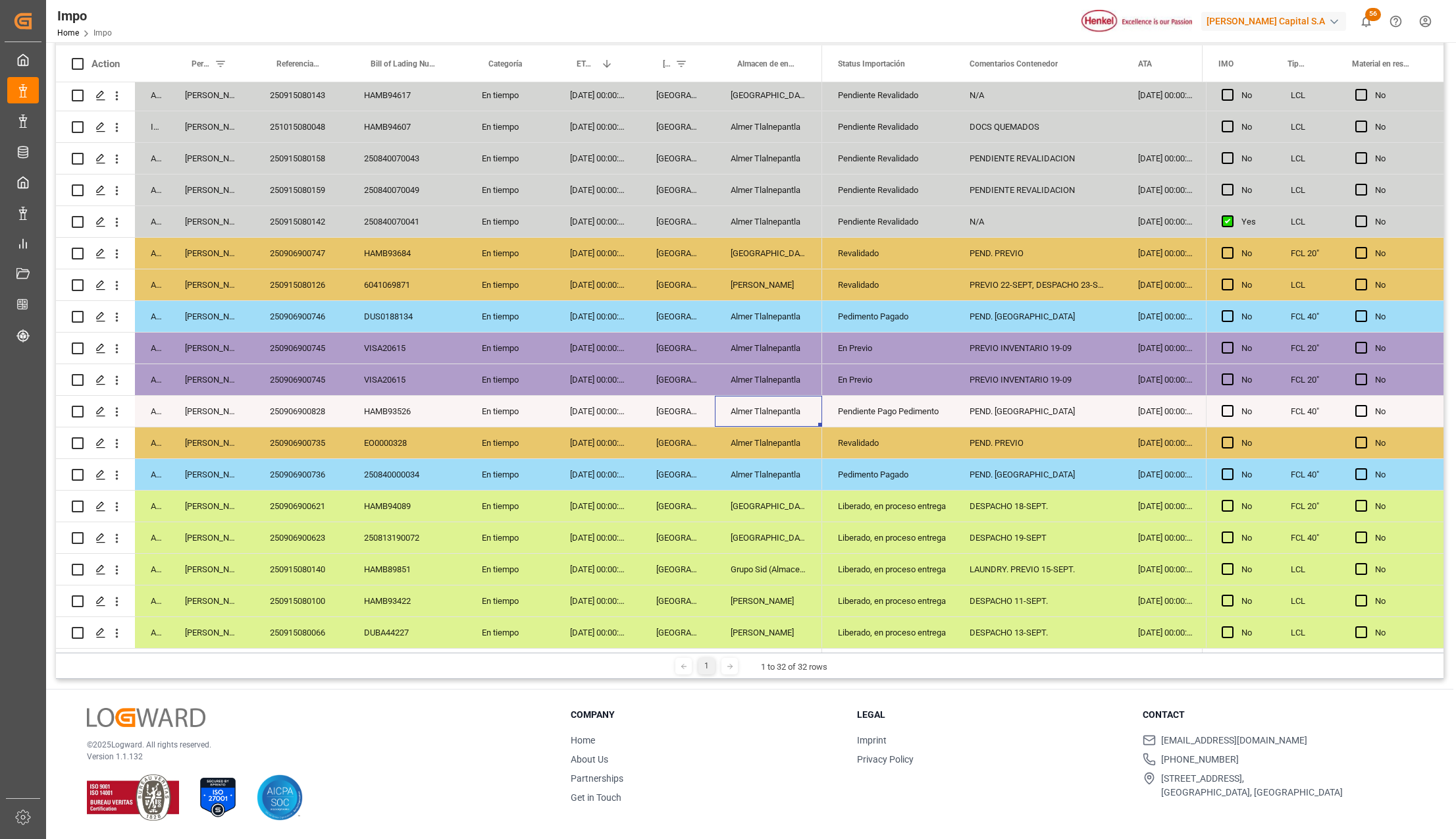
click at [862, 413] on div "Pendiente Pago Pedimento" at bounding box center [888, 412] width 100 height 31
click at [854, 531] on div "Liberado, en proceso entrega" at bounding box center [888, 538] width 100 height 31
click at [804, 474] on div "Almer Tlalnepantla" at bounding box center [768, 474] width 107 height 31
click at [283, 467] on div "250906900736" at bounding box center [301, 474] width 94 height 31
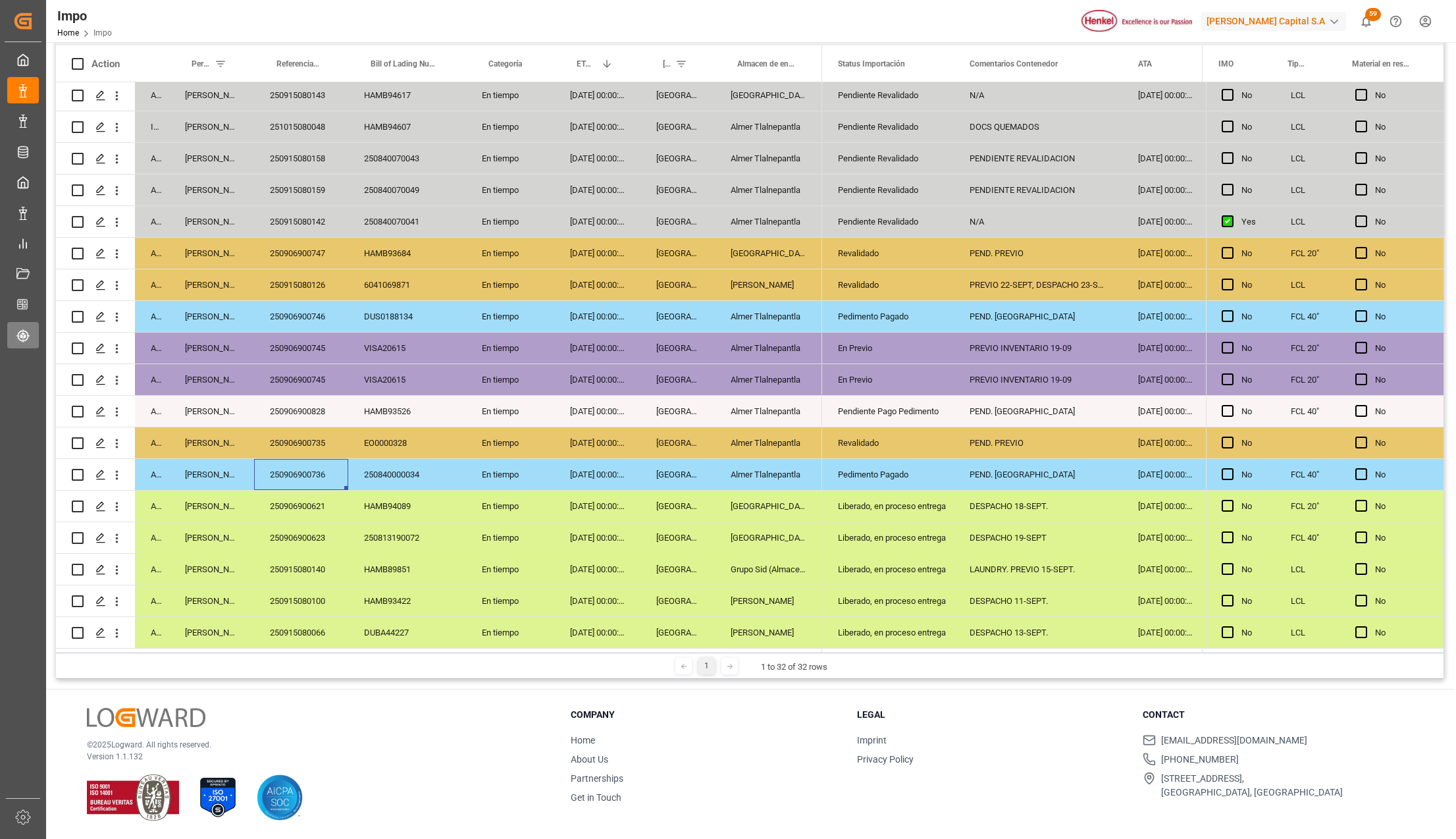
scroll to position [448, 0]
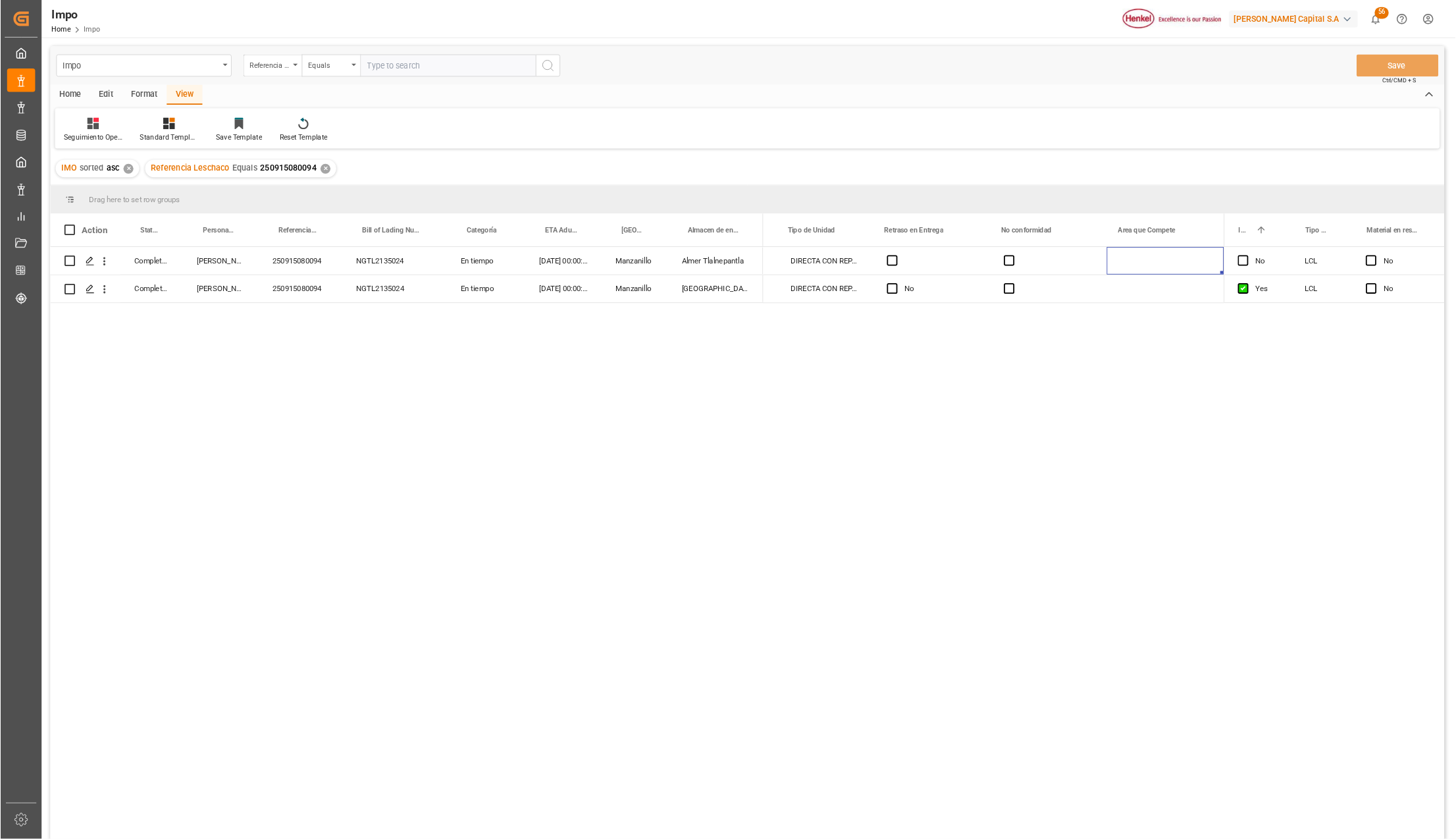
scroll to position [0, 3561]
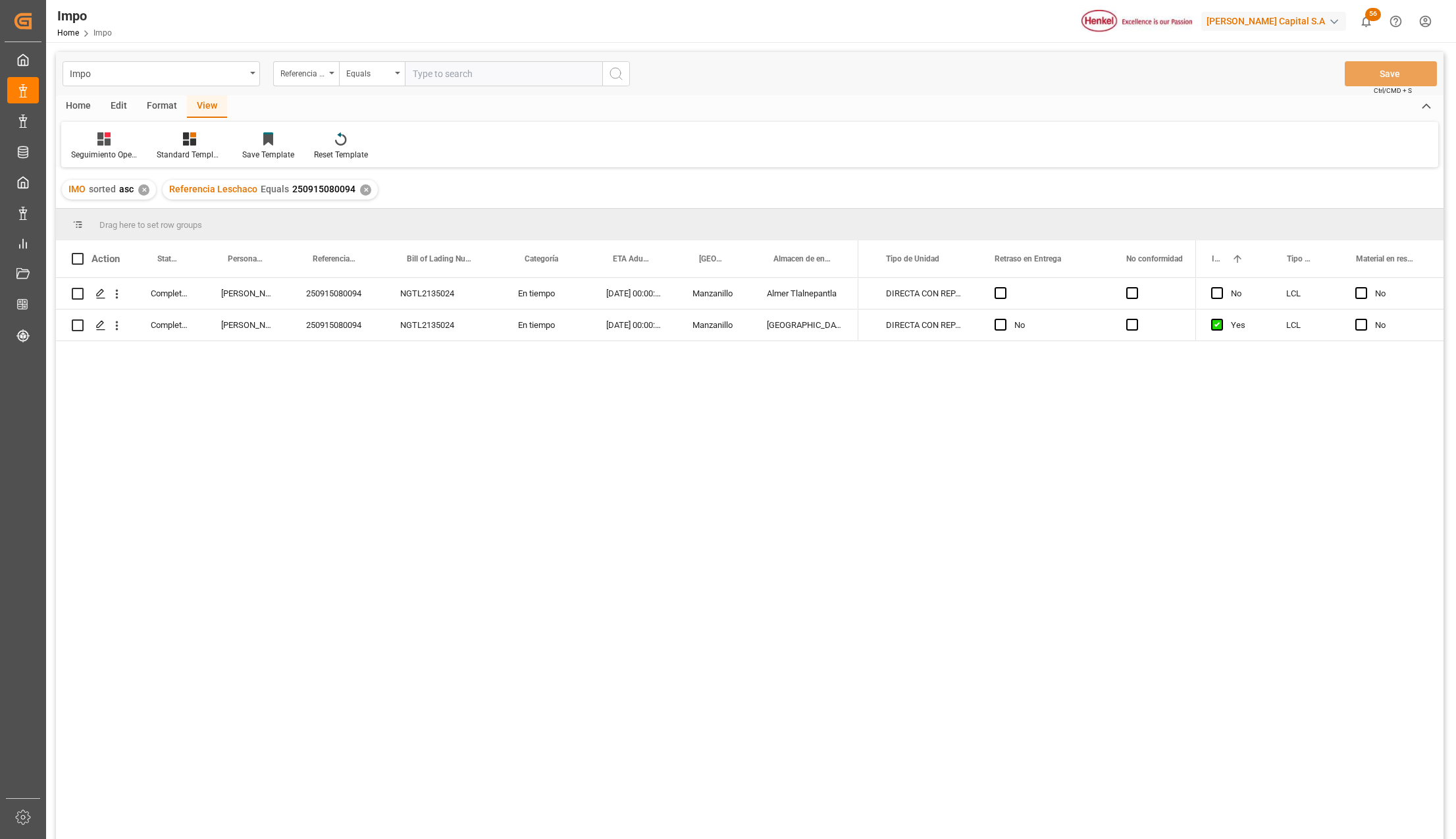
click at [409, 467] on div "Completed [PERSON_NAME] 250915080094 NGTL2135024 En tiempo [DATE] 00:00:00 Manz…" at bounding box center [750, 561] width 1388 height 565
click at [154, 101] on div "Format" at bounding box center [161, 106] width 50 height 23
click at [98, 143] on div at bounding box center [91, 139] width 39 height 14
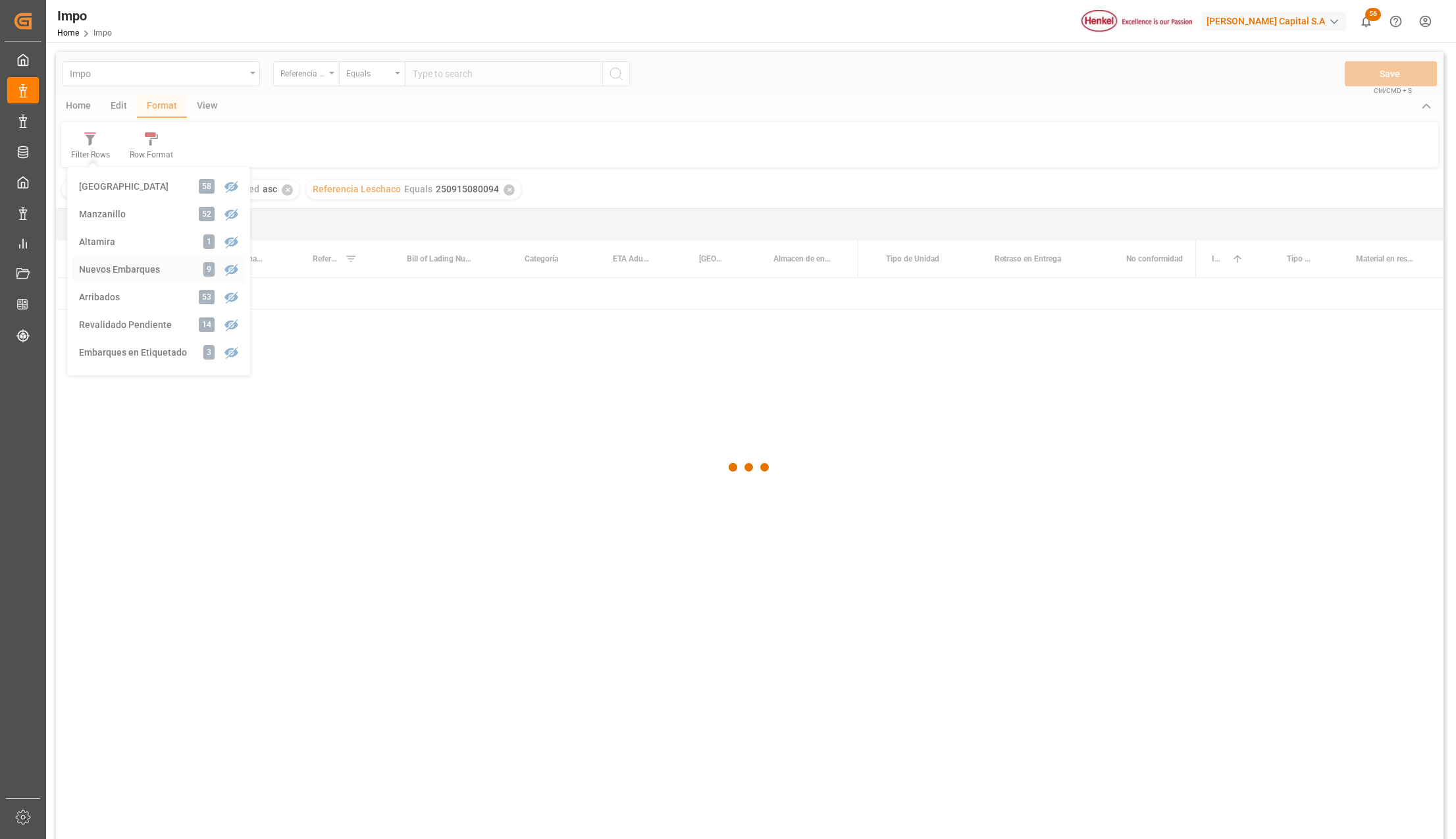
click at [121, 267] on div "Impo Referencia Leschaco Equals Save Ctrl/CMD + S Home Edit Format View Filter …" at bounding box center [750, 463] width 1388 height 822
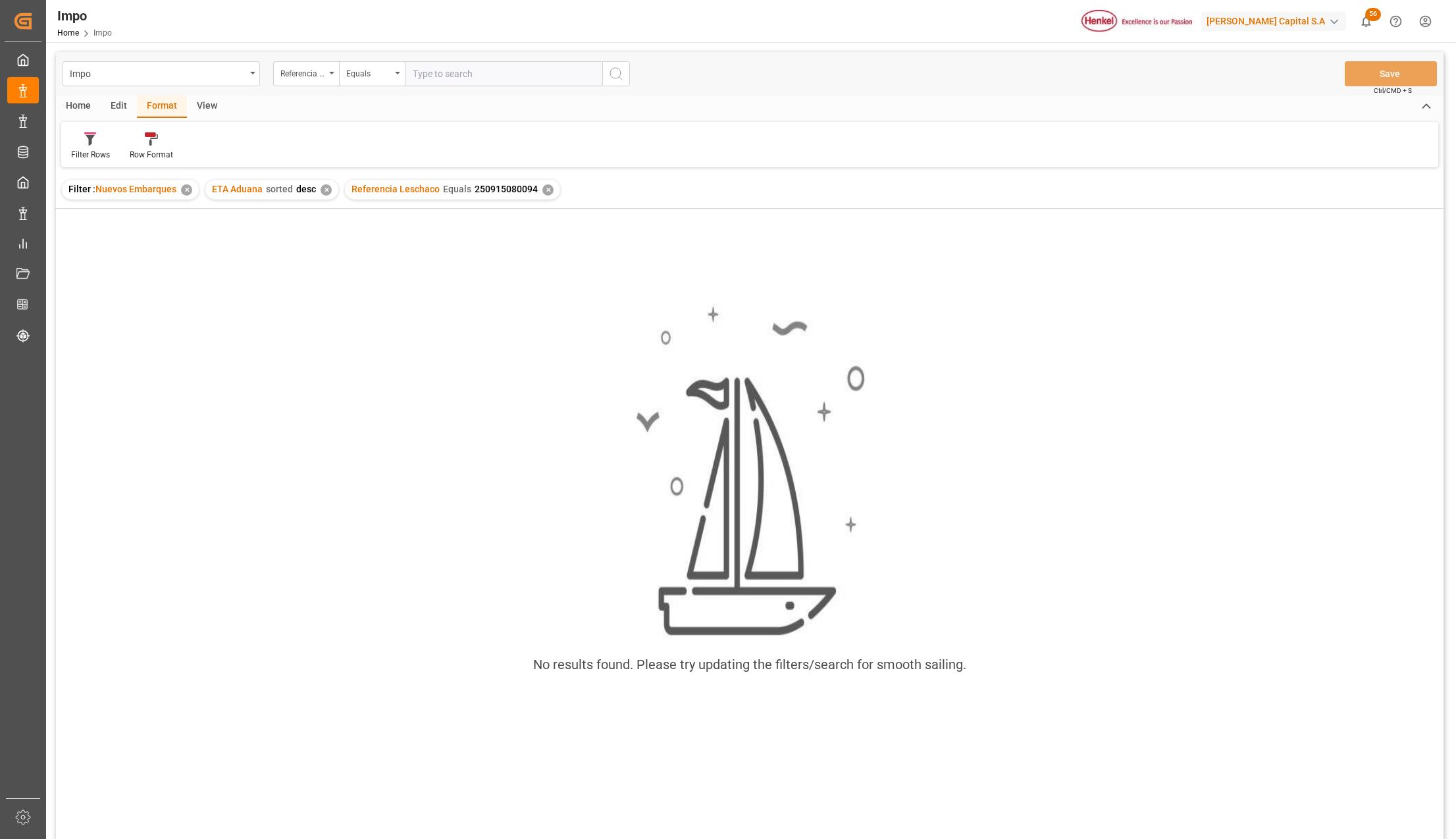
click at [537, 186] on div "Referencia Leschaco Equals 250915080094 ✕" at bounding box center [452, 189] width 215 height 20
click at [543, 188] on div "✕" at bounding box center [548, 189] width 11 height 11
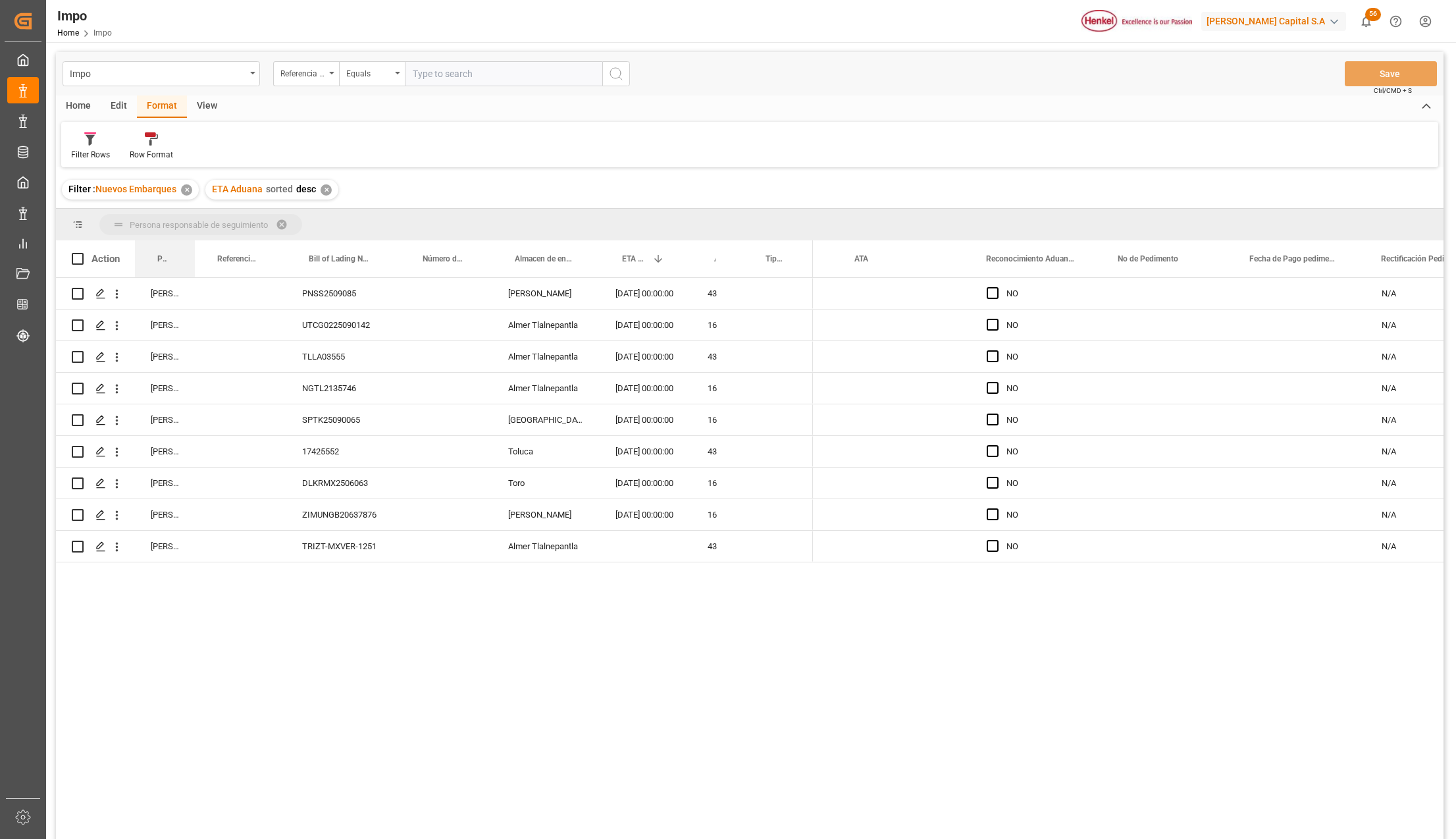
drag, startPoint x: 166, startPoint y: 251, endPoint x: 165, endPoint y: 238, distance: 13.0
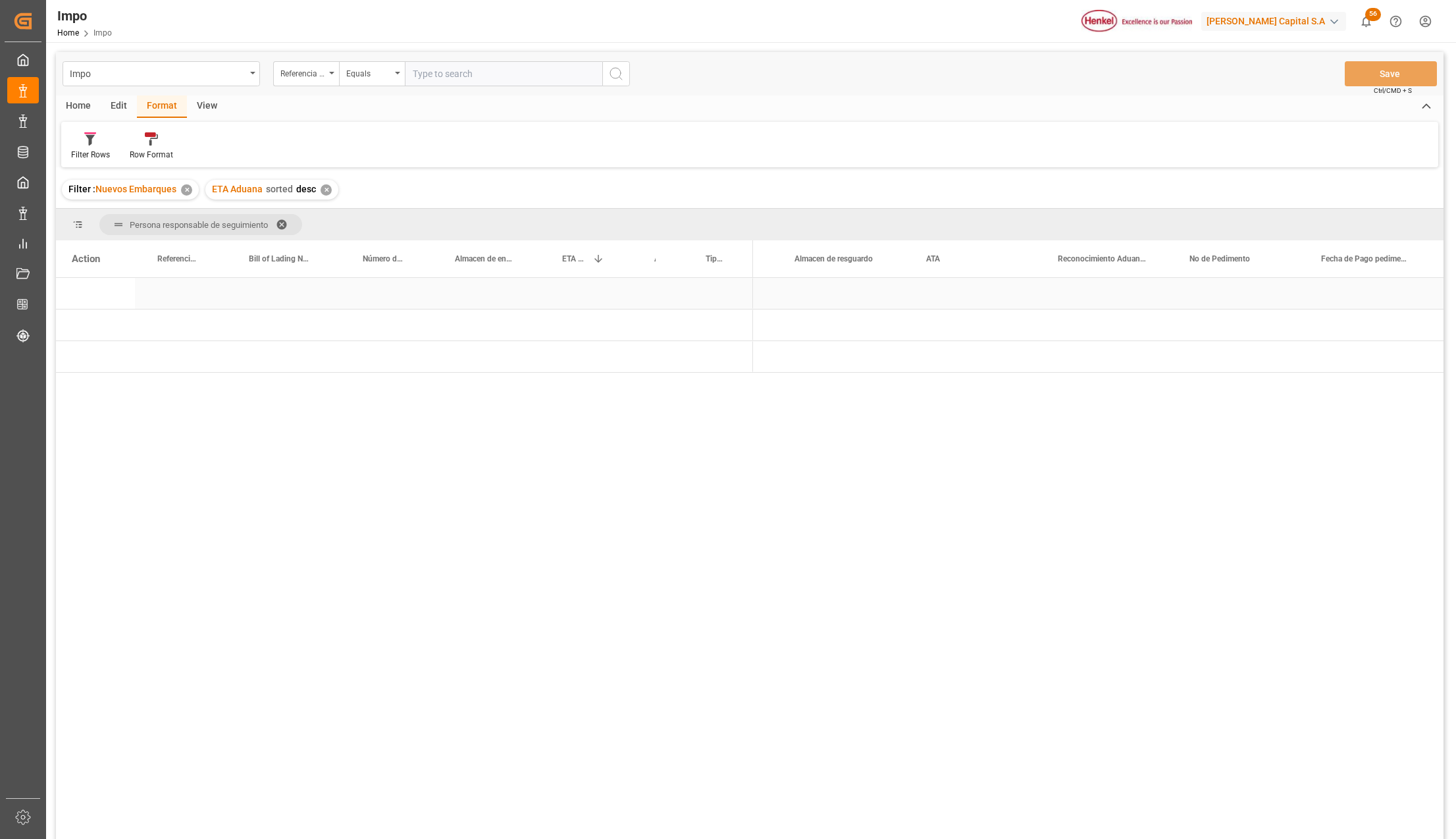
click at [791, 310] on div "Press SPACE to select this row." at bounding box center [845, 324] width 132 height 31
click at [772, 291] on span "Press SPACE to select this row." at bounding box center [775, 294] width 12 height 12
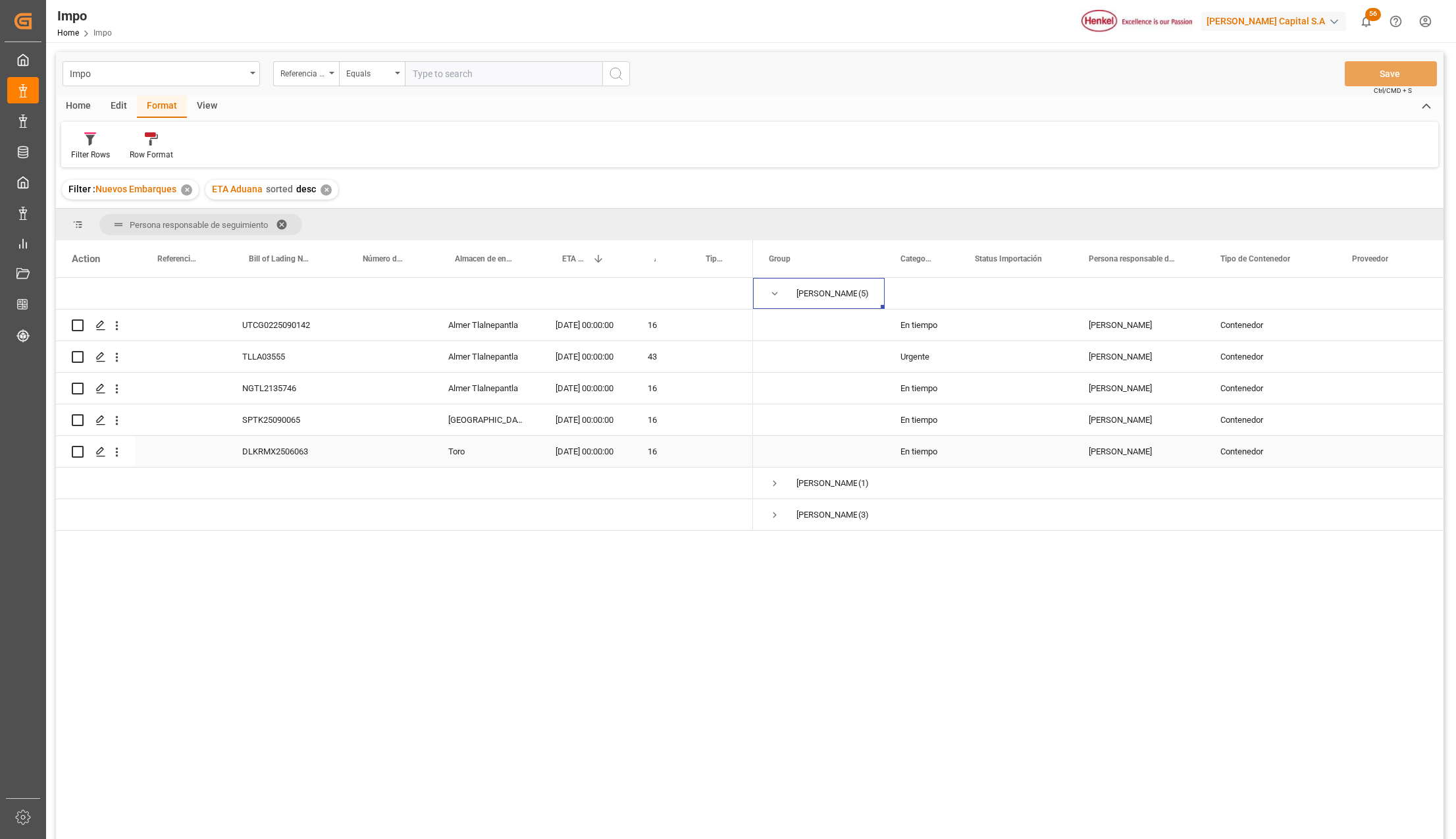
click at [572, 454] on div "[DATE] 00:00:00" at bounding box center [586, 451] width 92 height 31
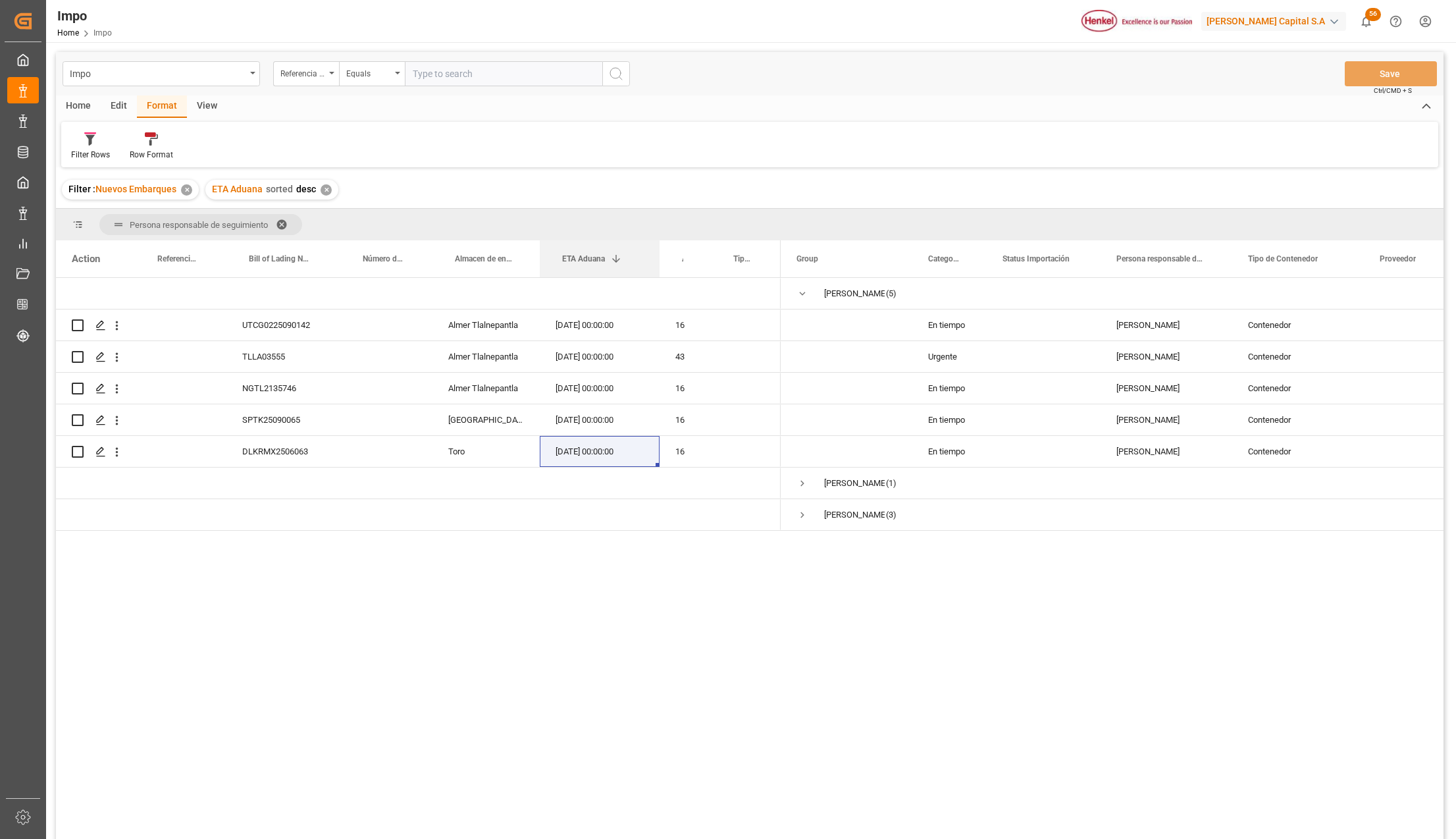
drag, startPoint x: 630, startPoint y: 243, endPoint x: 658, endPoint y: 237, distance: 28.6
click at [658, 237] on div "Persona responsable de seguimiento Drag here to set column labels Action Refere…" at bounding box center [750, 528] width 1388 height 638
click at [310, 446] on div "DLKRMX2506063" at bounding box center [283, 451] width 114 height 31
click at [464, 454] on div "Toro" at bounding box center [486, 451] width 107 height 31
click at [306, 421] on div "SPTK25090065" at bounding box center [283, 420] width 114 height 31
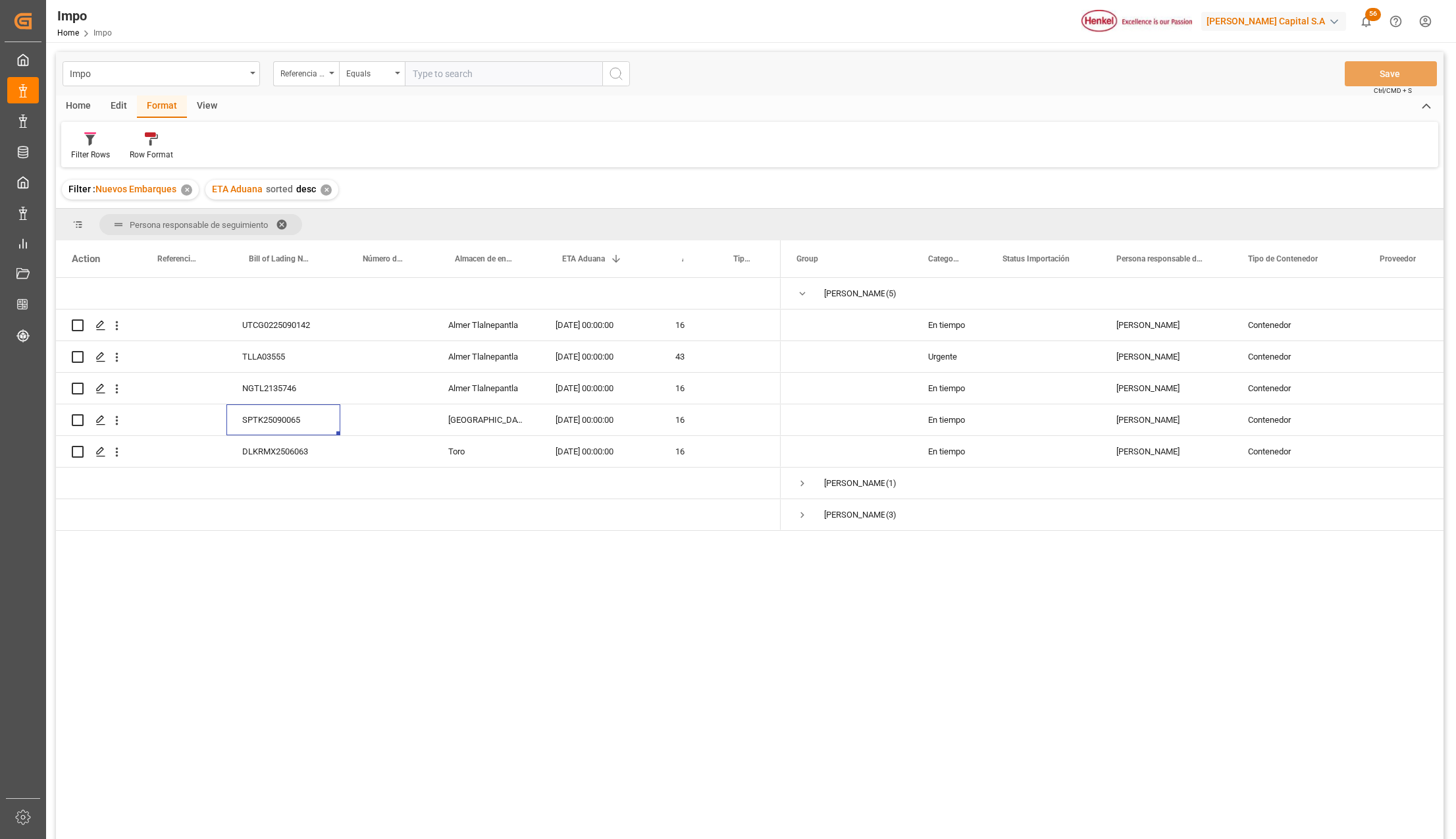
click at [364, 606] on div "UTCG0225090142 [PERSON_NAME] Tlalnepantla [DATE] 00:00:00 16 TLLA03555 [PERSON_…" at bounding box center [750, 561] width 1388 height 565
